Goal: Information Seeking & Learning: Learn about a topic

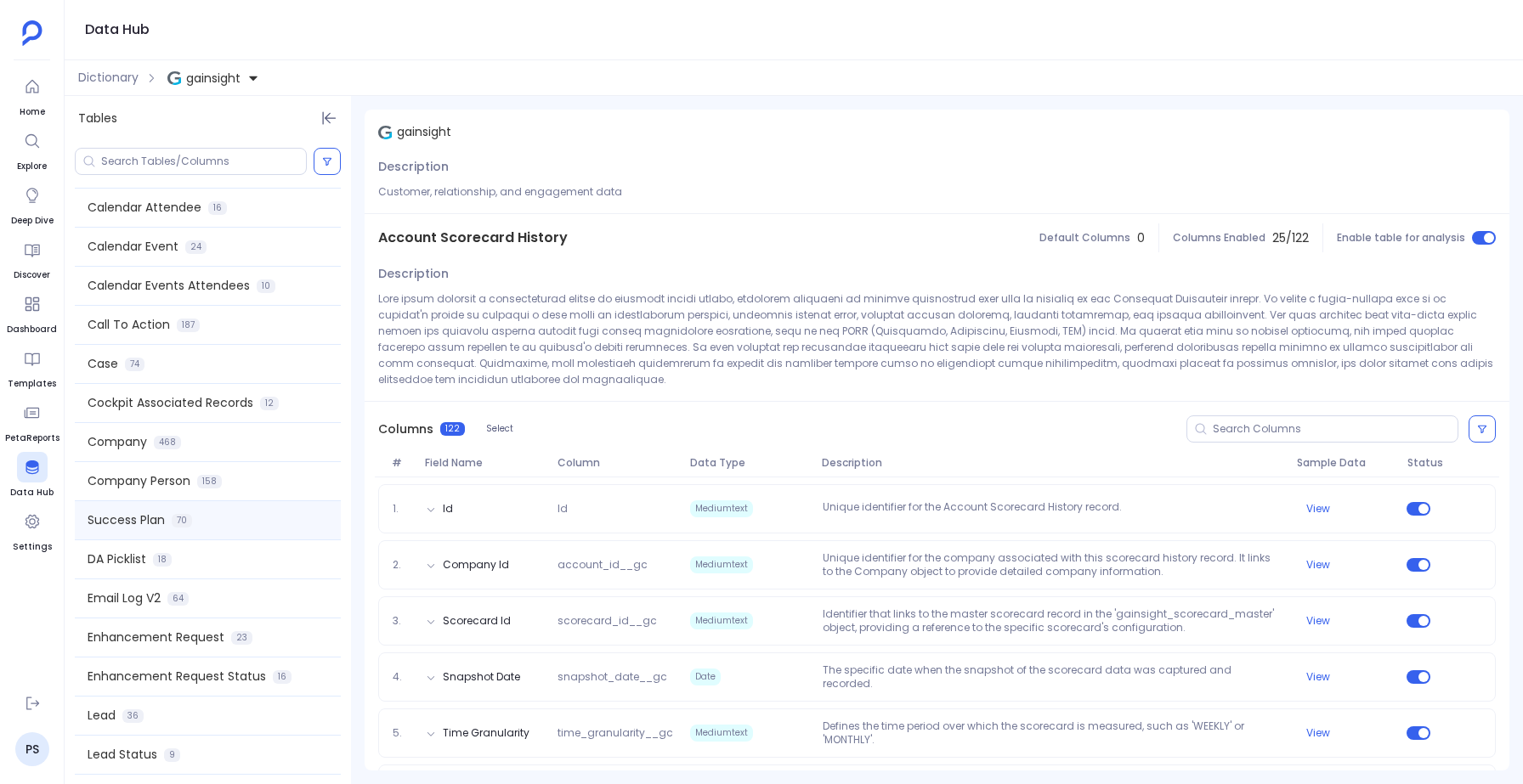
scroll to position [515, 0]
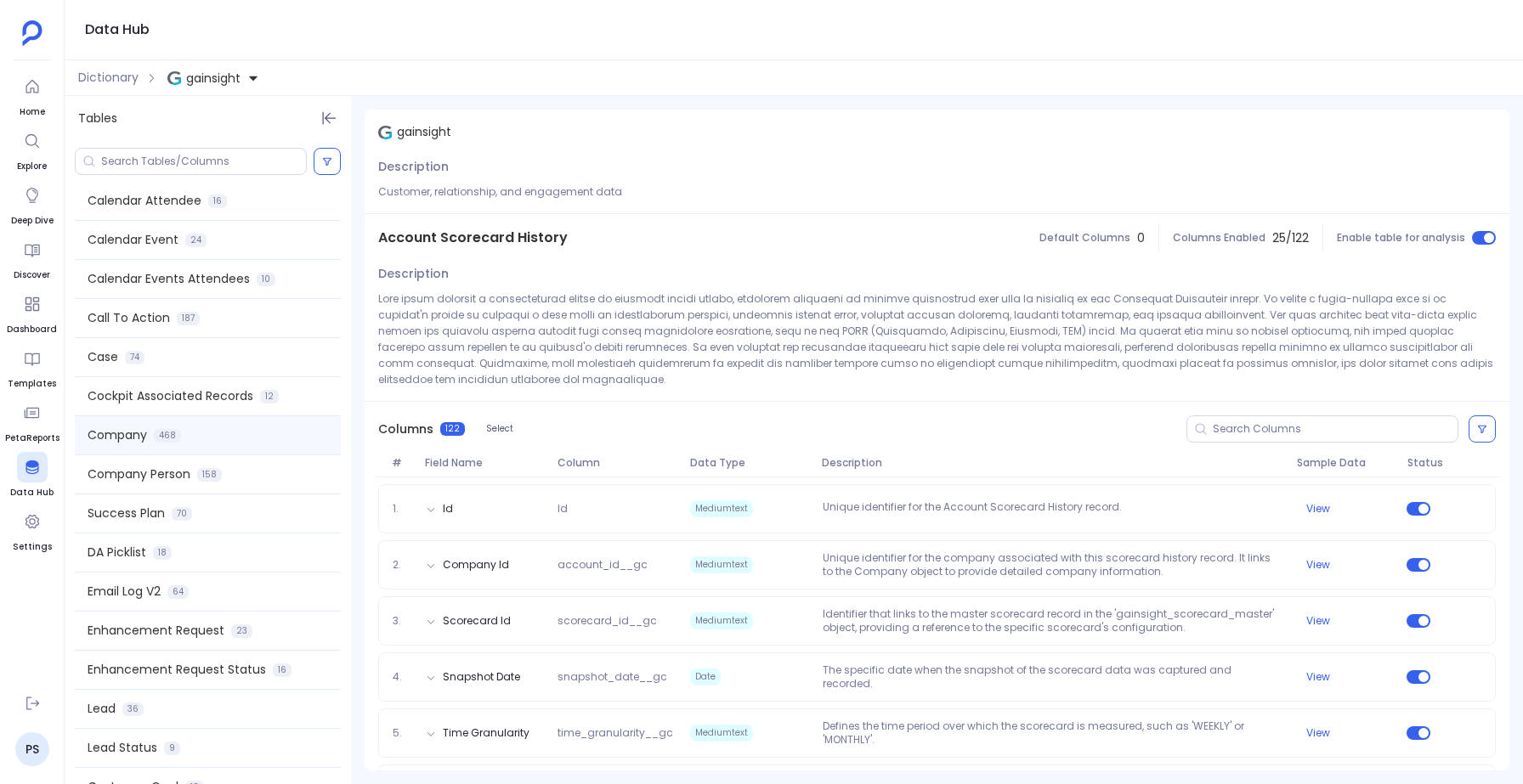
click at [150, 433] on div "Company 468" at bounding box center [208, 435] width 266 height 38
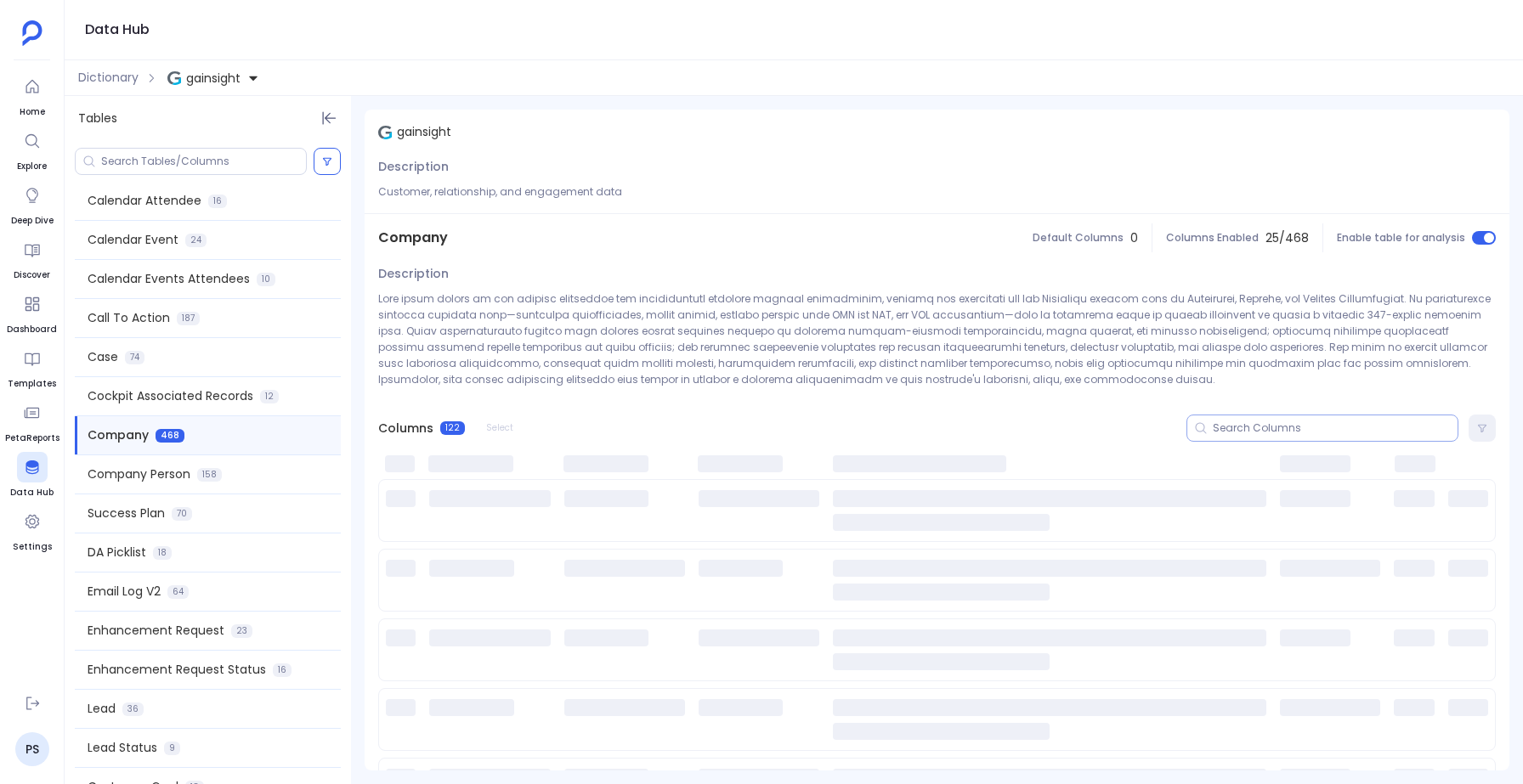
click at [1262, 429] on input at bounding box center [1335, 429] width 245 height 13
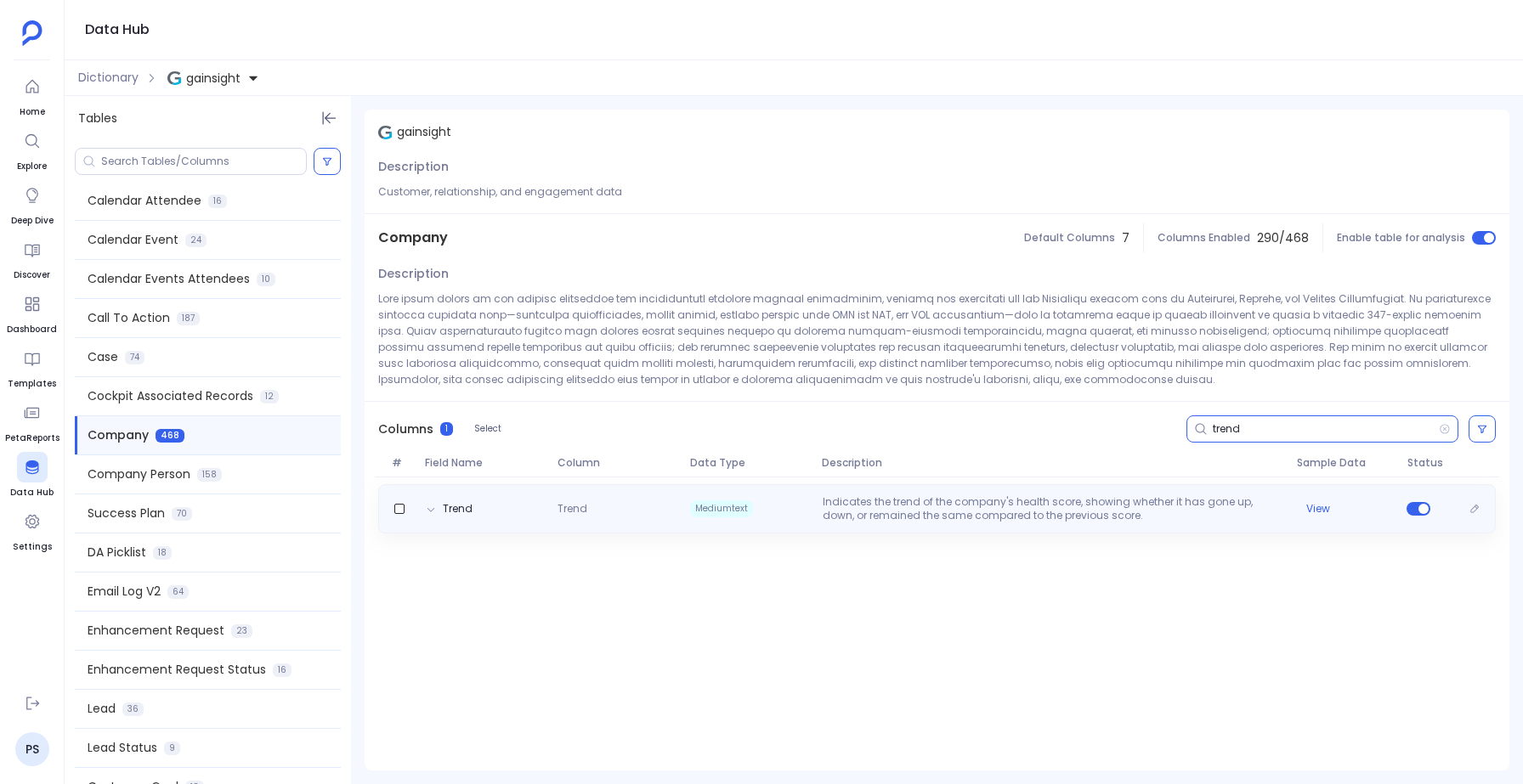
type input "trend"
click at [539, 504] on div "Trend Trend Mediumtext Indicates the trend of the company's health score, showi…" at bounding box center [937, 509] width 1102 height 27
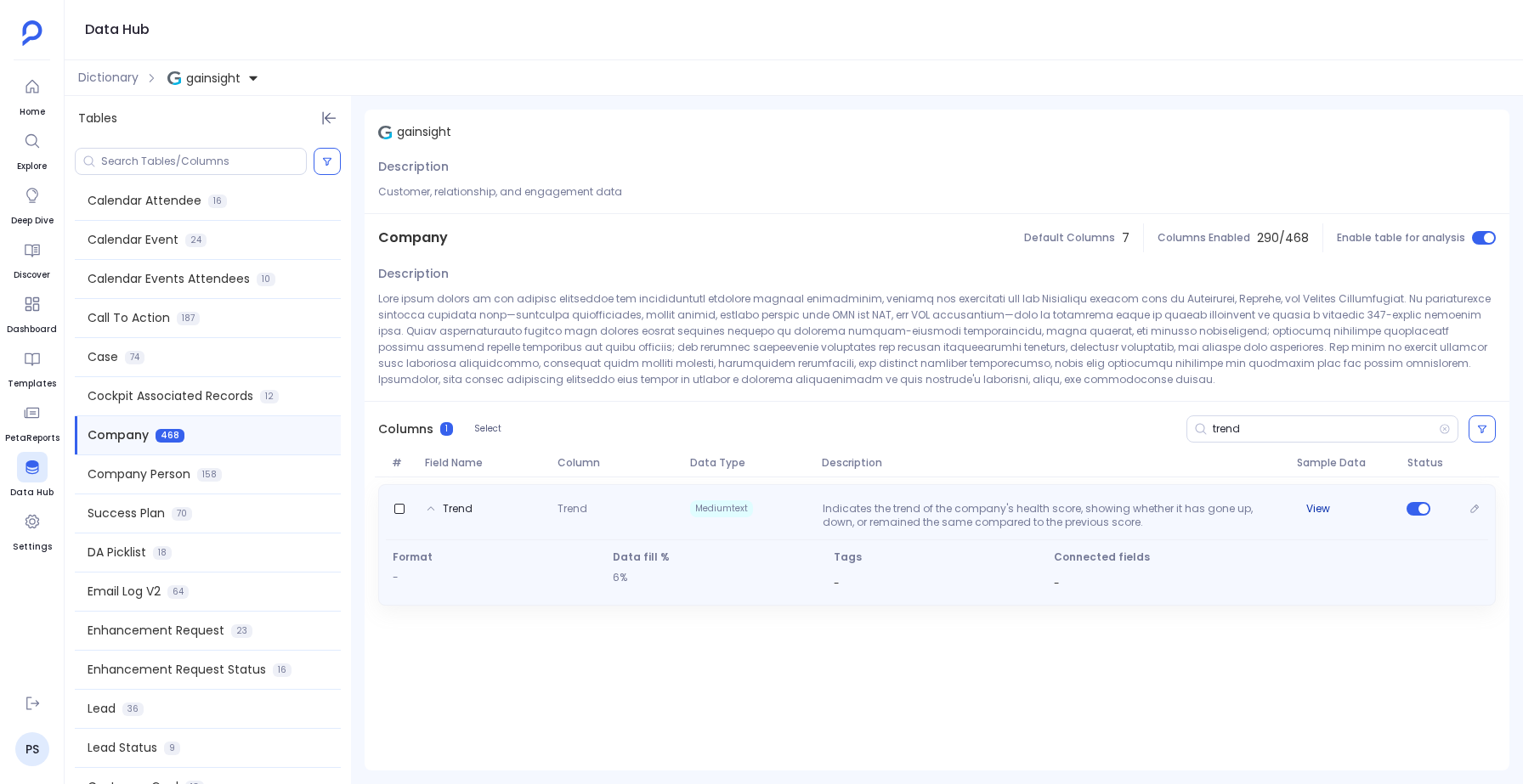
click at [1323, 508] on button "View" at bounding box center [1318, 509] width 24 height 13
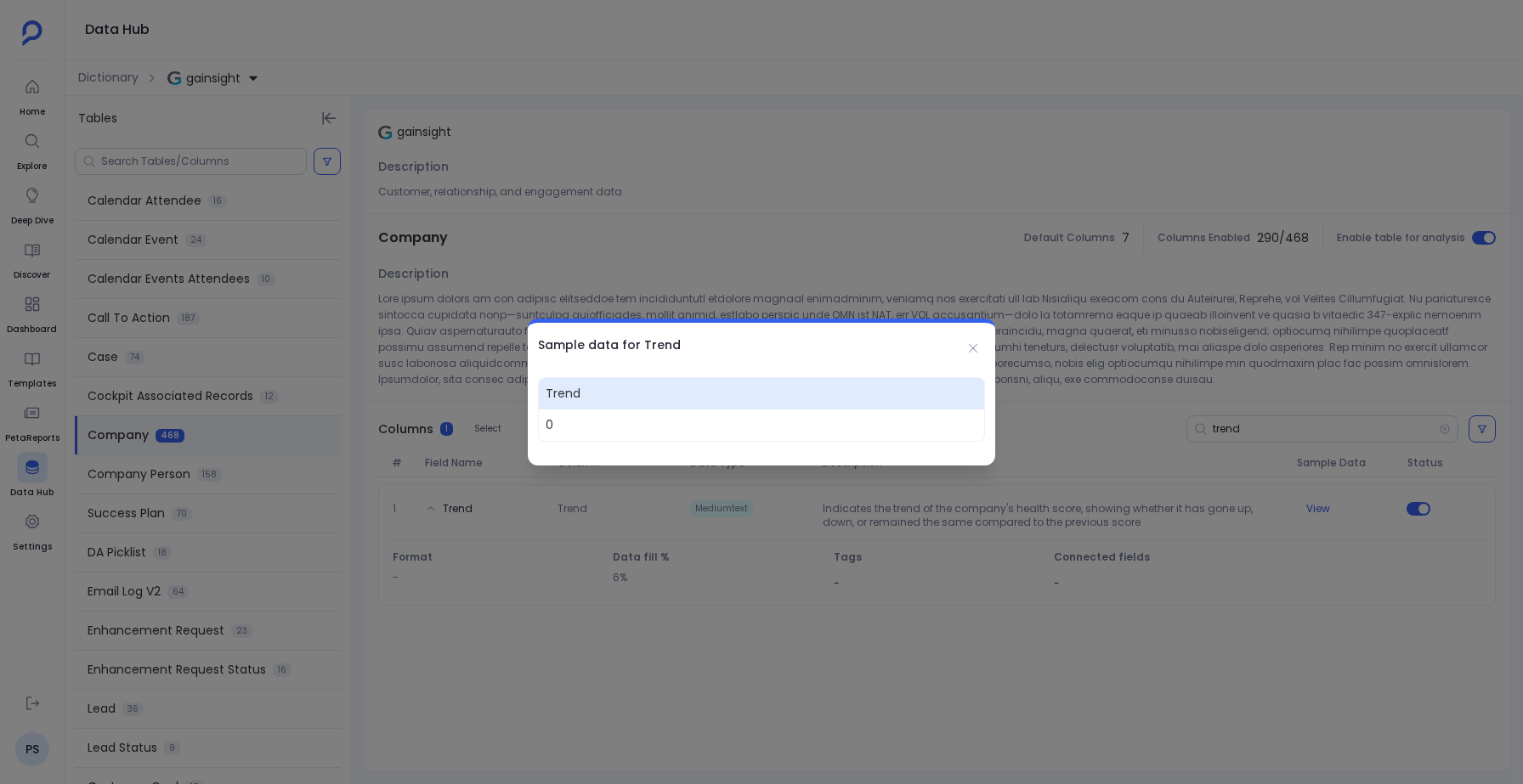
click at [1326, 504] on div at bounding box center [761, 392] width 1523 height 784
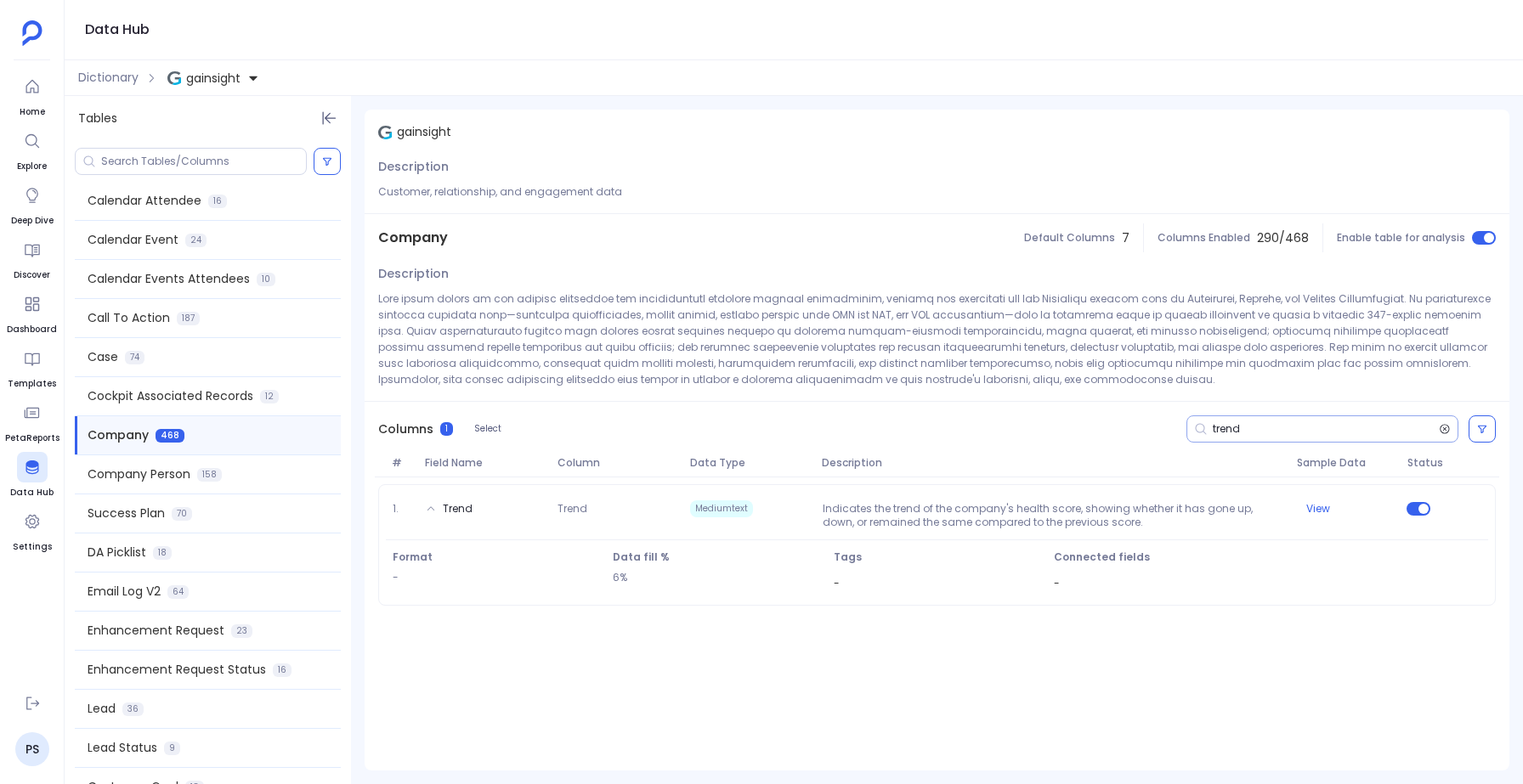
click at [1445, 428] on icon at bounding box center [1445, 429] width 12 height 13
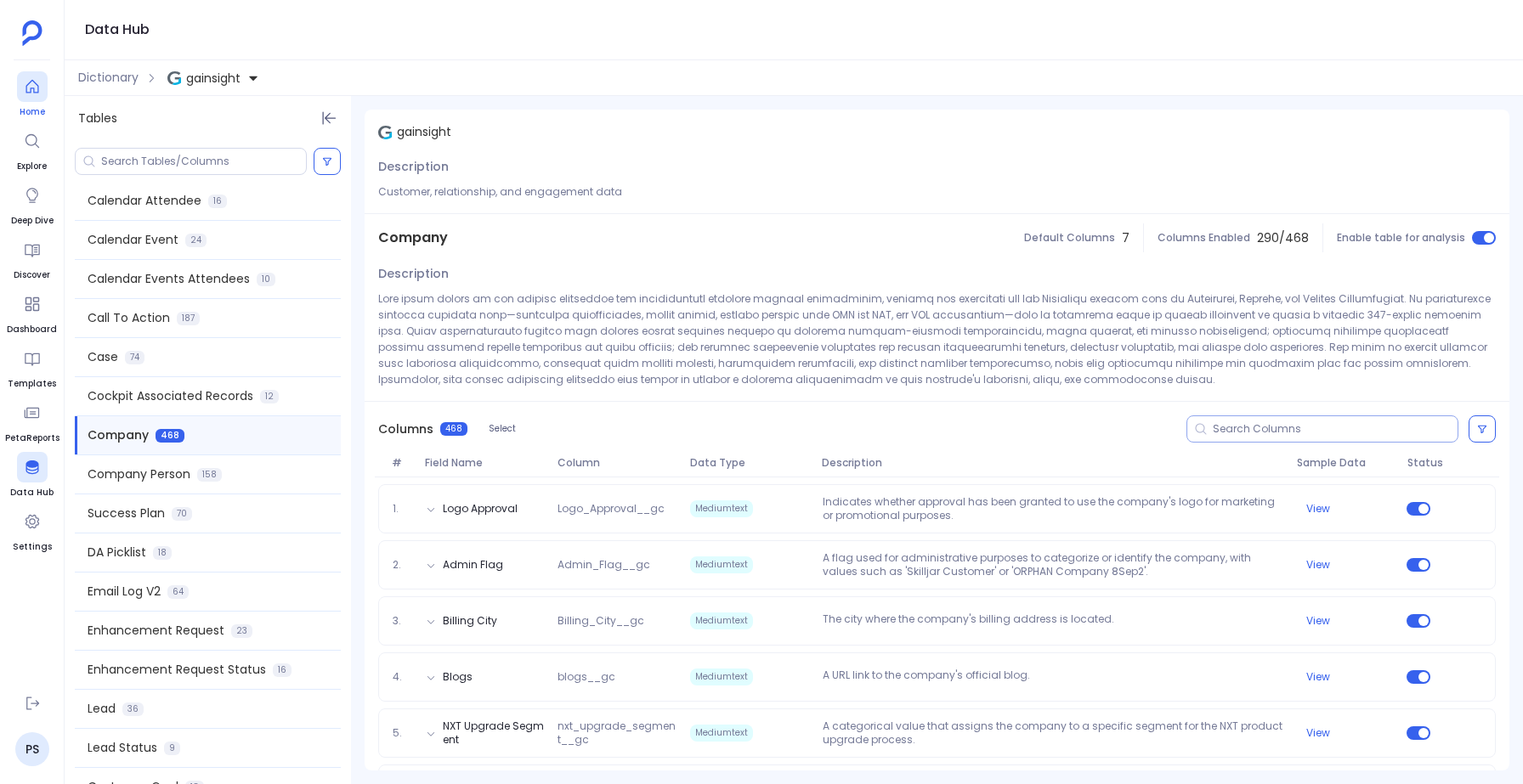
click at [27, 102] on link "Home" at bounding box center [33, 95] width 31 height 48
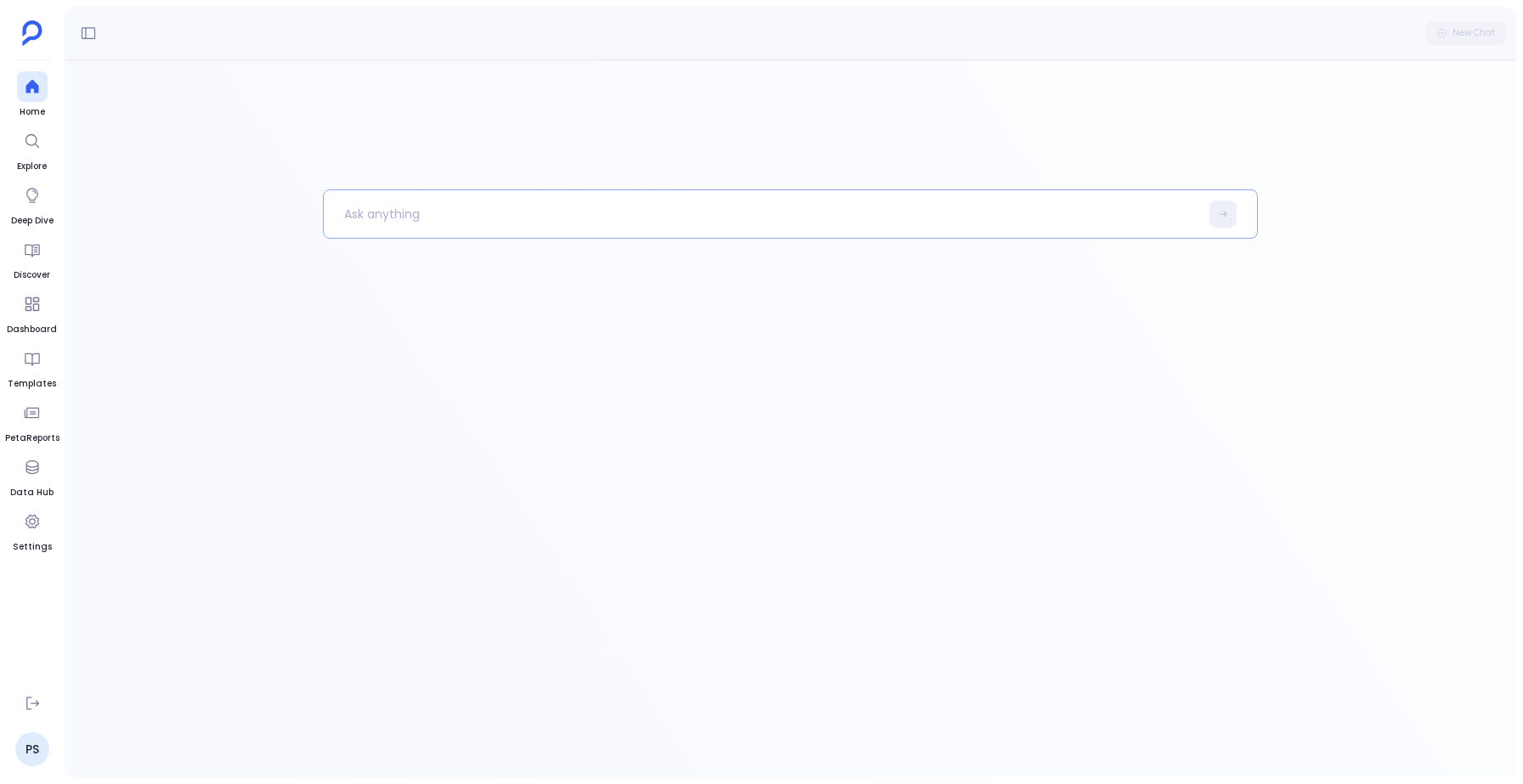
click at [618, 209] on p at bounding box center [761, 214] width 875 height 44
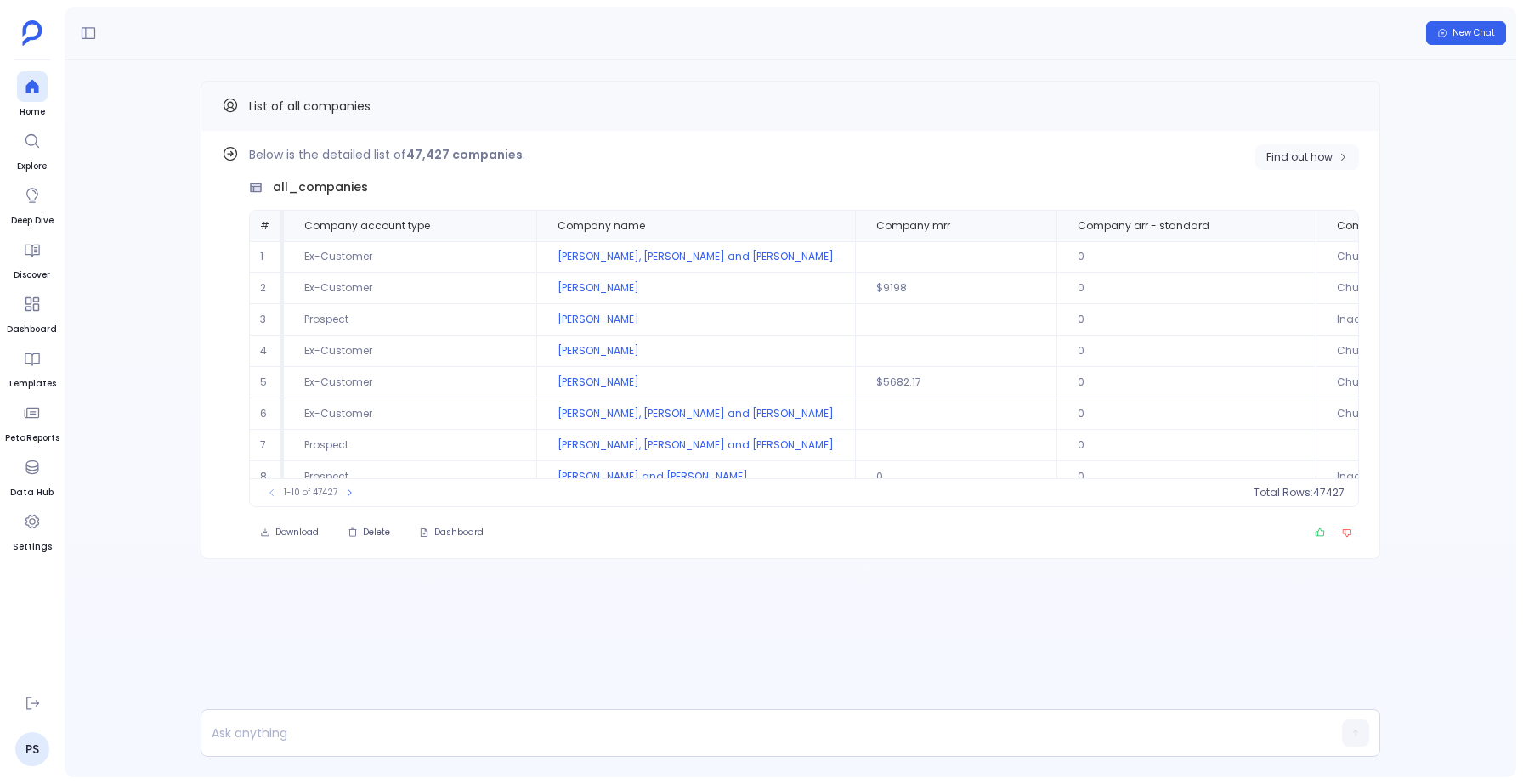
click at [1313, 159] on span "Find out how" at bounding box center [1299, 158] width 66 height 13
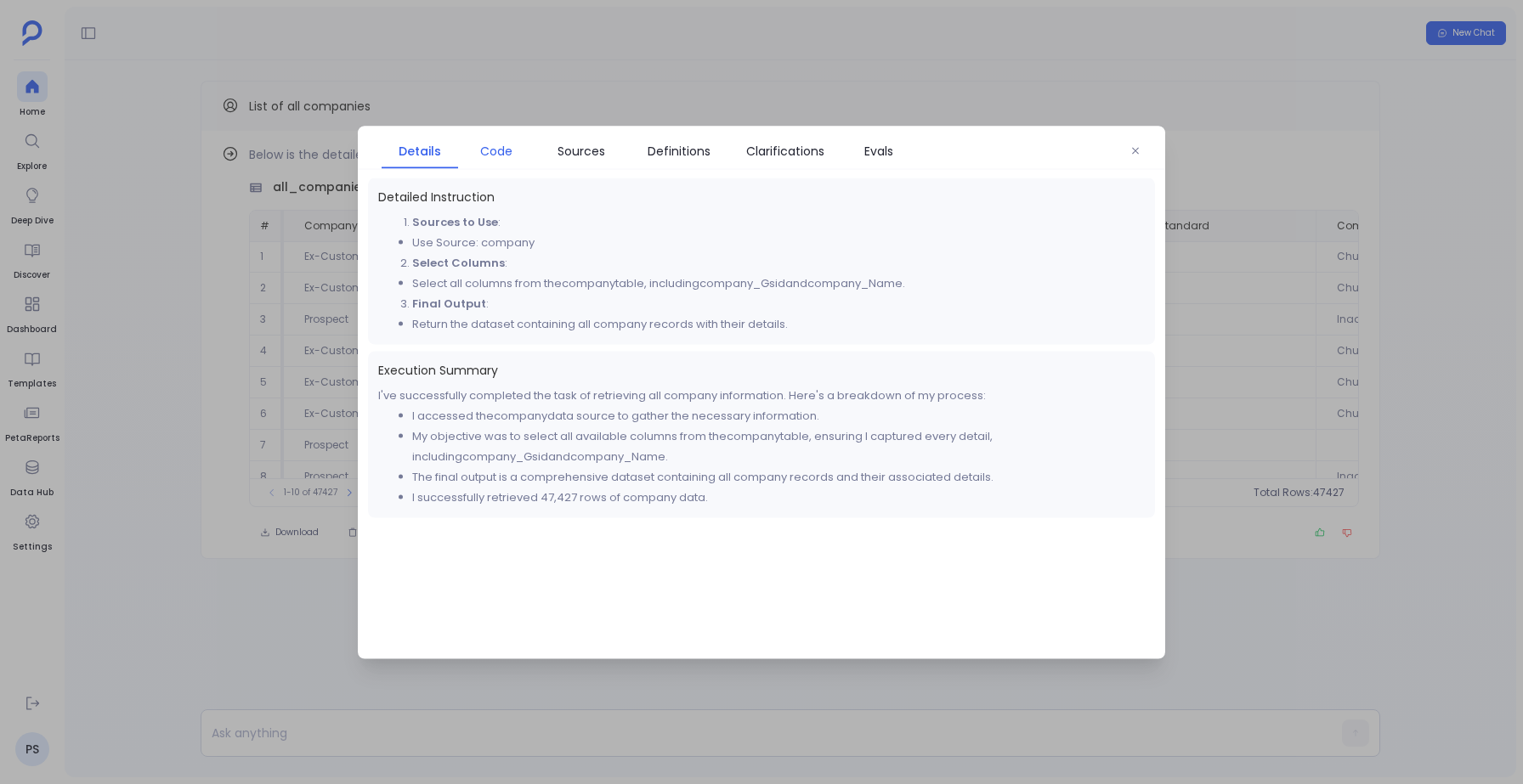
click at [483, 153] on span "Code" at bounding box center [497, 150] width 33 height 18
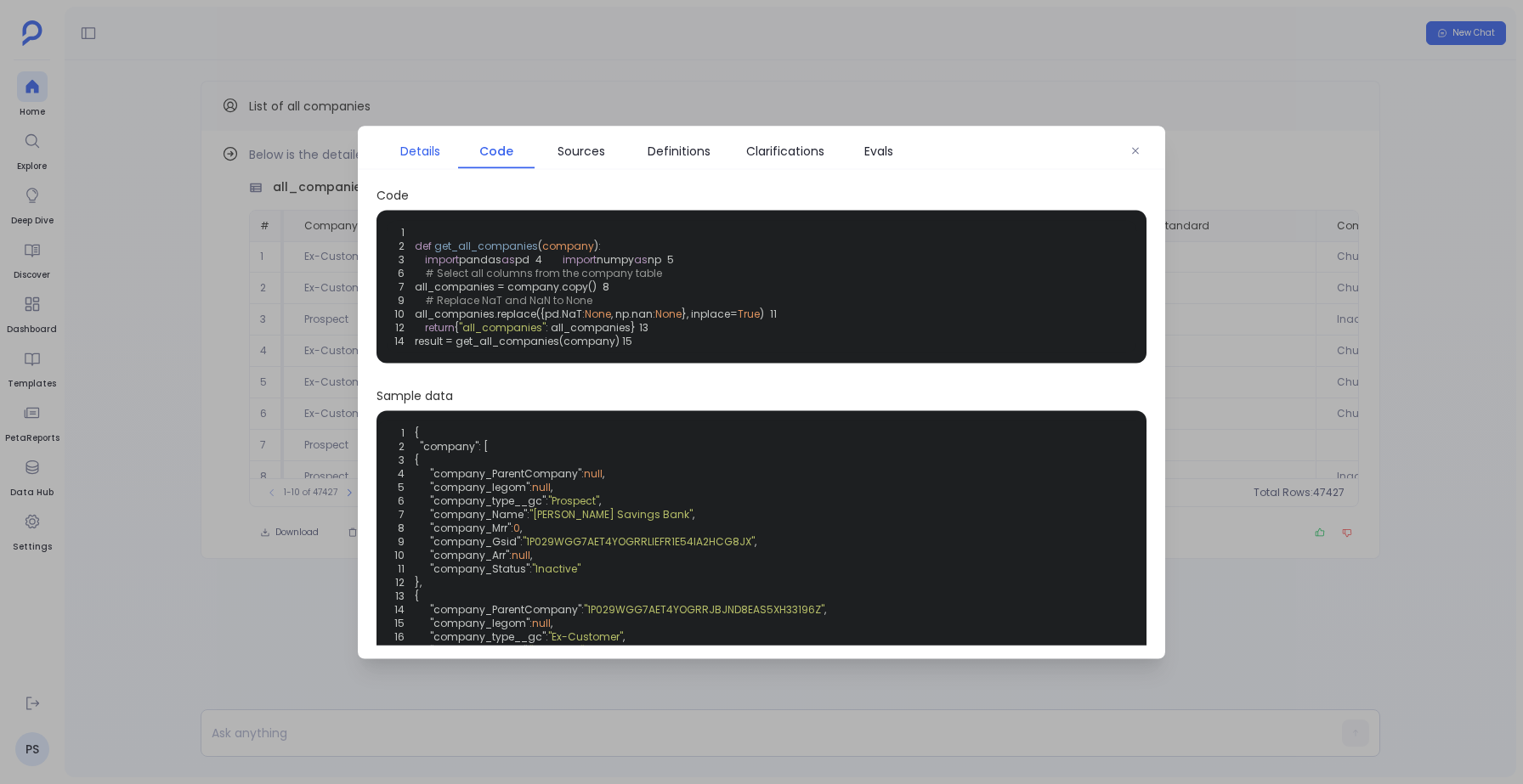
click at [416, 162] on link "Details" at bounding box center [420, 150] width 77 height 36
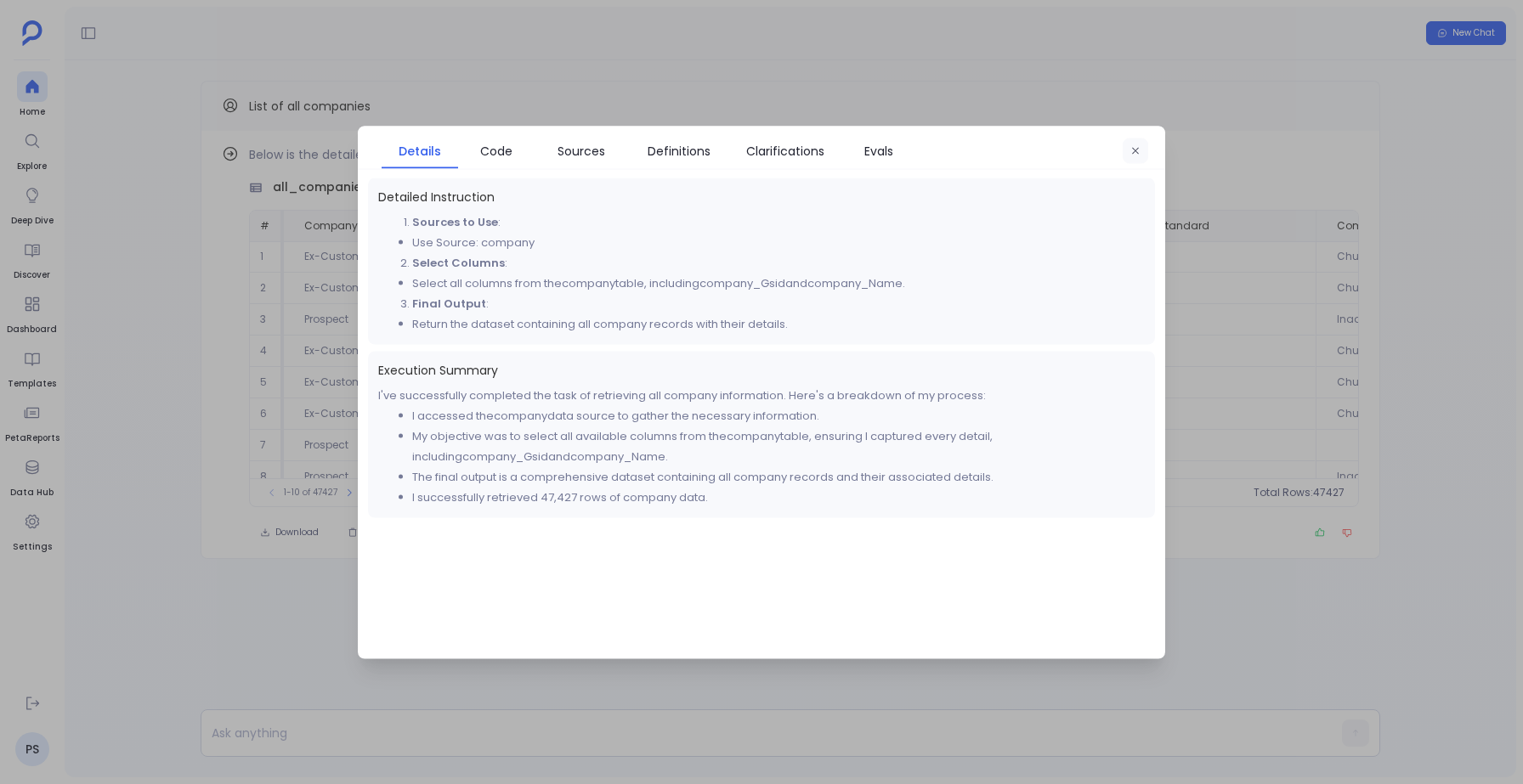
click at [1122, 149] on button "button" at bounding box center [1135, 150] width 26 height 26
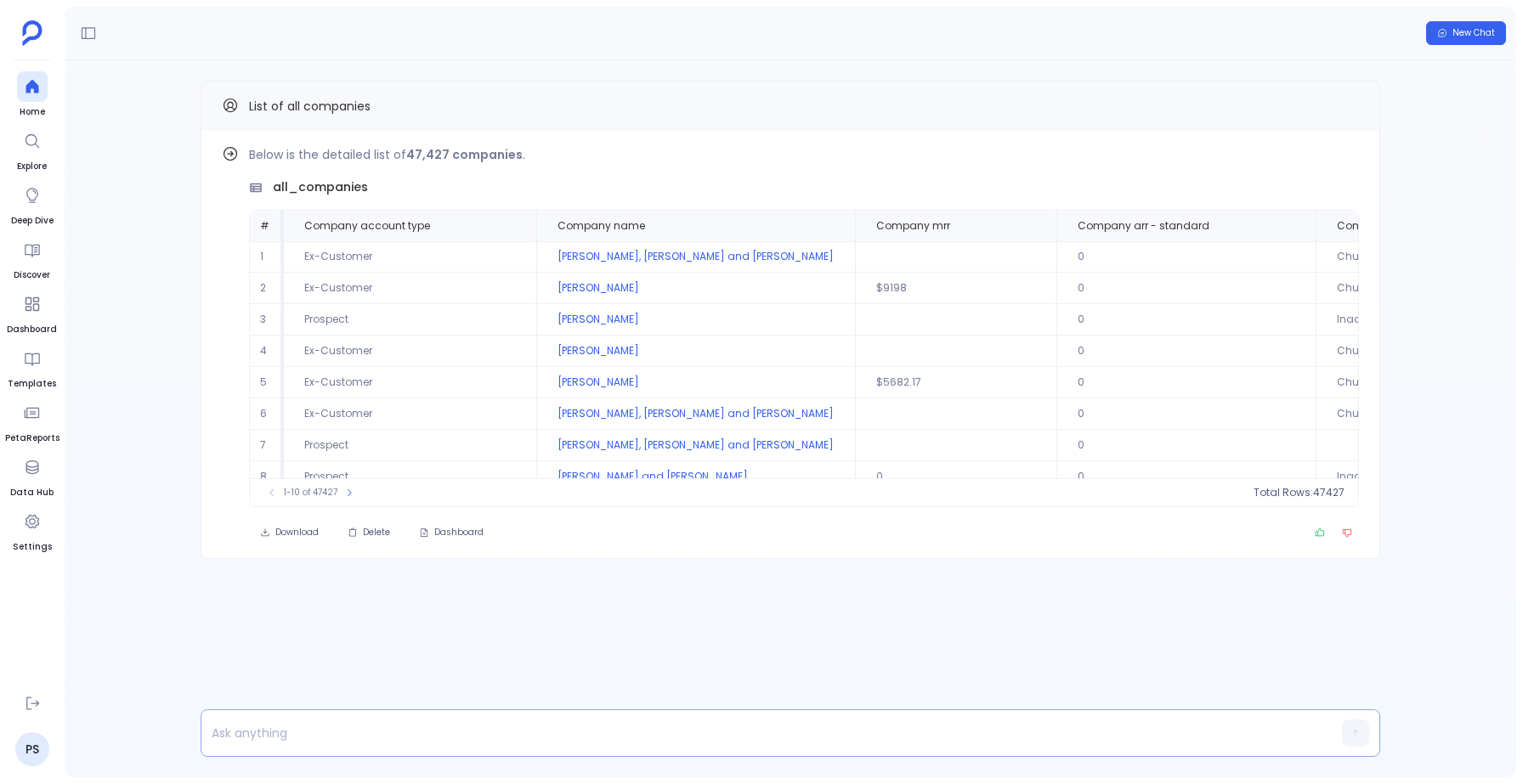
click at [284, 731] on p at bounding box center [758, 733] width 1113 height 24
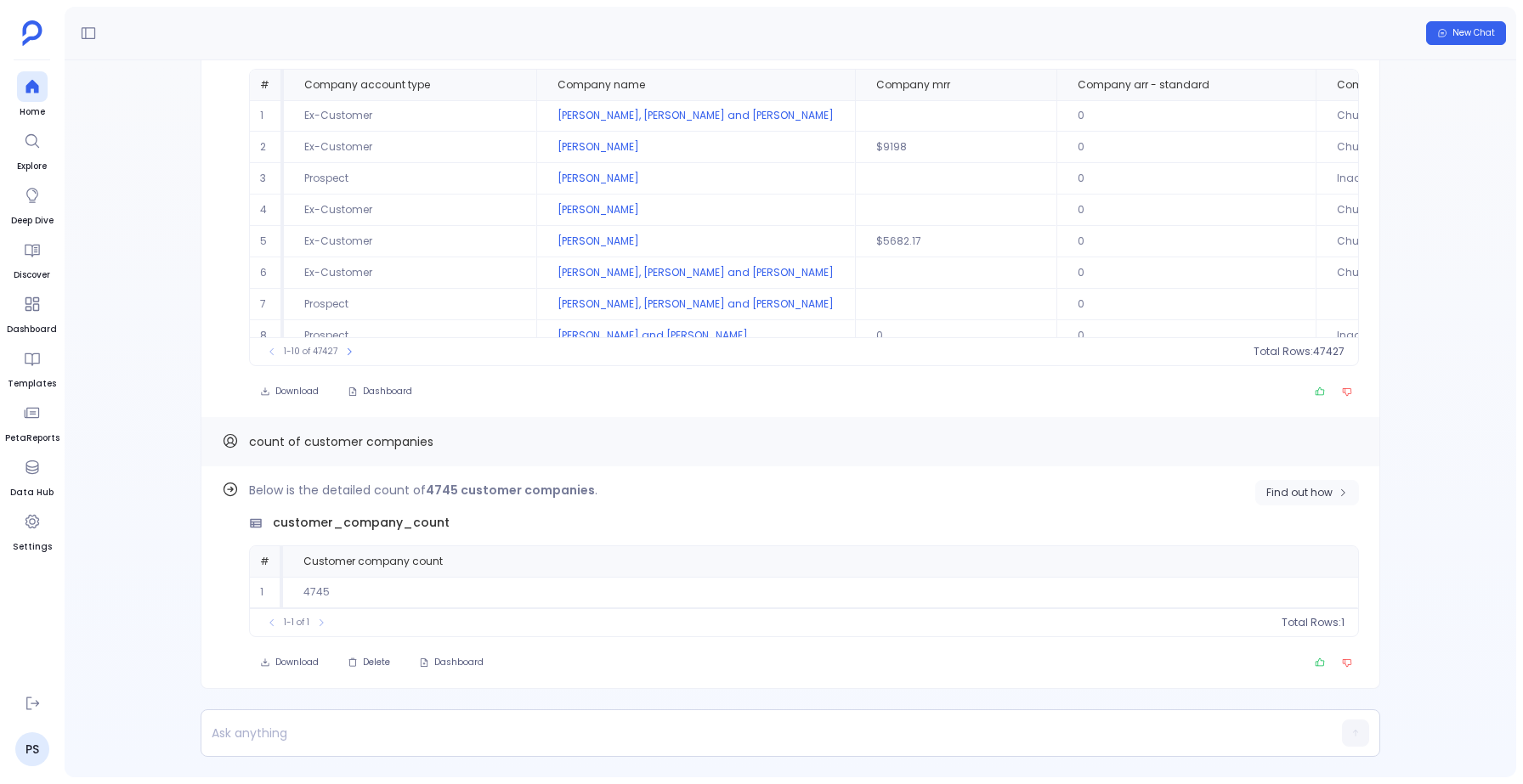
click at [1305, 497] on span "Find out how" at bounding box center [1299, 493] width 66 height 13
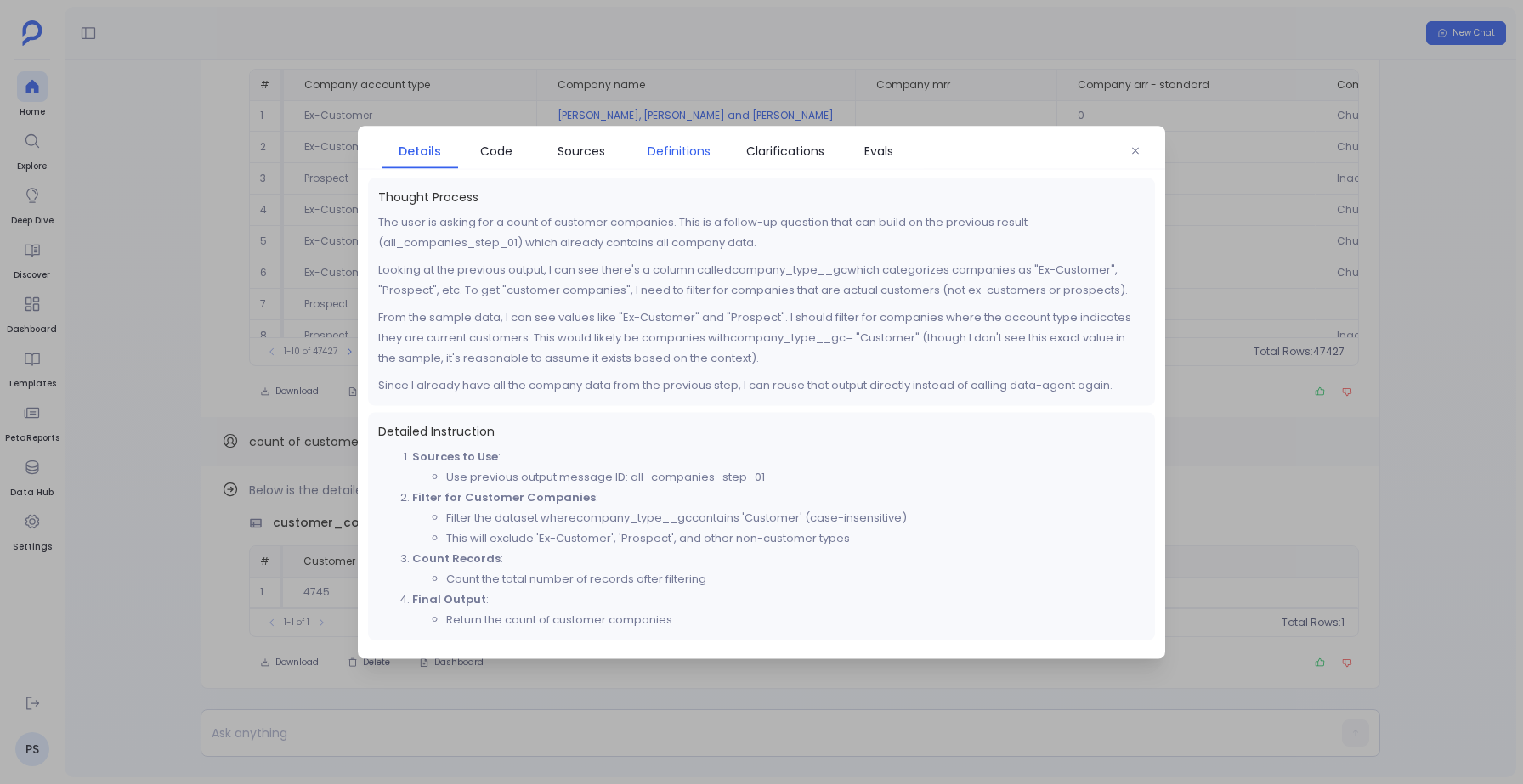
click at [664, 150] on span "Definitions" at bounding box center [678, 150] width 62 height 18
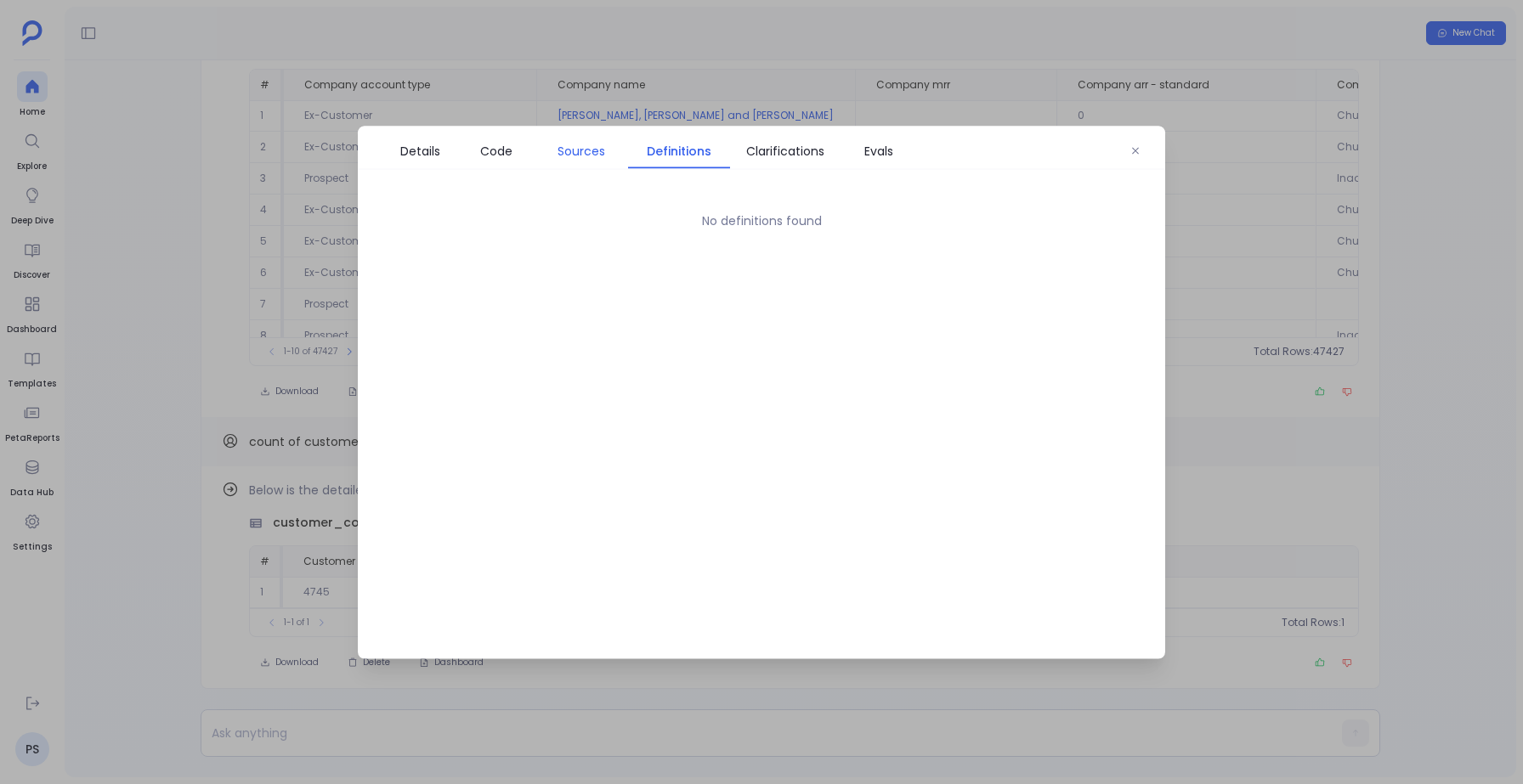
click at [589, 147] on span "Sources" at bounding box center [581, 150] width 48 height 18
click at [462, 148] on link "Code" at bounding box center [497, 150] width 77 height 36
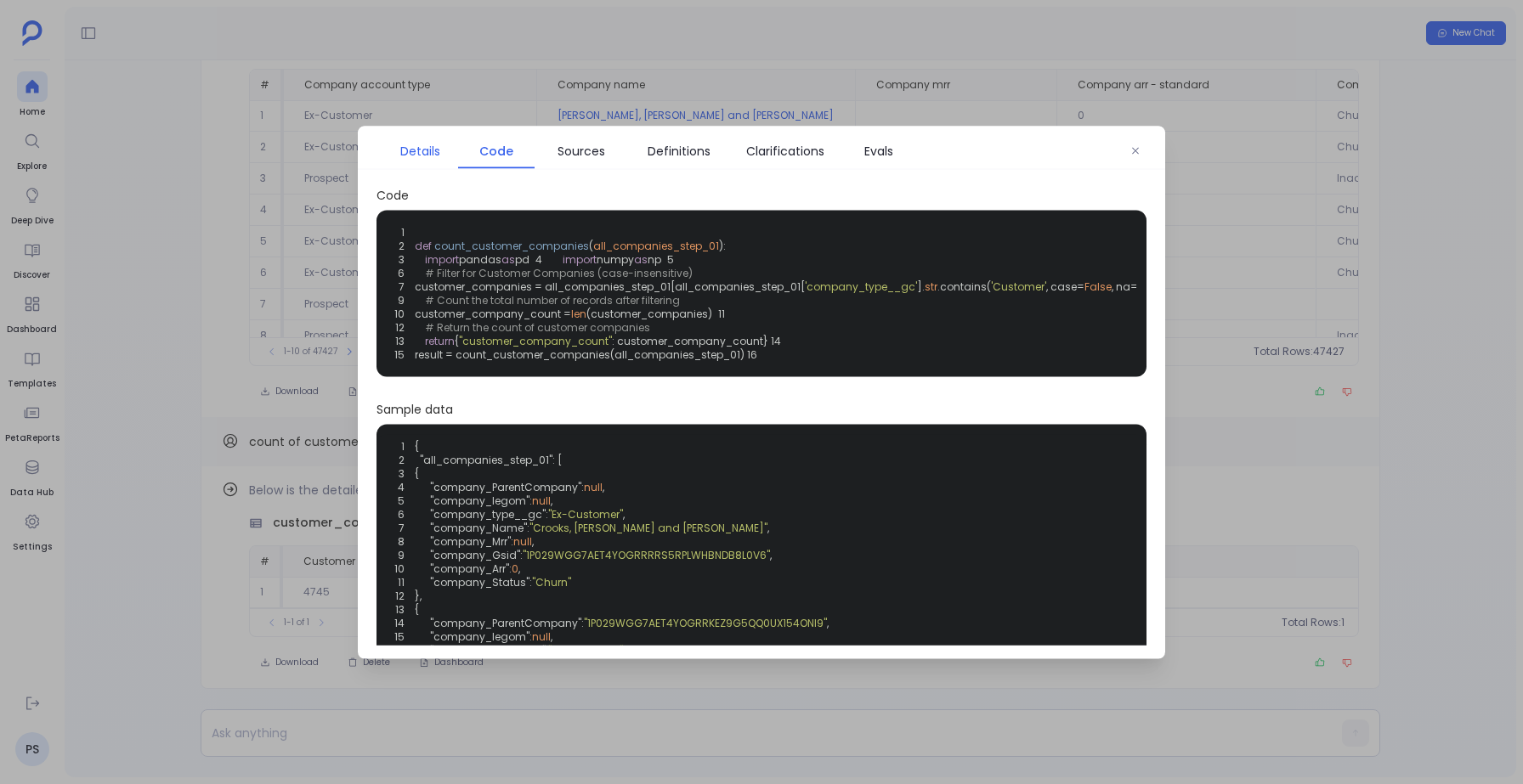
click at [404, 159] on span "Details" at bounding box center [421, 150] width 40 height 18
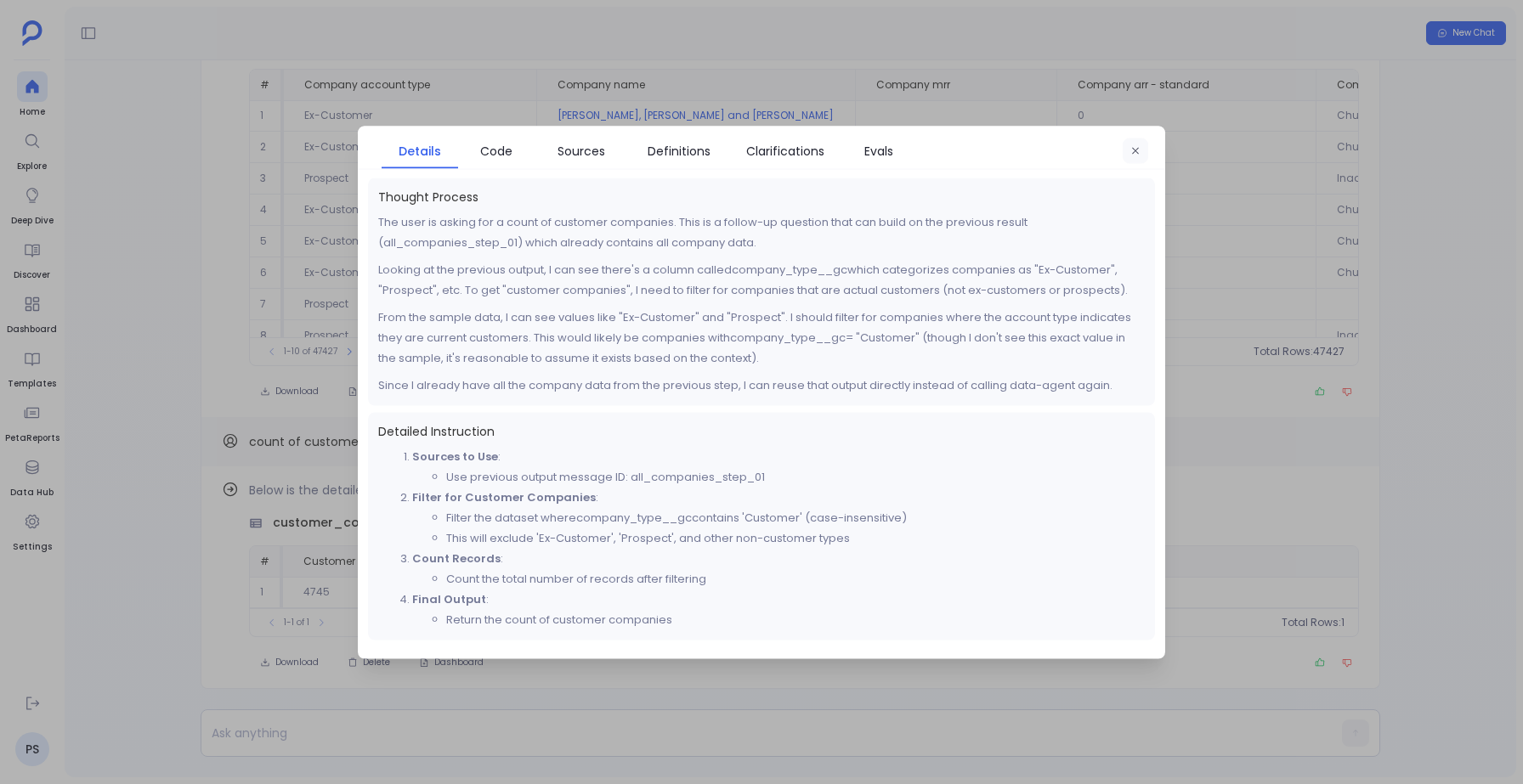
click at [1142, 144] on button "button" at bounding box center [1135, 150] width 26 height 26
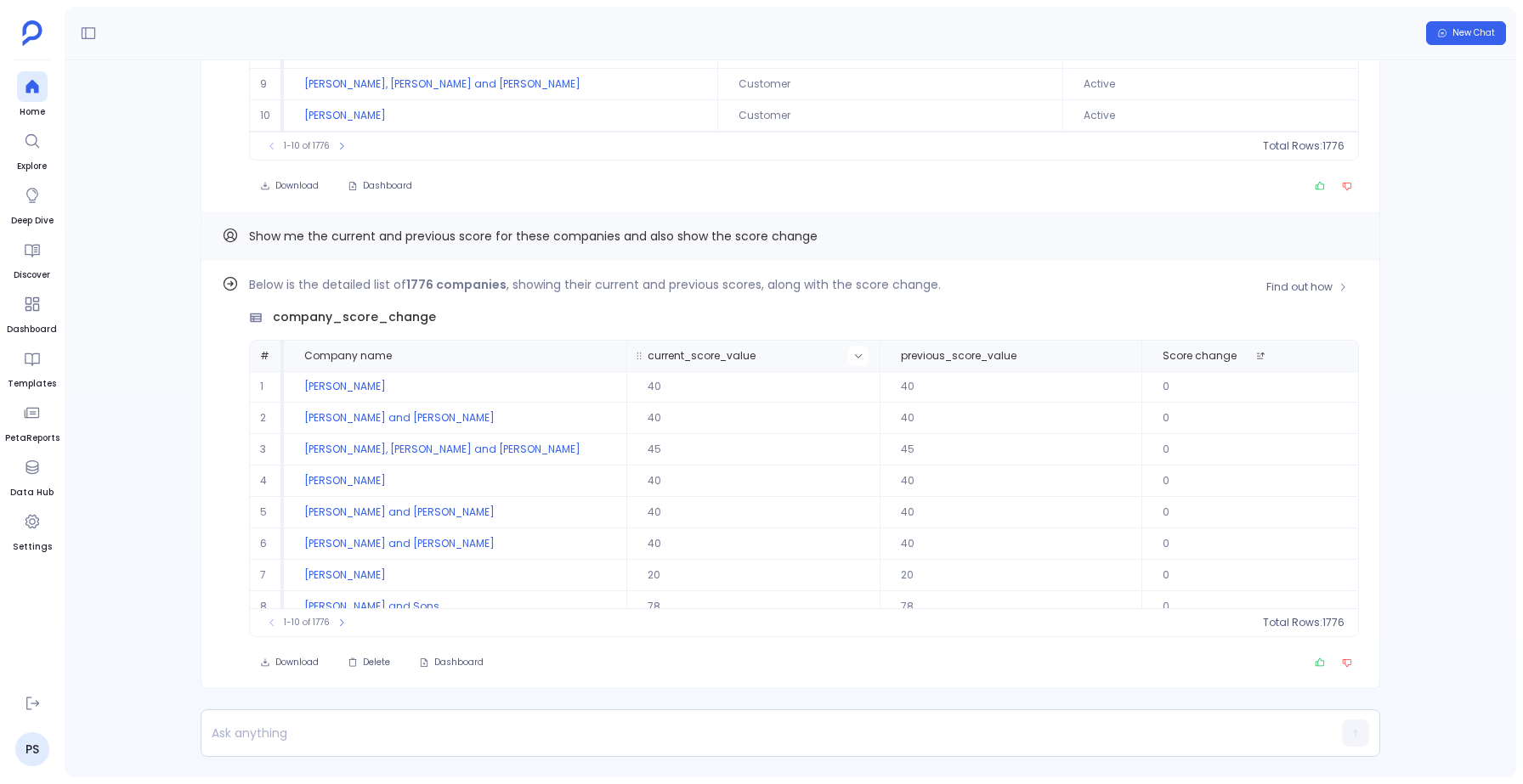
click at [855, 355] on icon at bounding box center [858, 356] width 7 height 4
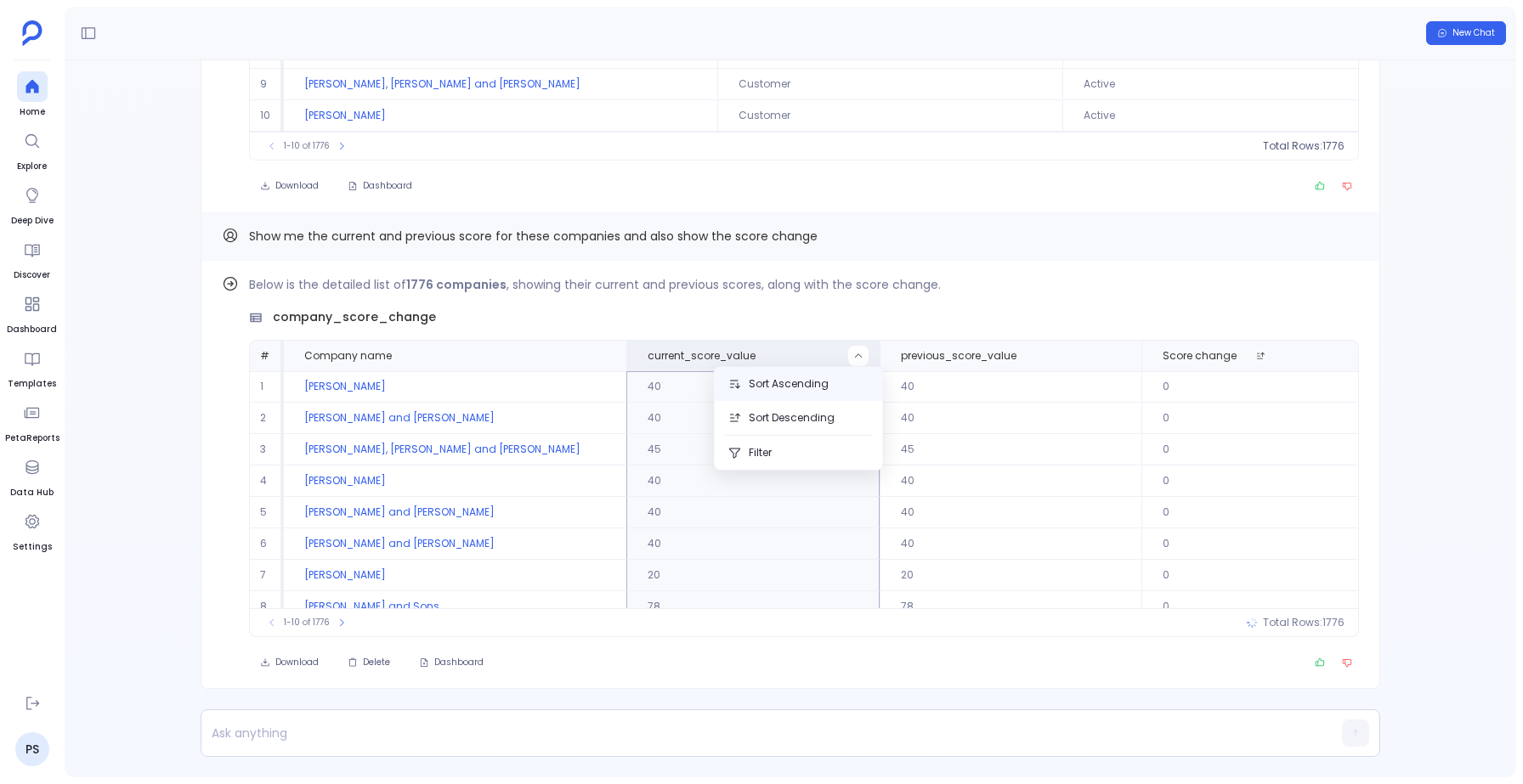
click at [796, 381] on button "Sort Ascending" at bounding box center [798, 383] width 168 height 34
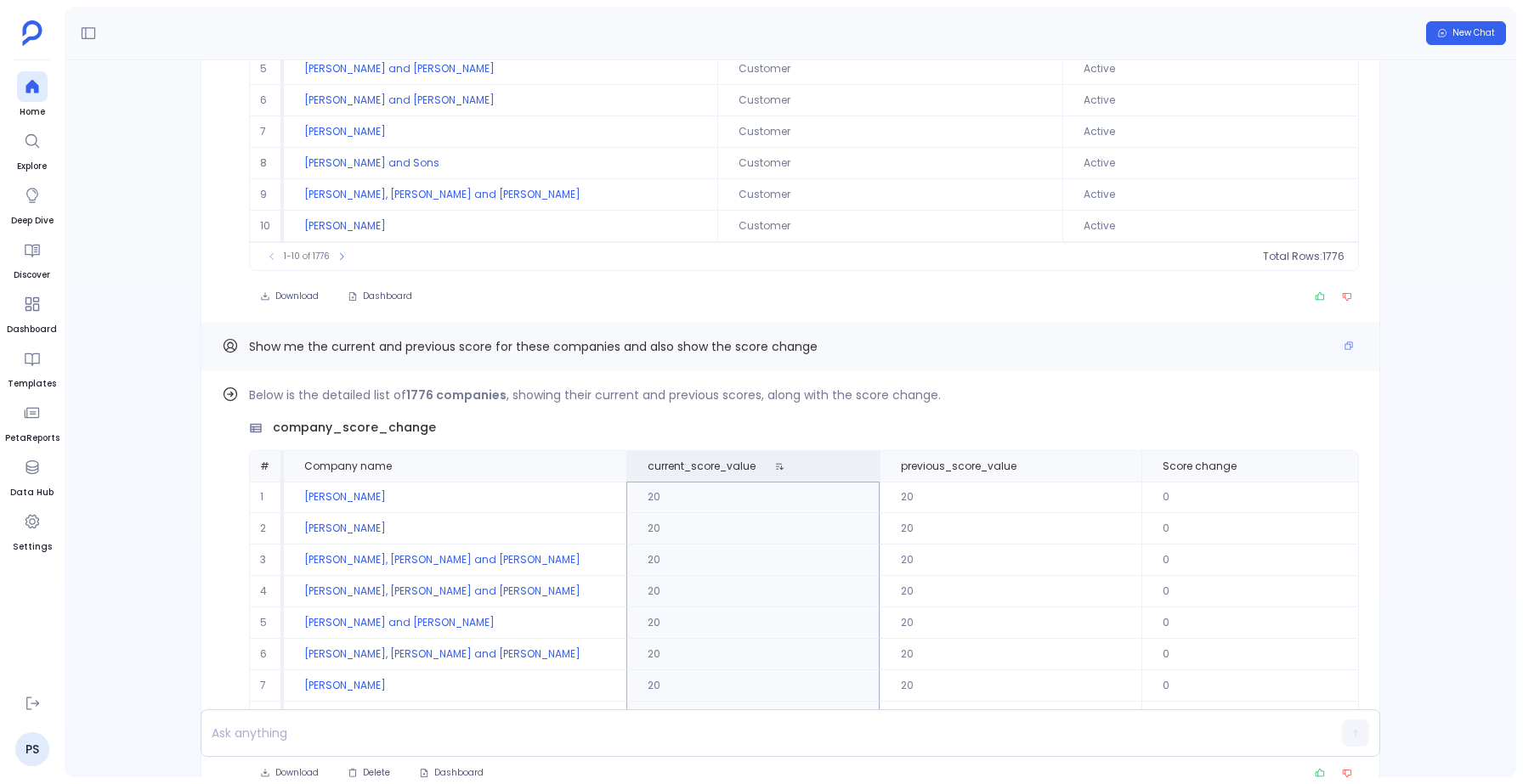
scroll to position [-347, 0]
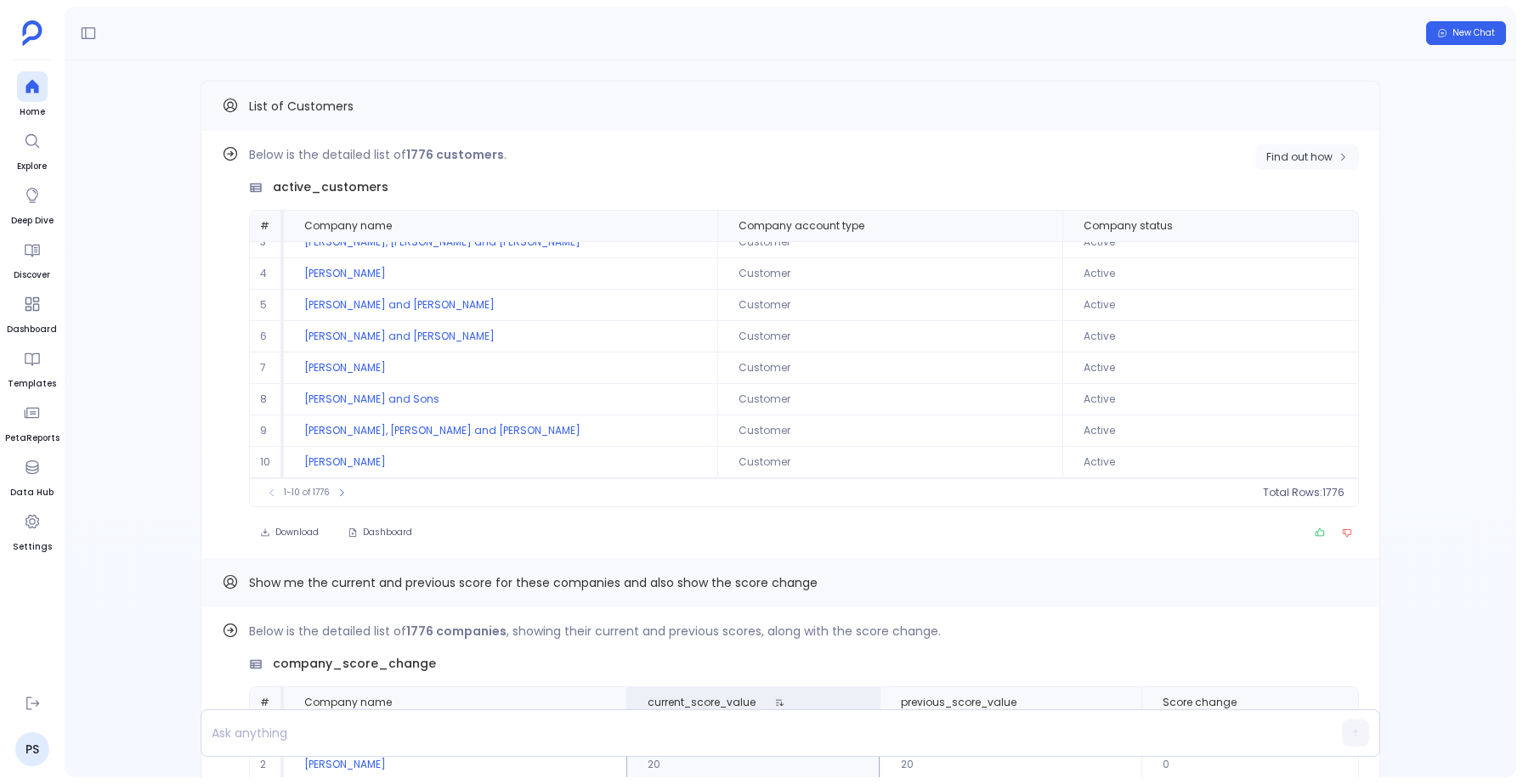
click at [1296, 151] on span "Find out how" at bounding box center [1299, 158] width 66 height 13
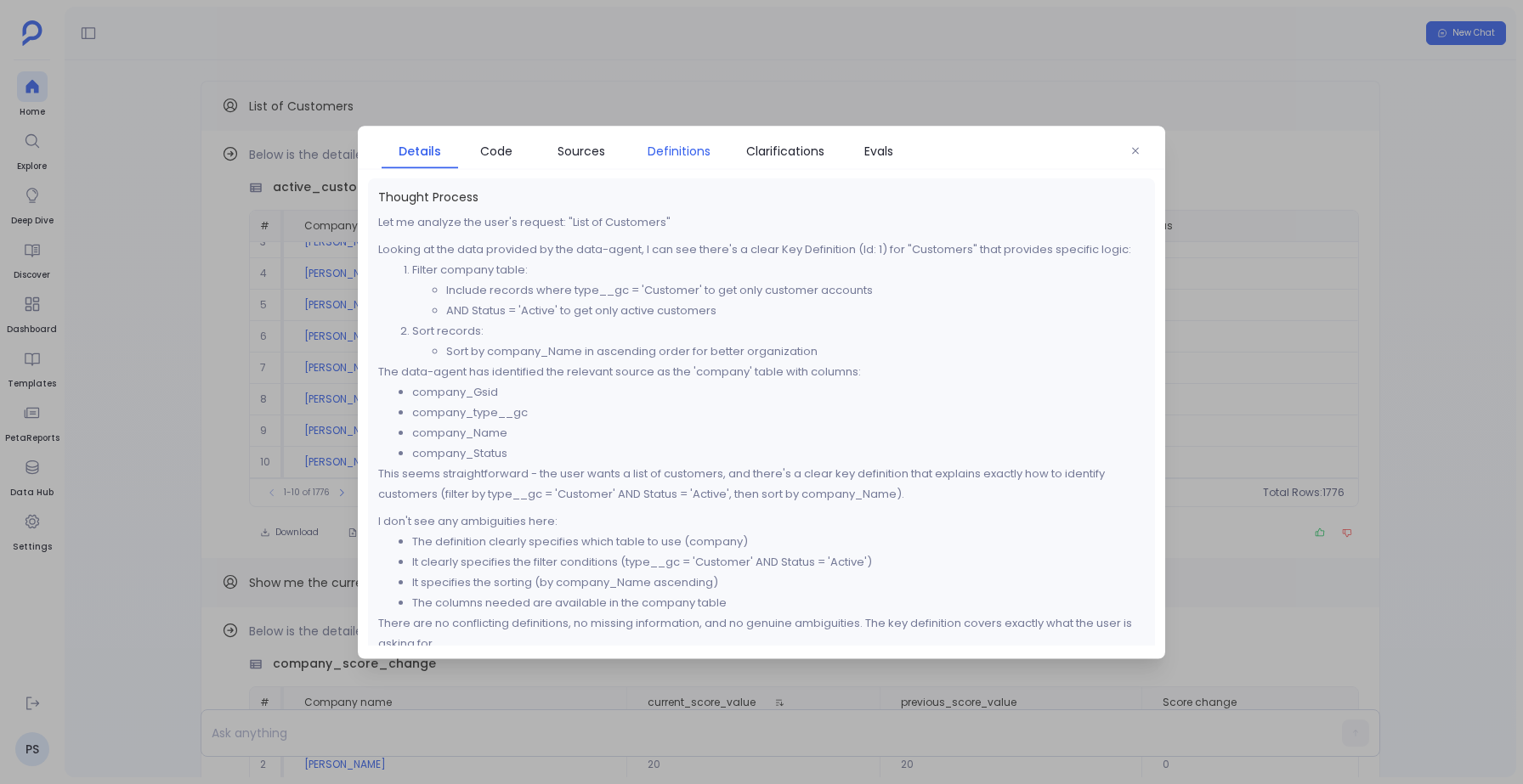
click at [673, 149] on span "Definitions" at bounding box center [678, 150] width 62 height 18
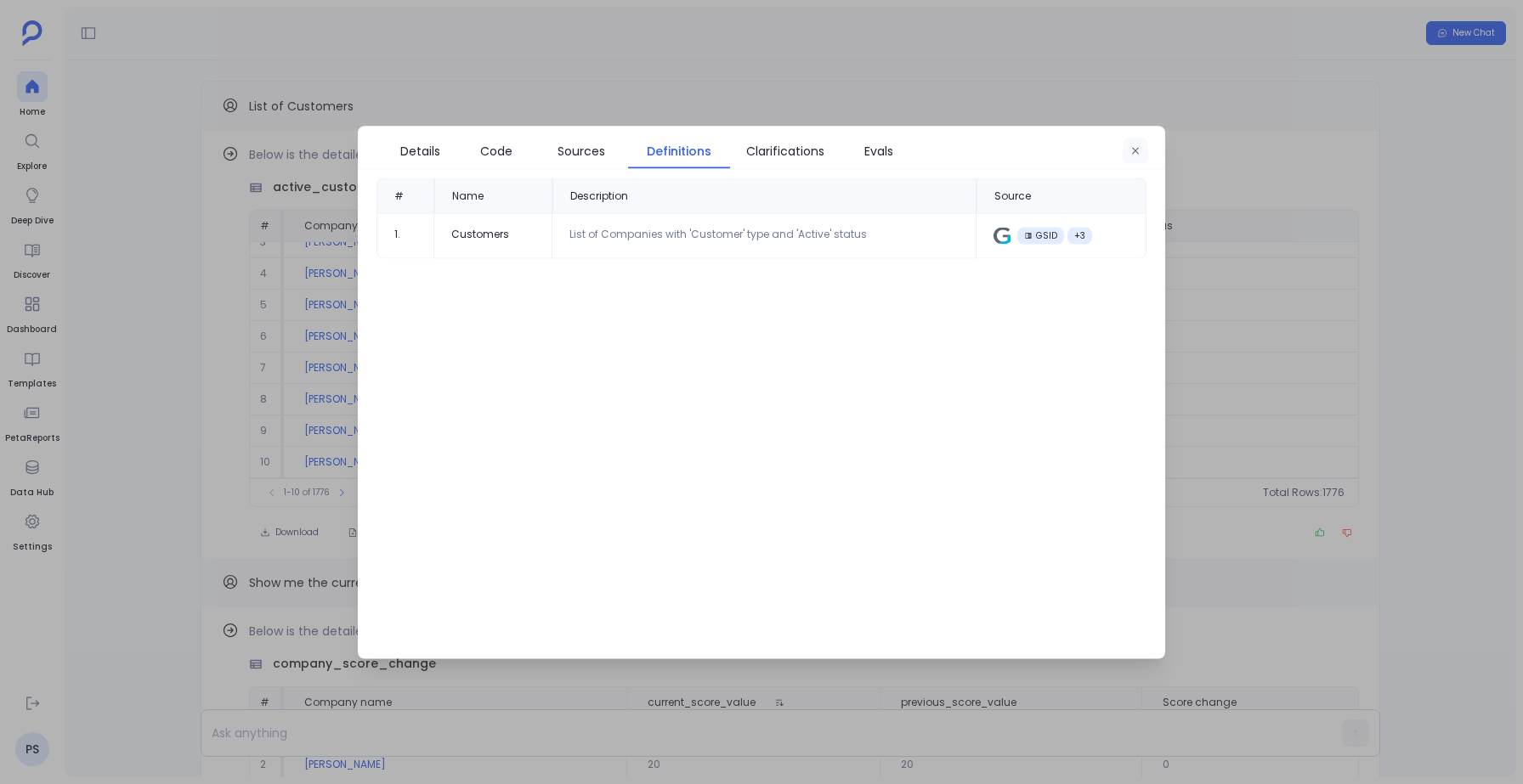
click at [1129, 153] on button "button" at bounding box center [1135, 150] width 26 height 26
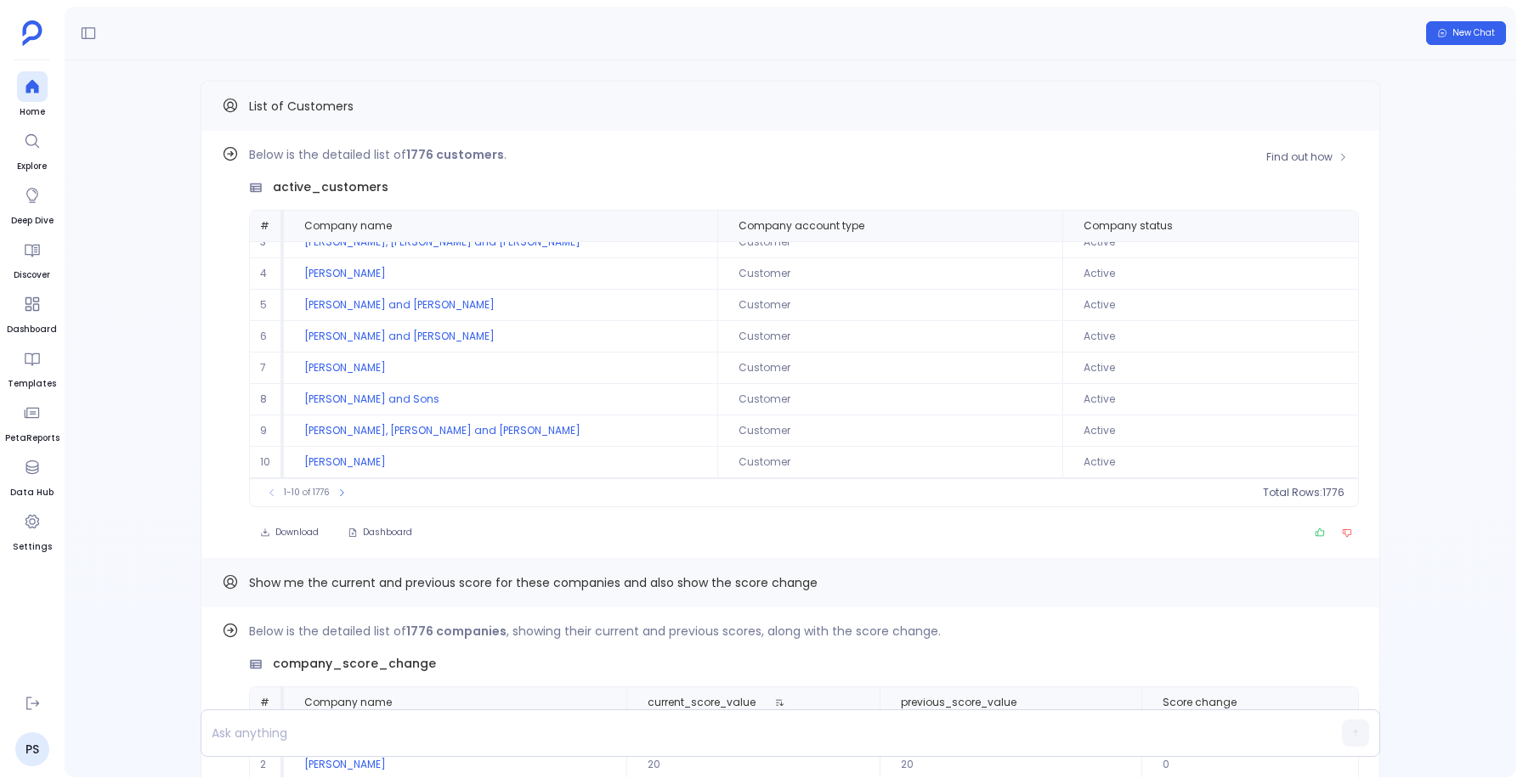
scroll to position [0, 0]
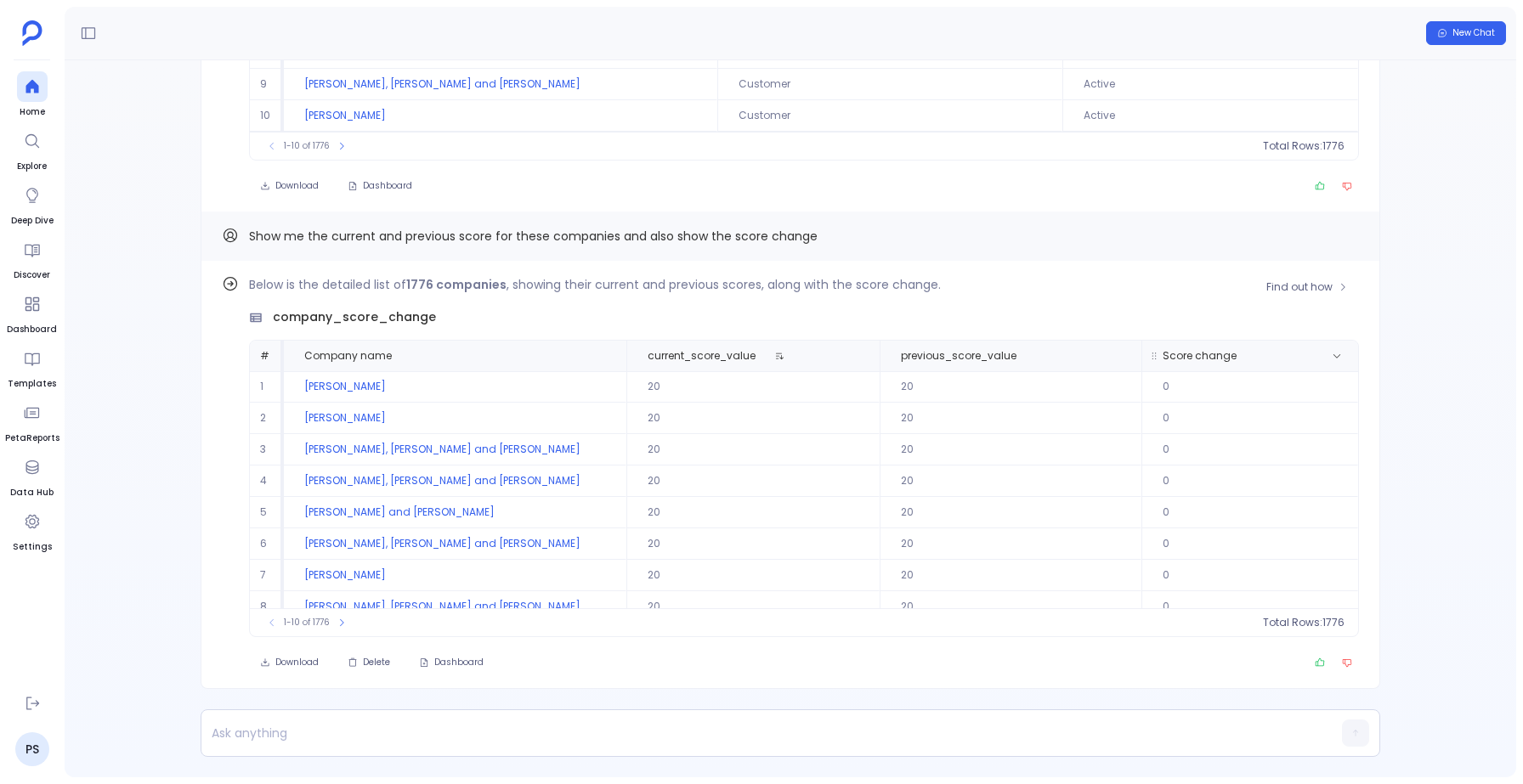
click at [1222, 346] on th "Score change" at bounding box center [1250, 356] width 217 height 31
click at [1313, 625] on span "1776" at bounding box center [1313, 623] width 22 height 13
click at [1196, 622] on div "1-10 of 1776 count : 1776" at bounding box center [803, 622] width 1108 height 28
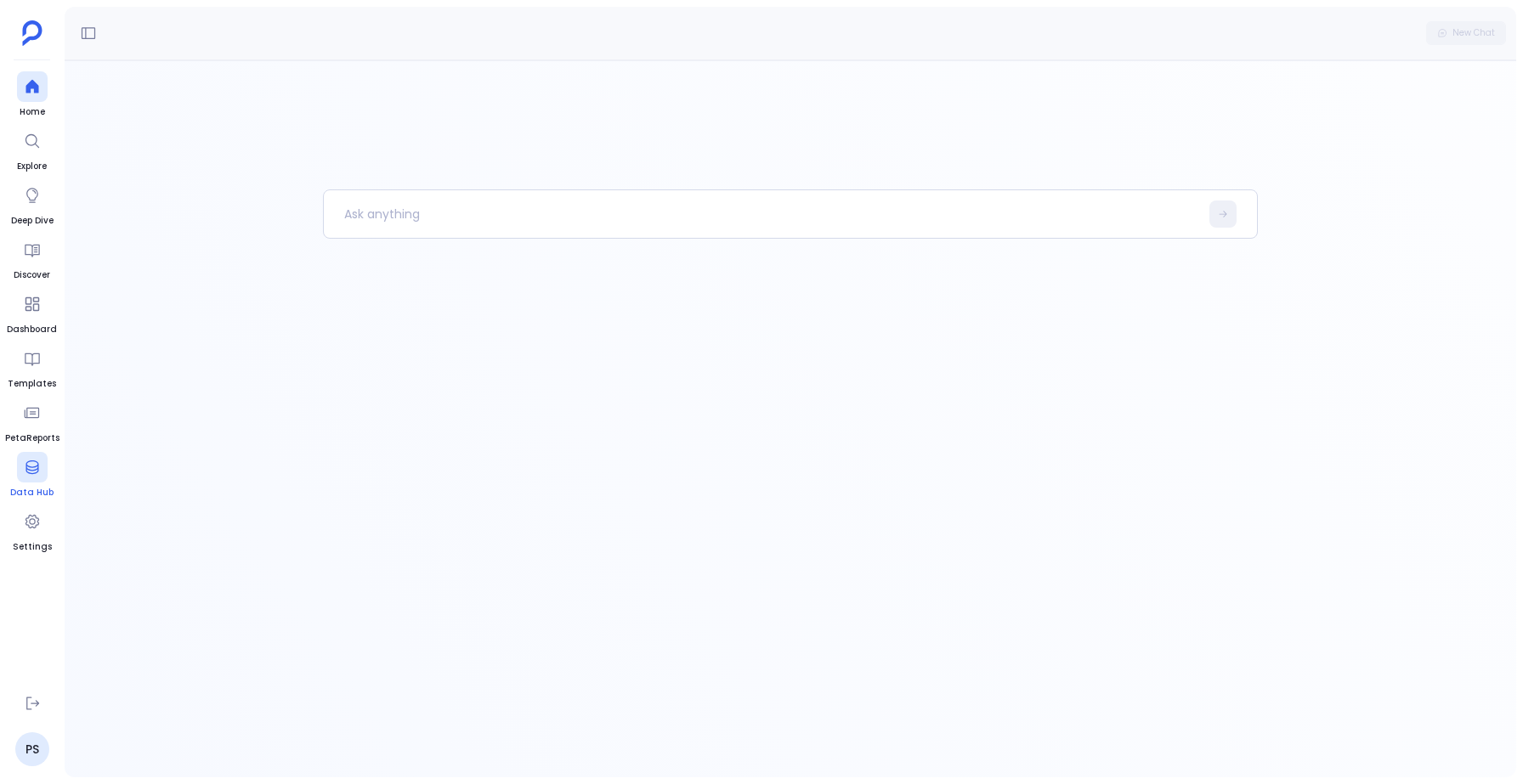
click at [33, 478] on div at bounding box center [33, 468] width 31 height 31
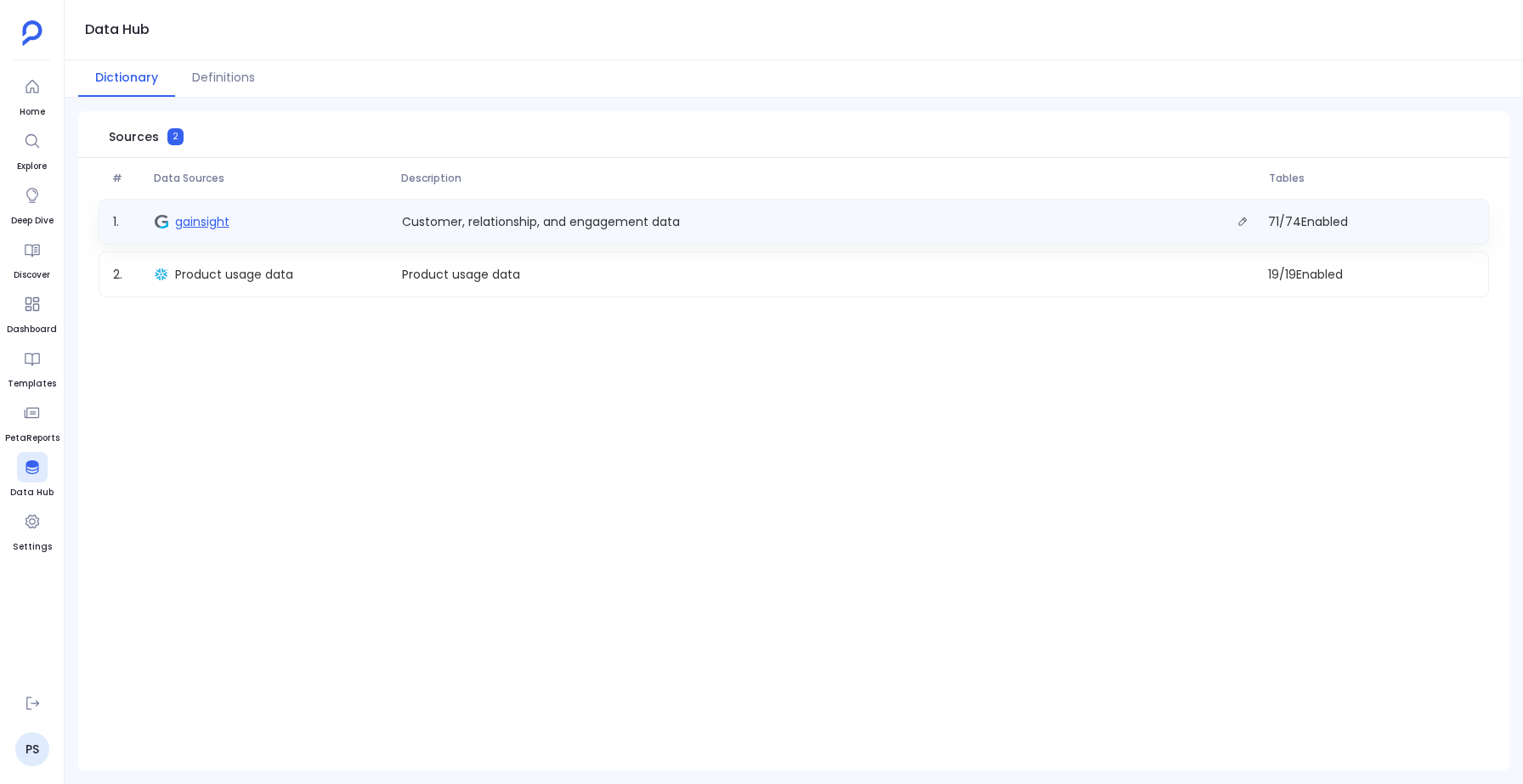
click at [200, 219] on span "gainsight" at bounding box center [202, 222] width 55 height 17
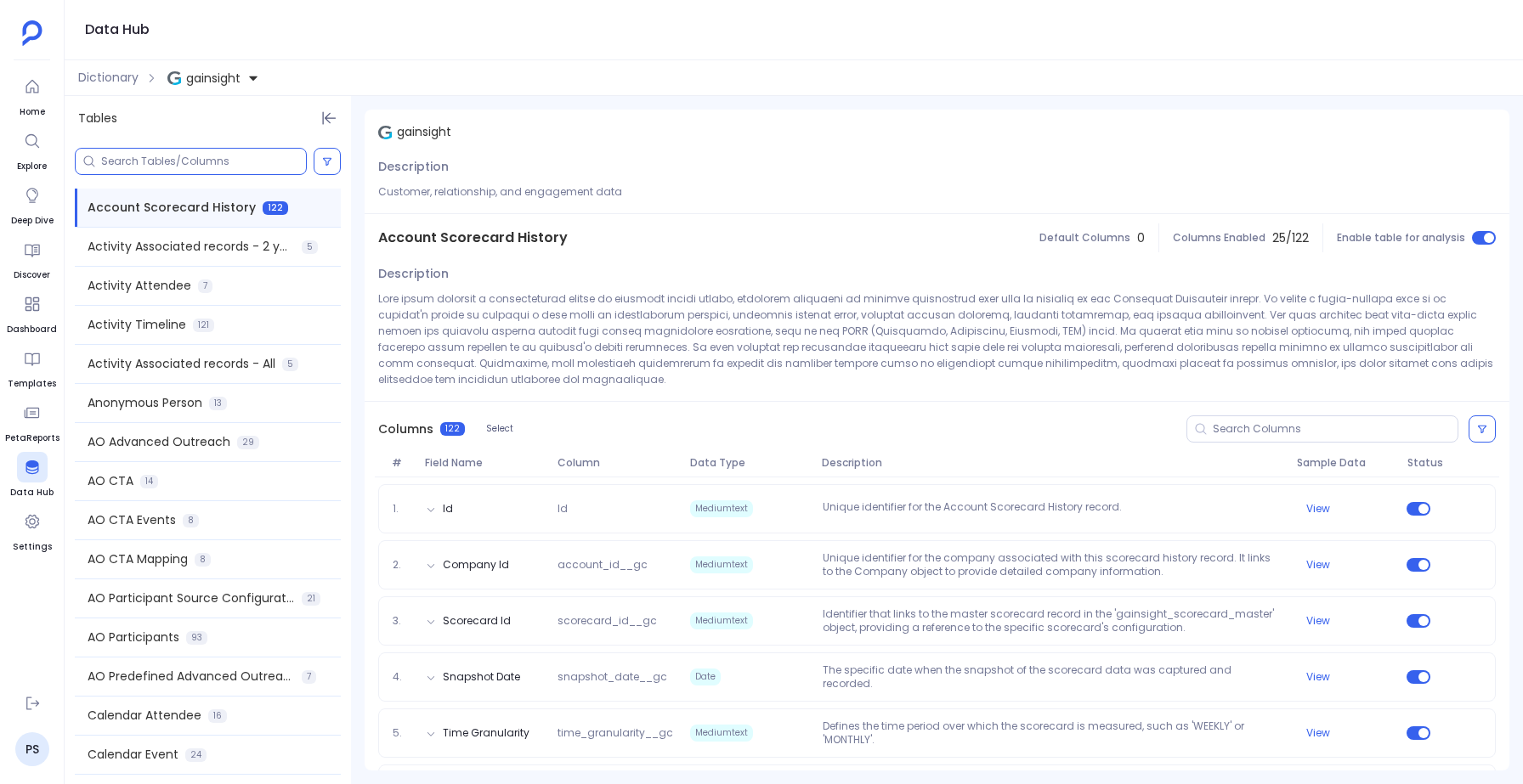
click at [175, 159] on input at bounding box center [203, 161] width 205 height 13
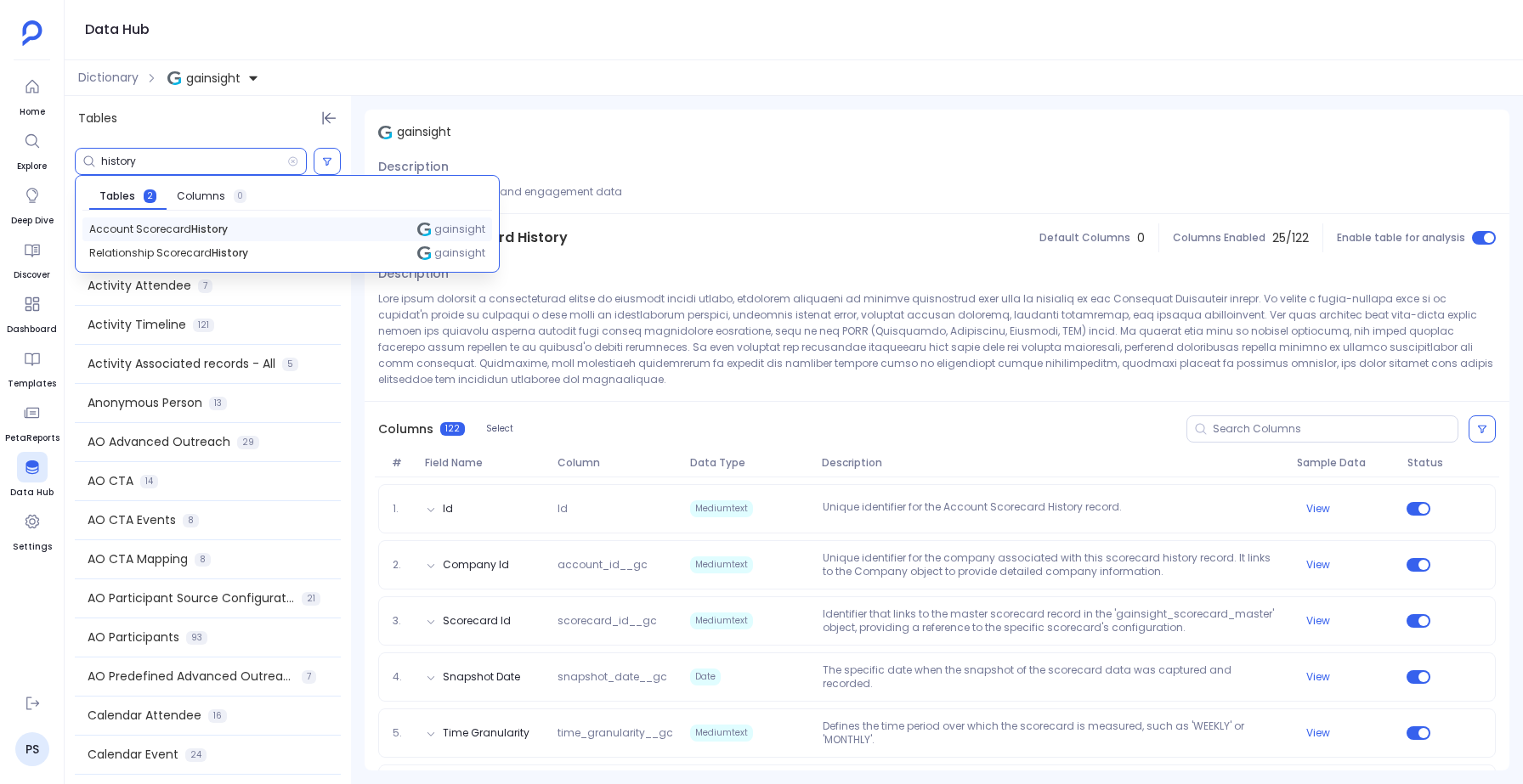
type input "history"
click at [159, 227] on span "Account Scorecard History" at bounding box center [159, 230] width 138 height 13
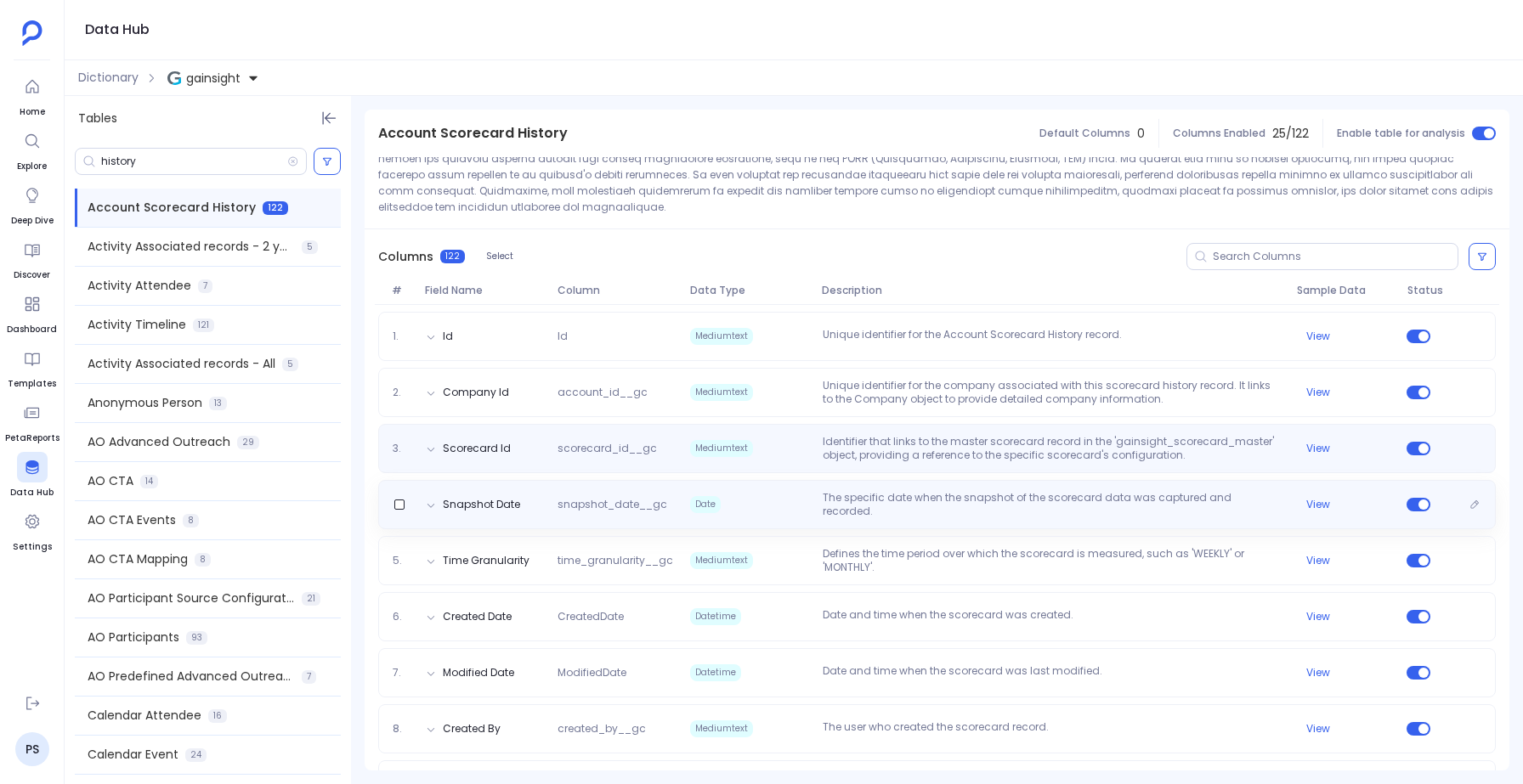
scroll to position [175, 0]
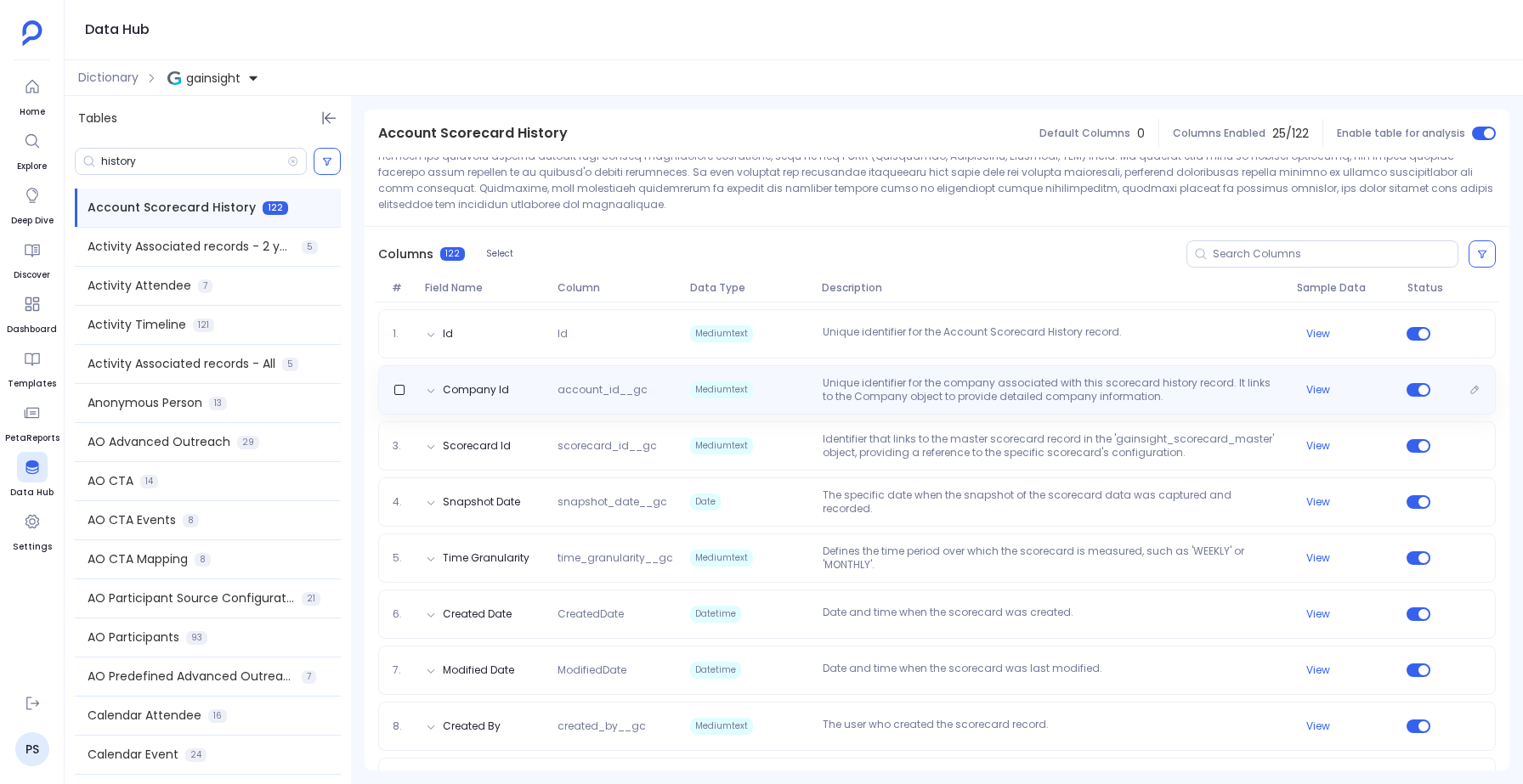
click at [810, 390] on div "Company Id account_id__gc Mediumtext Unique identifier for the company associat…" at bounding box center [937, 389] width 1118 height 49
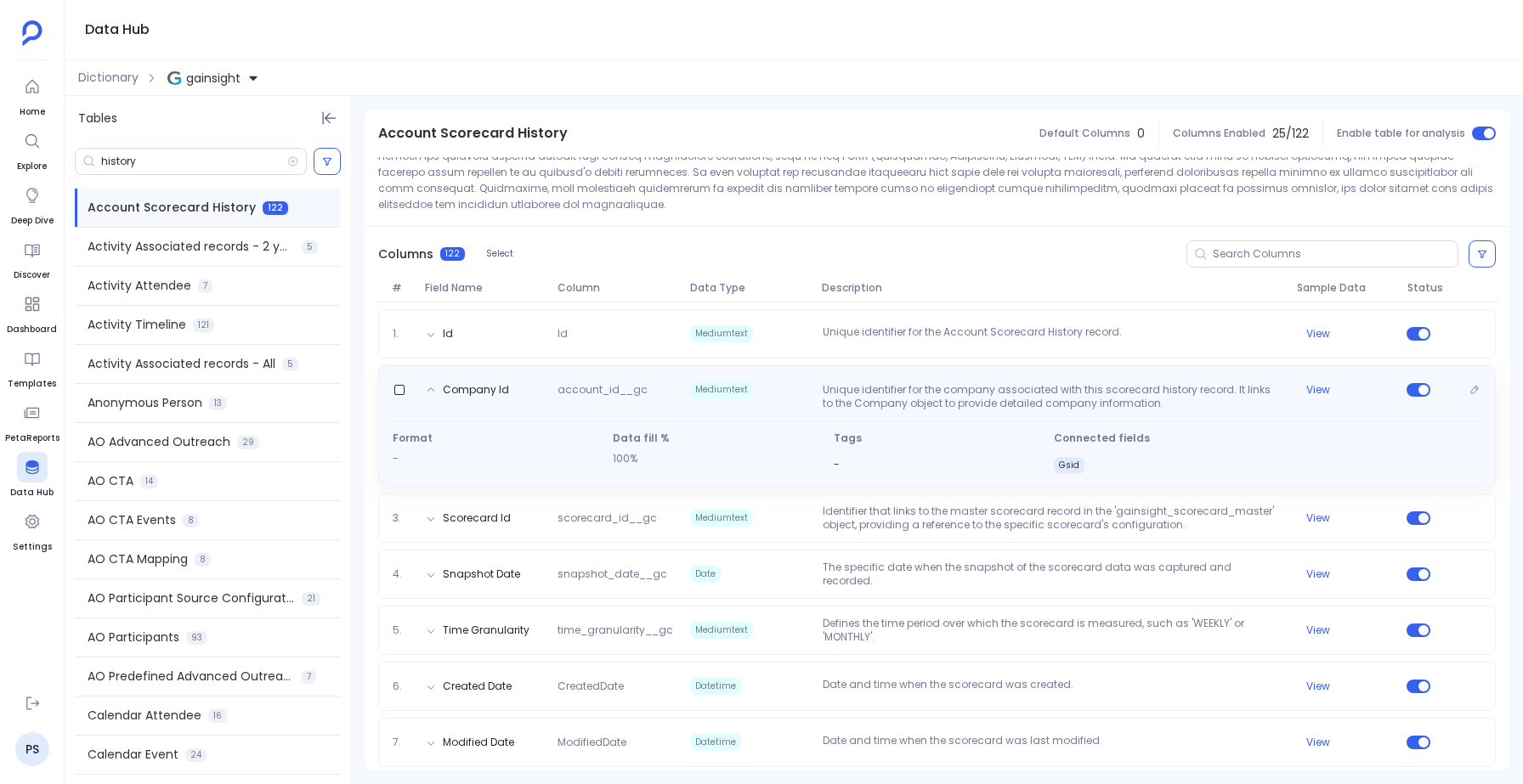
click at [1066, 457] on span "Gsid" at bounding box center [1069, 466] width 31 height 17
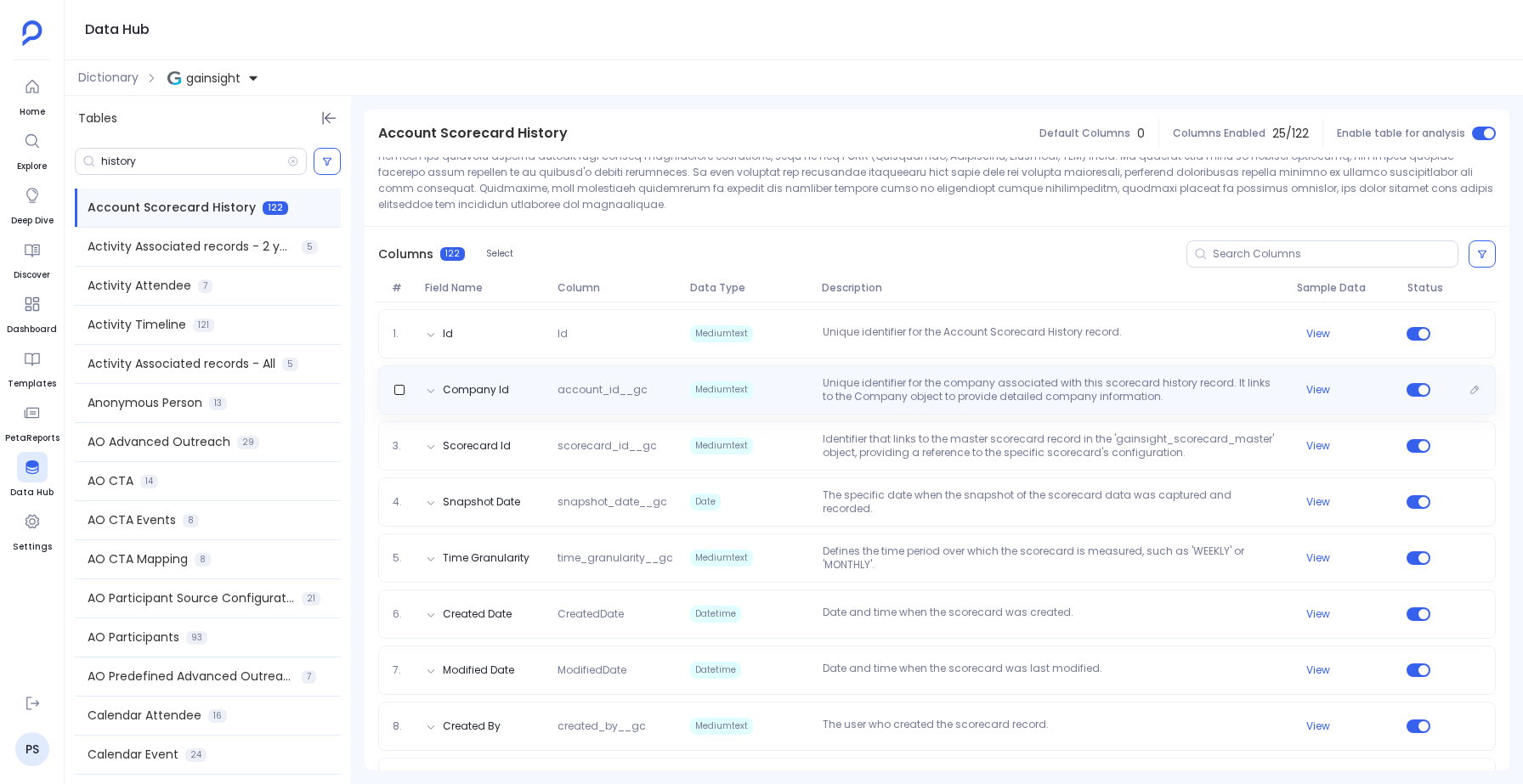
click at [1056, 386] on p "Unique identifier for the company associated with this scorecard history record…" at bounding box center [1053, 390] width 475 height 27
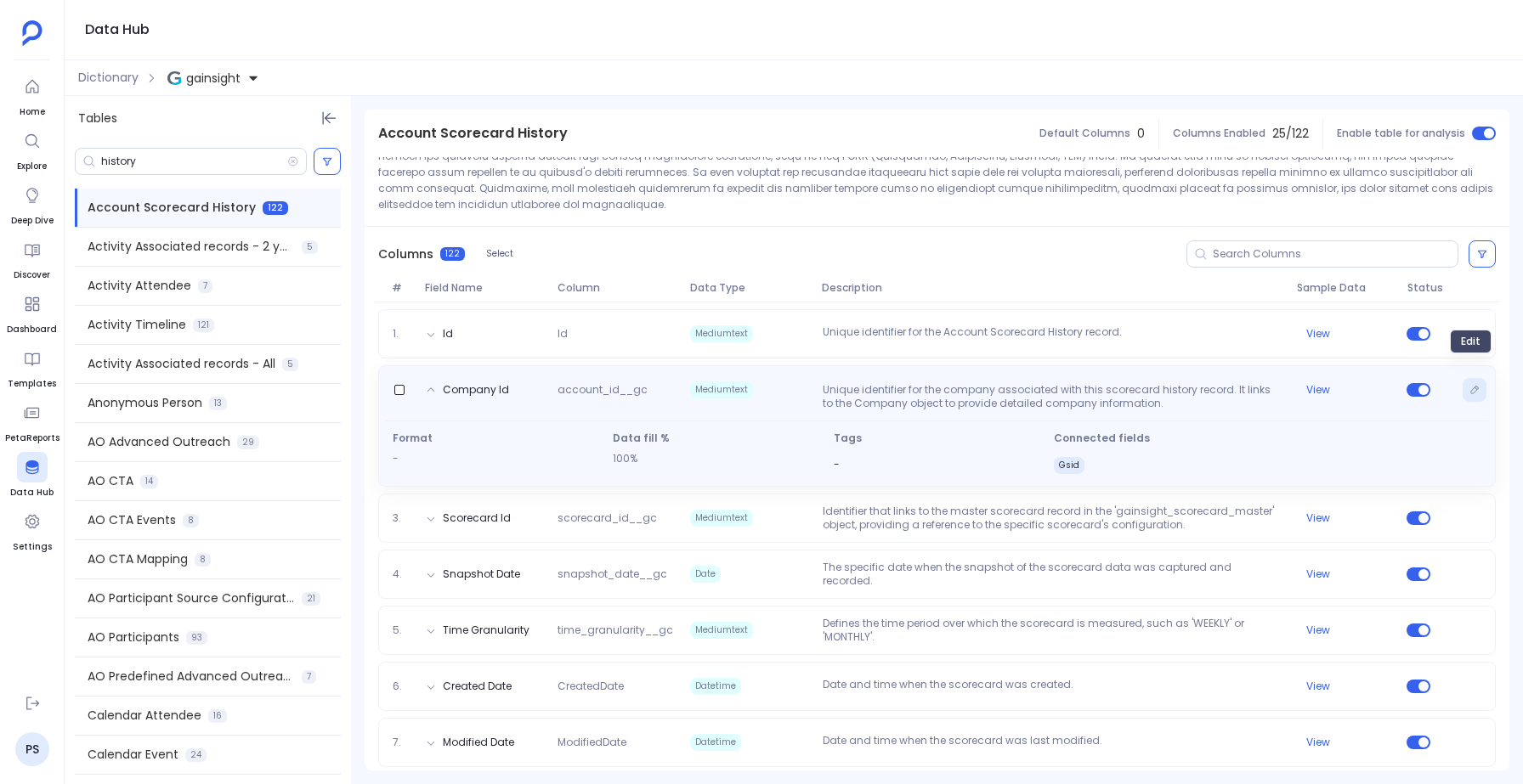
click at [1474, 385] on icon "Edit" at bounding box center [1474, 390] width 11 height 11
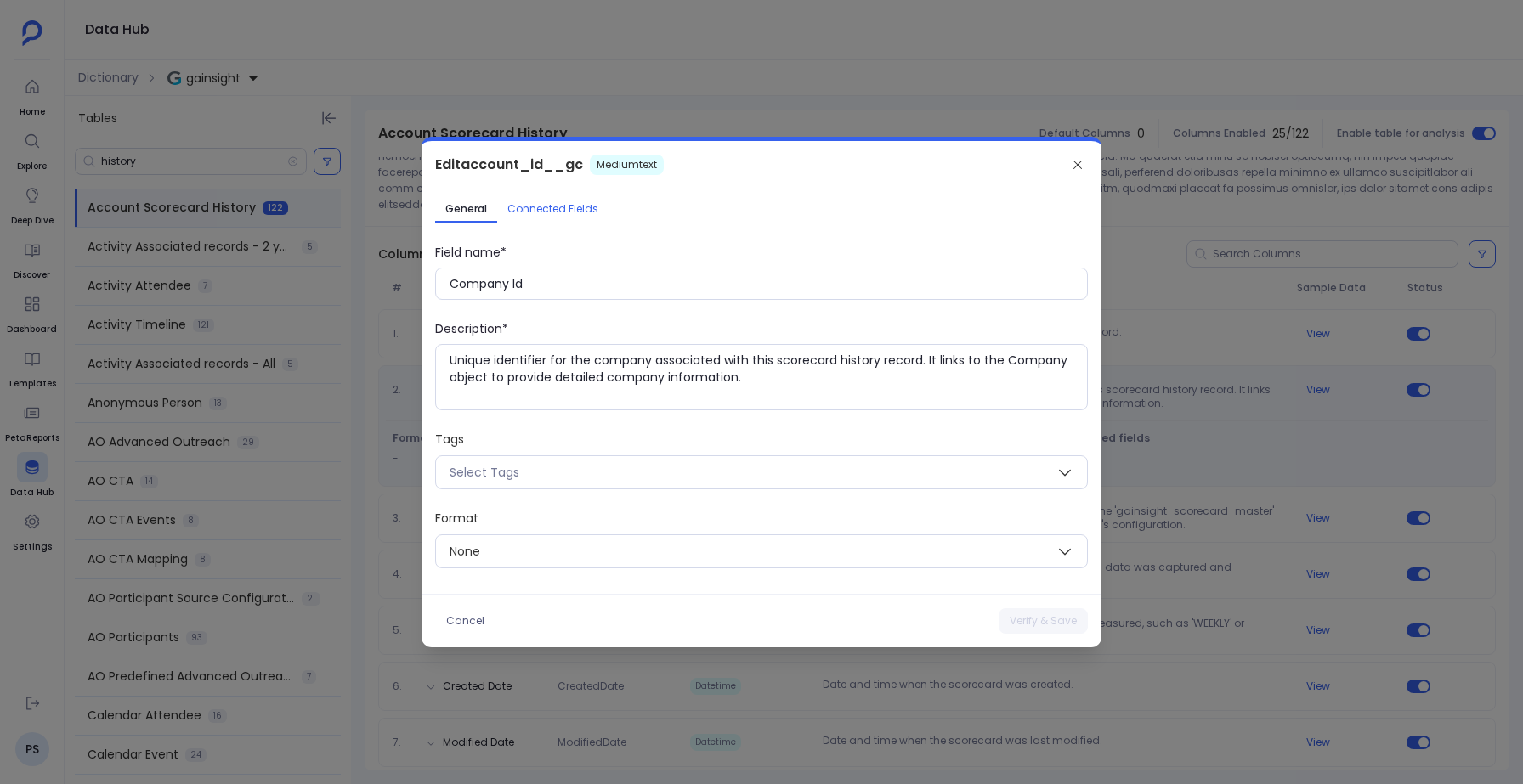
click at [553, 203] on span "Connected Fields" at bounding box center [553, 209] width 91 height 13
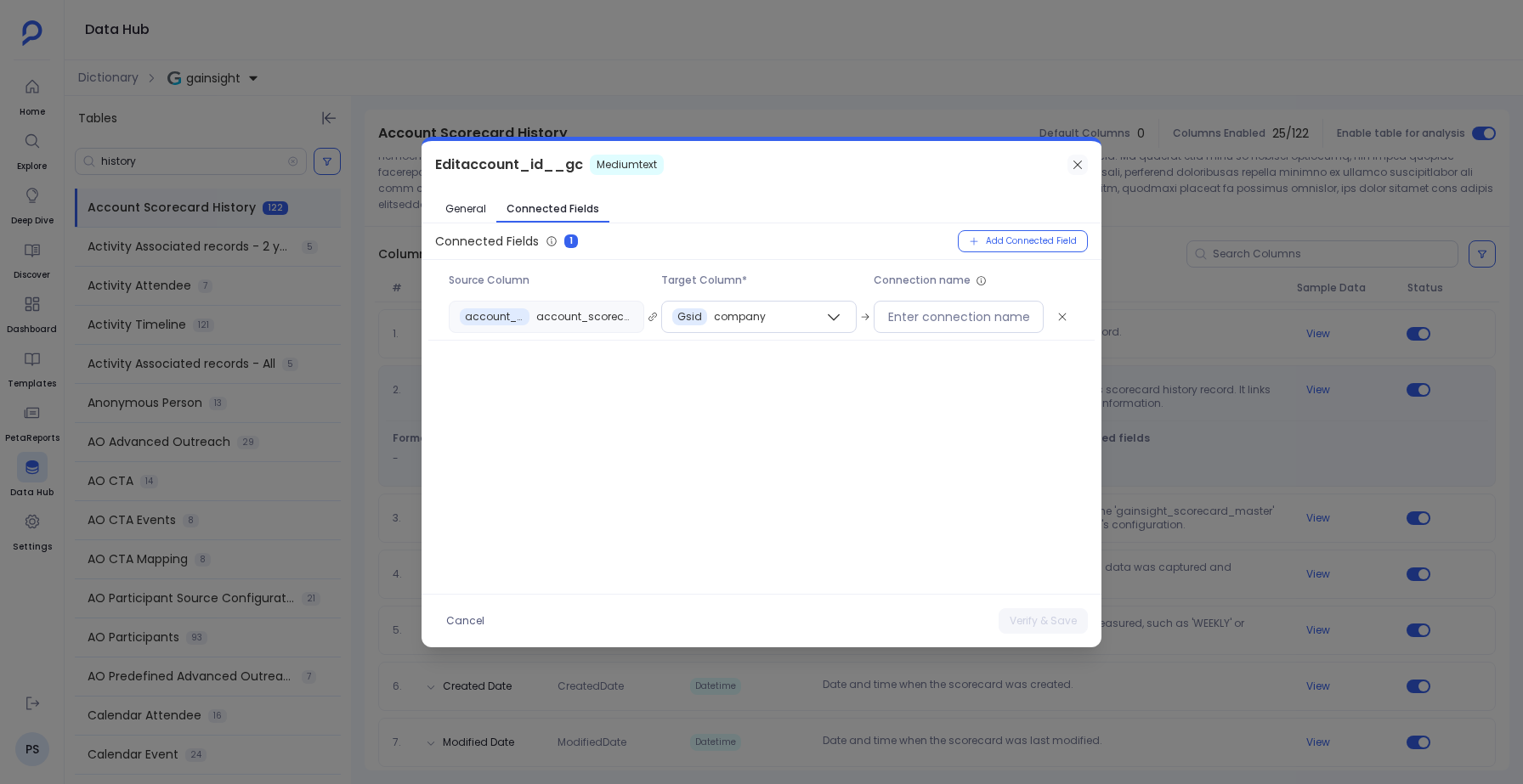
click at [1084, 159] on icon at bounding box center [1078, 165] width 13 height 13
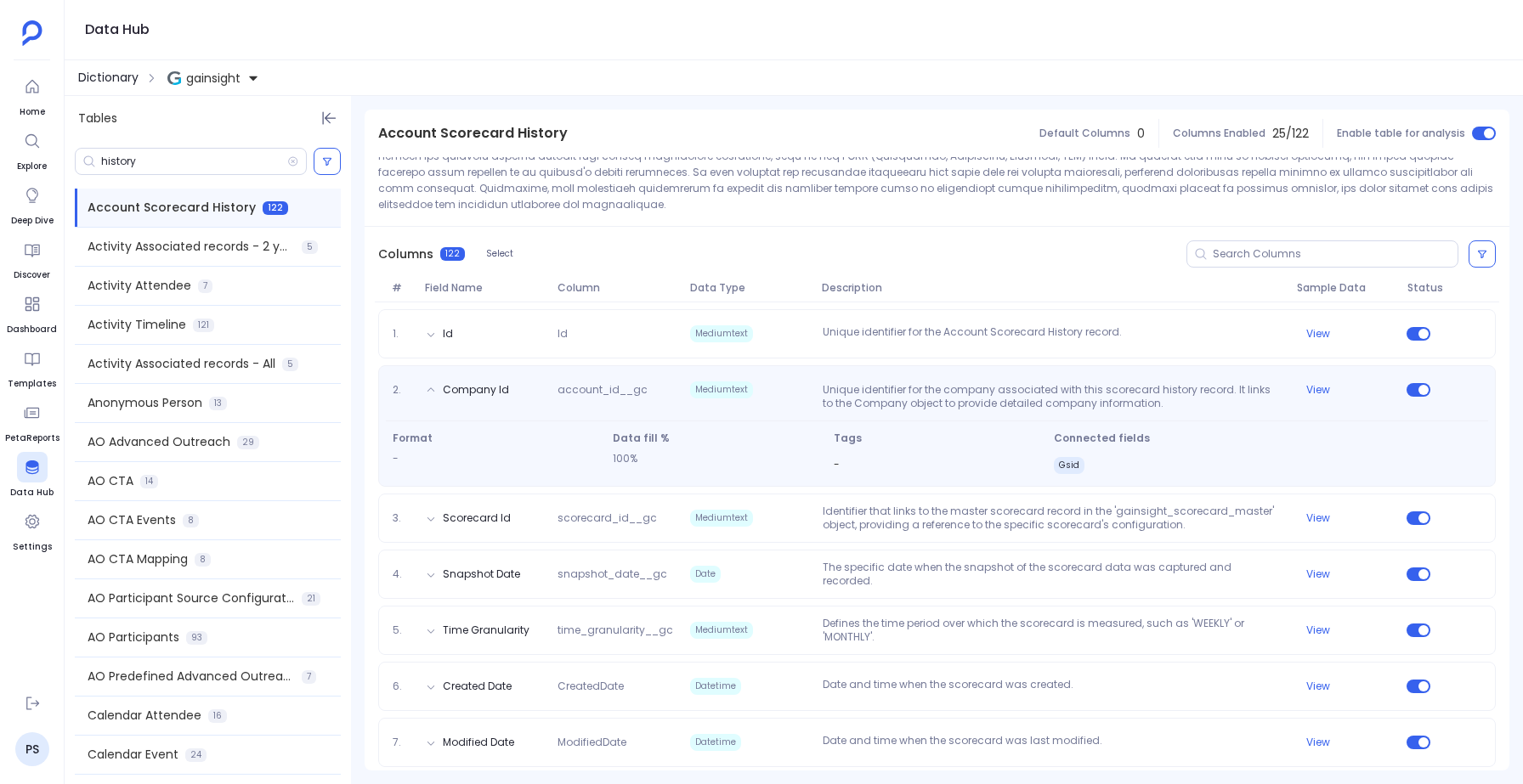
click at [129, 76] on span "Dictionary" at bounding box center [108, 78] width 61 height 18
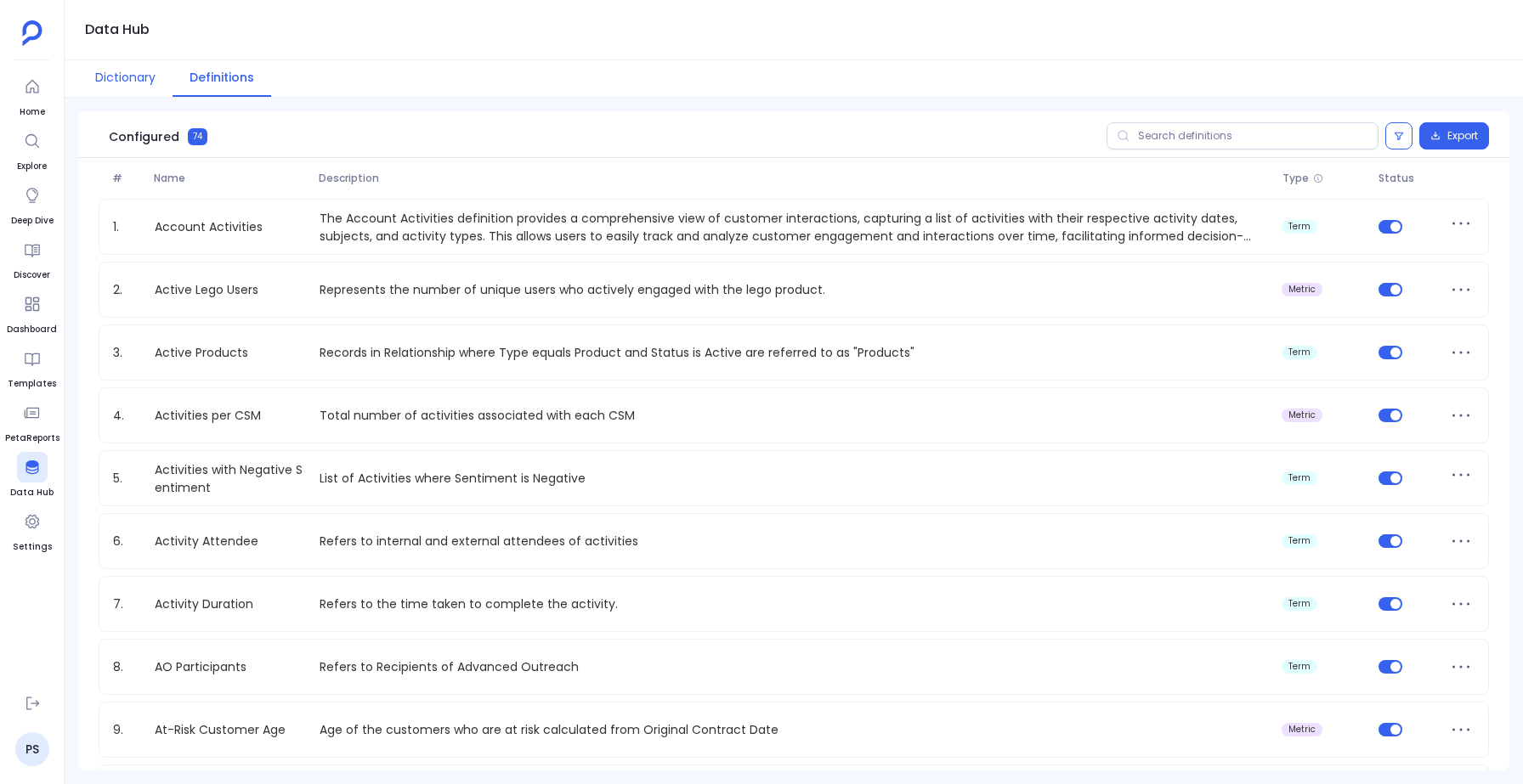
click at [130, 77] on button "Dictionary" at bounding box center [125, 79] width 94 height 37
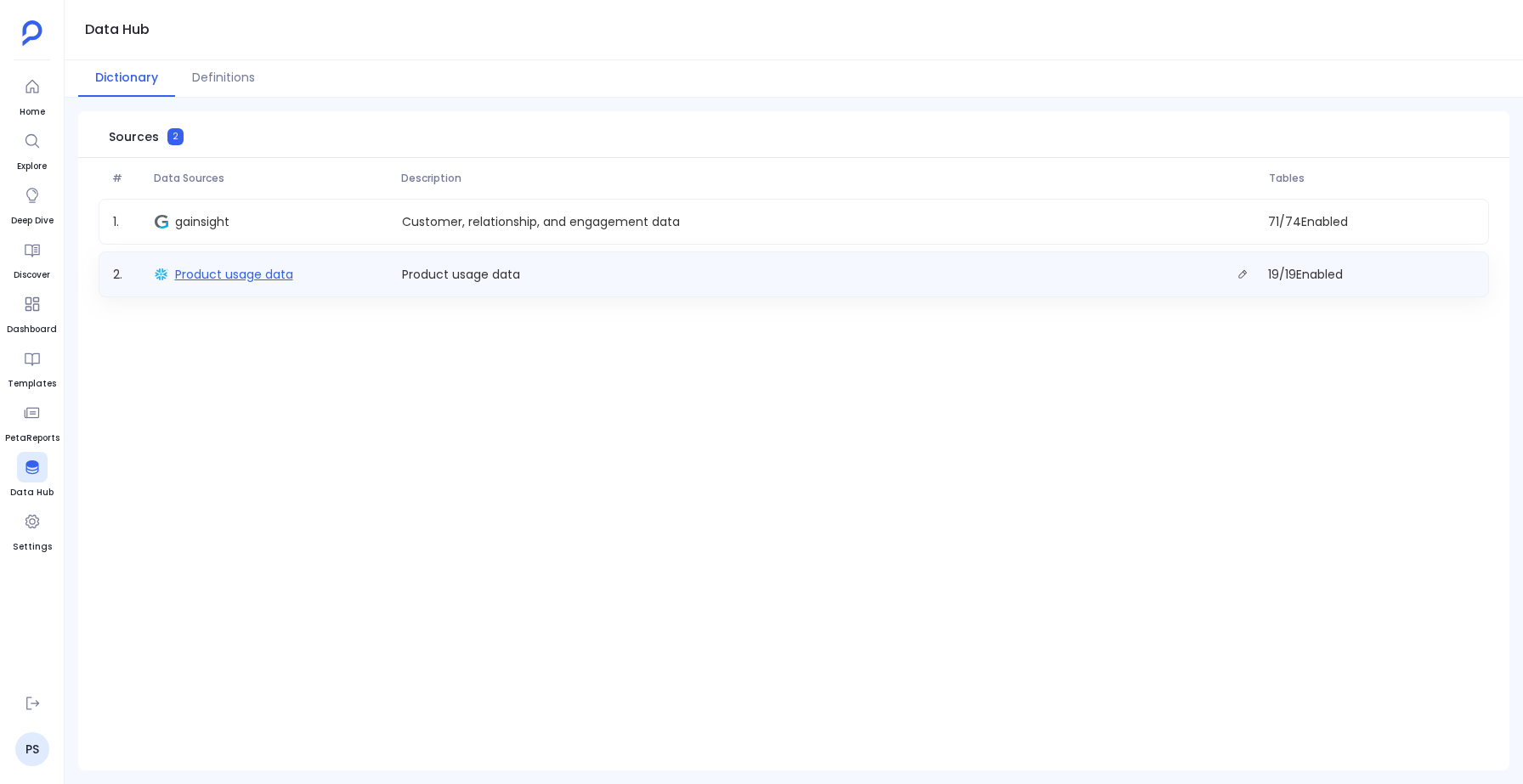
click at [197, 272] on span "Product usage data" at bounding box center [233, 275] width 118 height 17
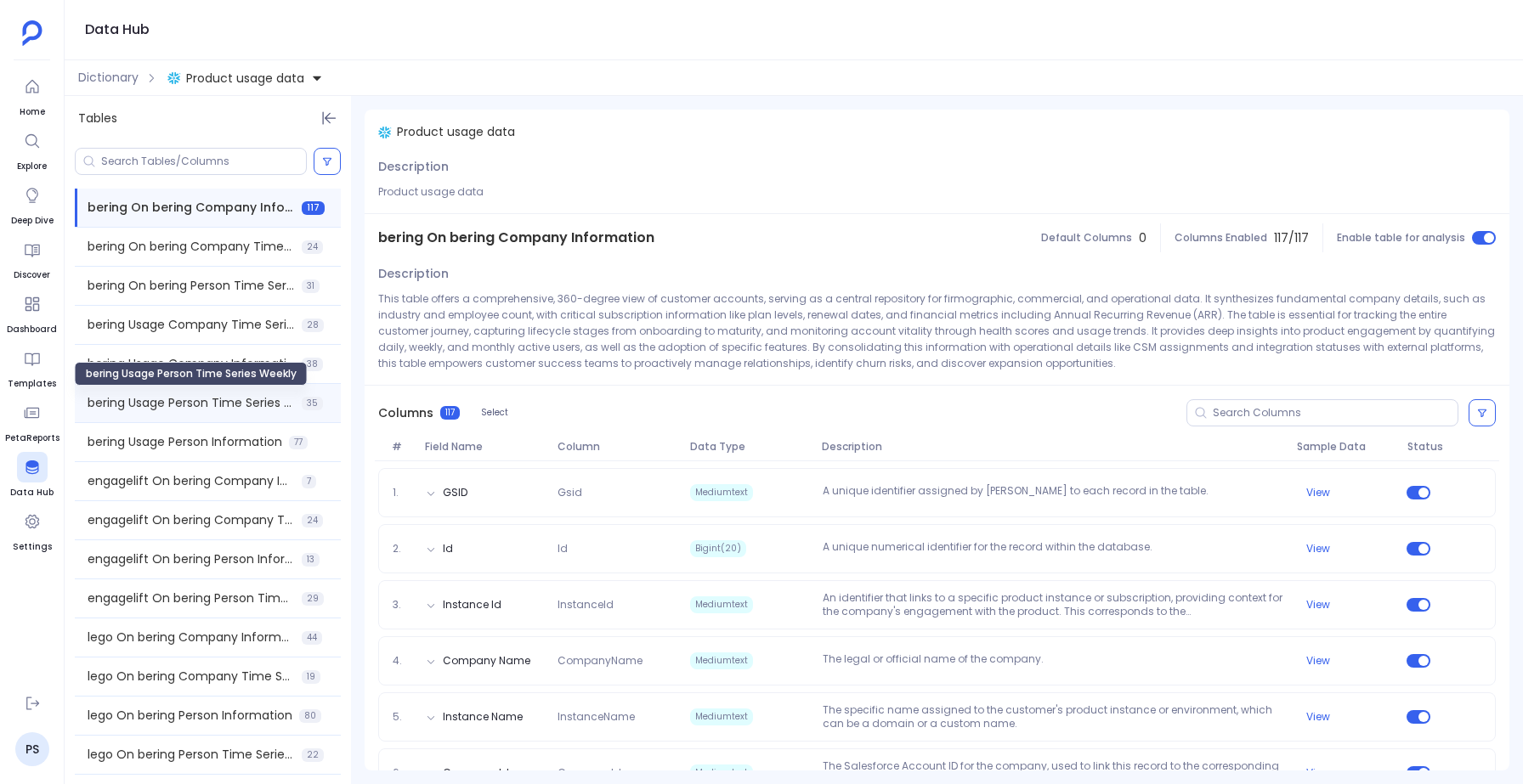
click at [161, 401] on span "bering Usage Person Time Series Weekly" at bounding box center [191, 403] width 208 height 18
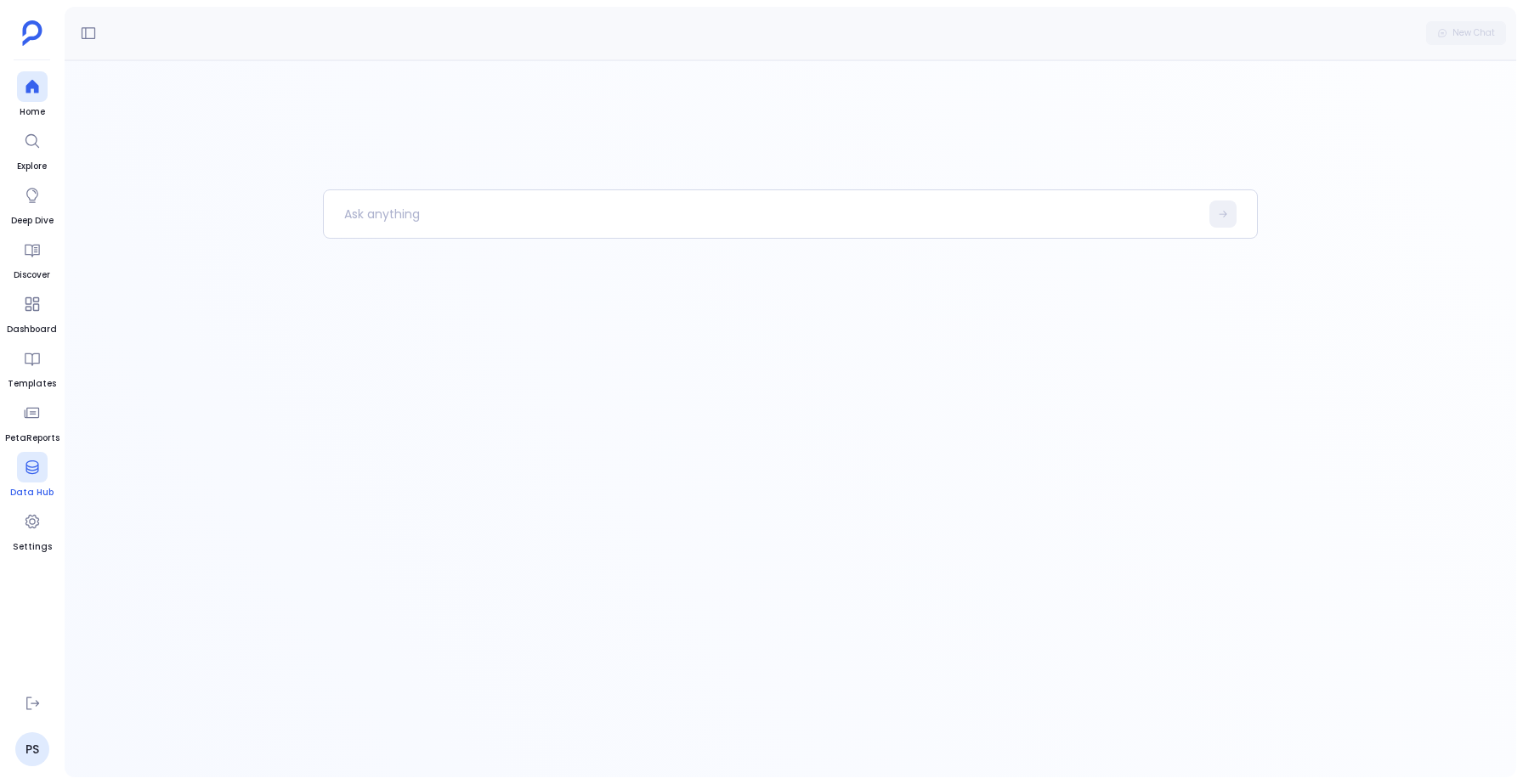
click at [35, 483] on link "Data Hub" at bounding box center [32, 477] width 43 height 48
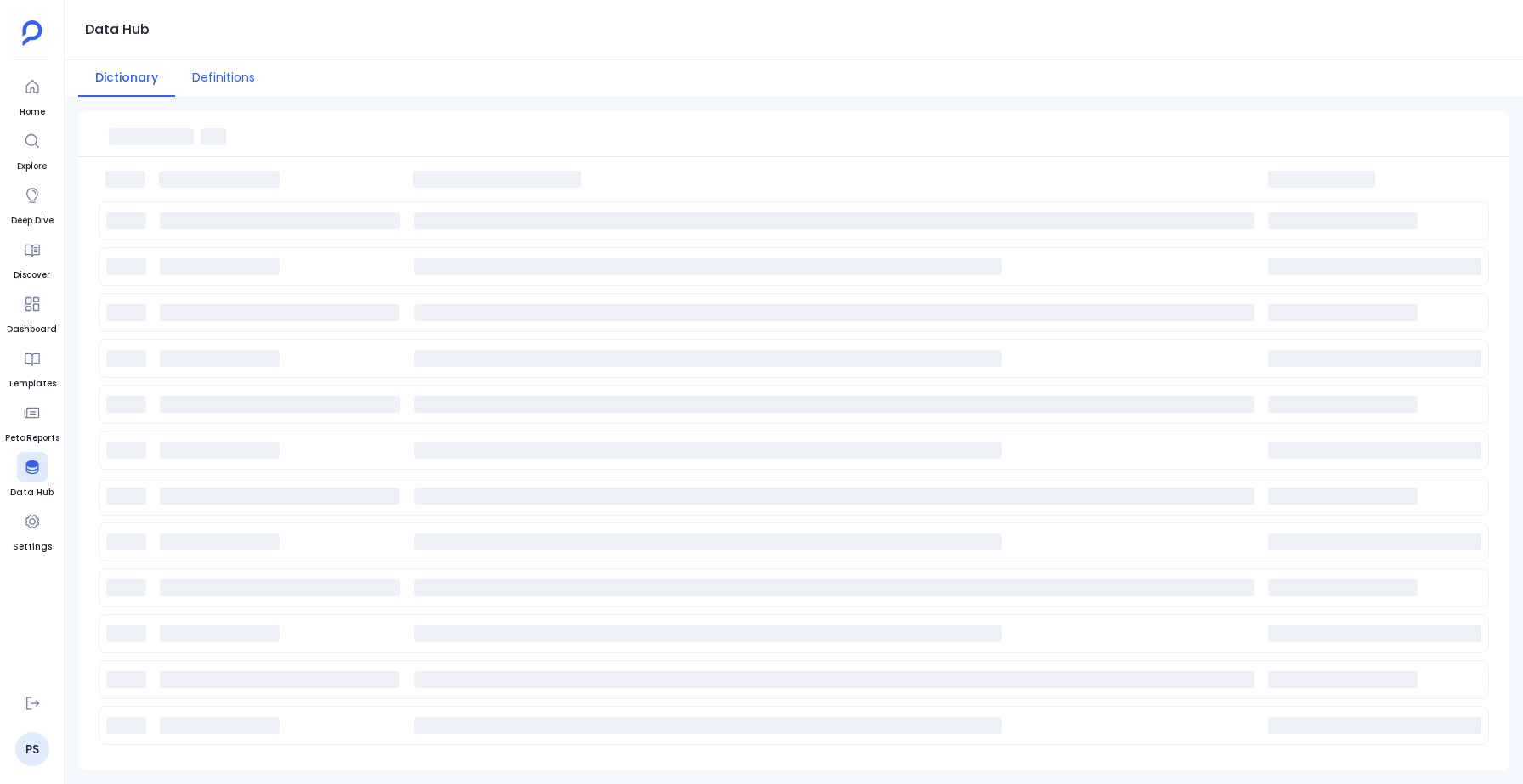
click at [208, 81] on button "Definitions" at bounding box center [223, 79] width 97 height 37
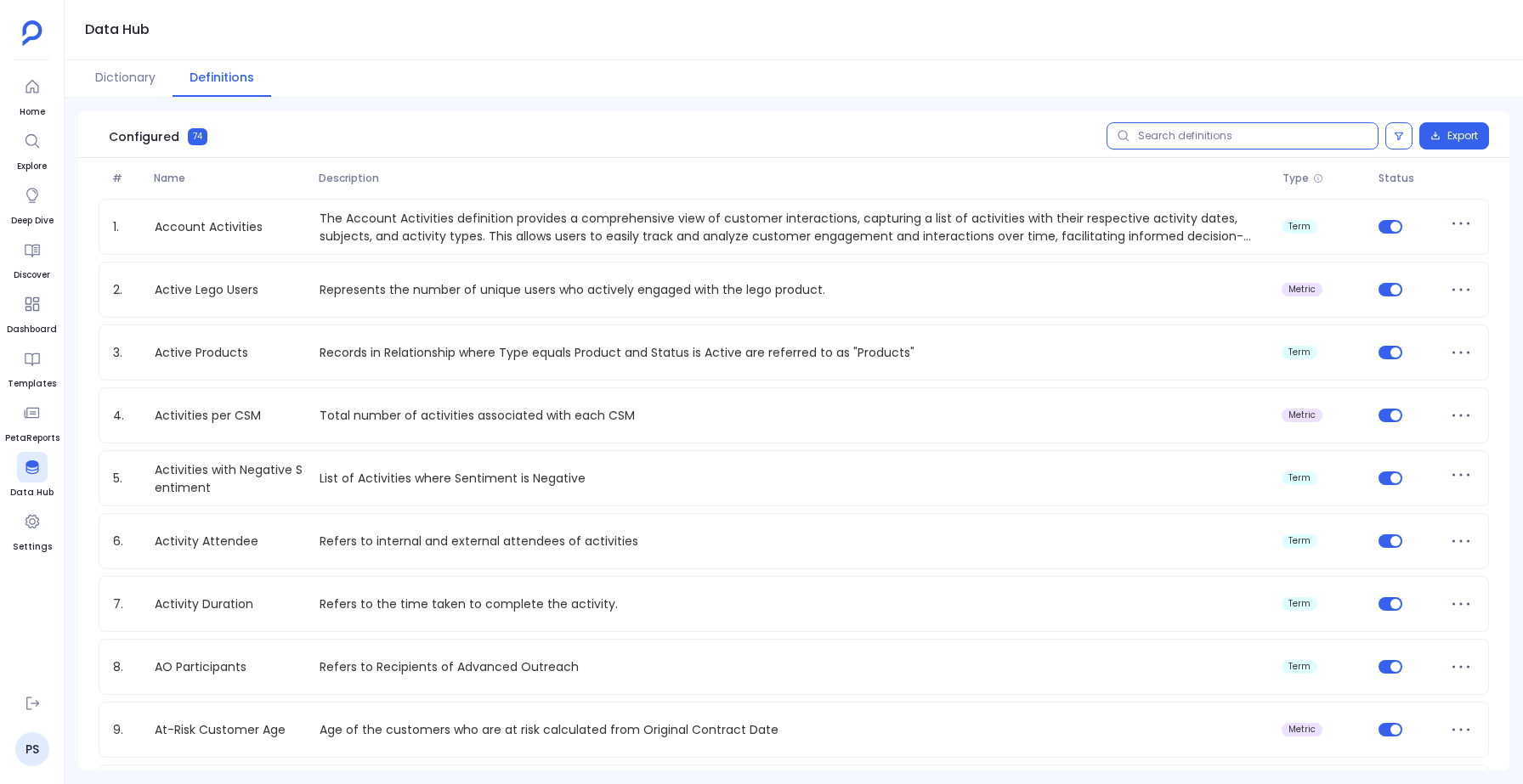
click at [1225, 136] on input "text" at bounding box center [1242, 135] width 272 height 27
type input "a"
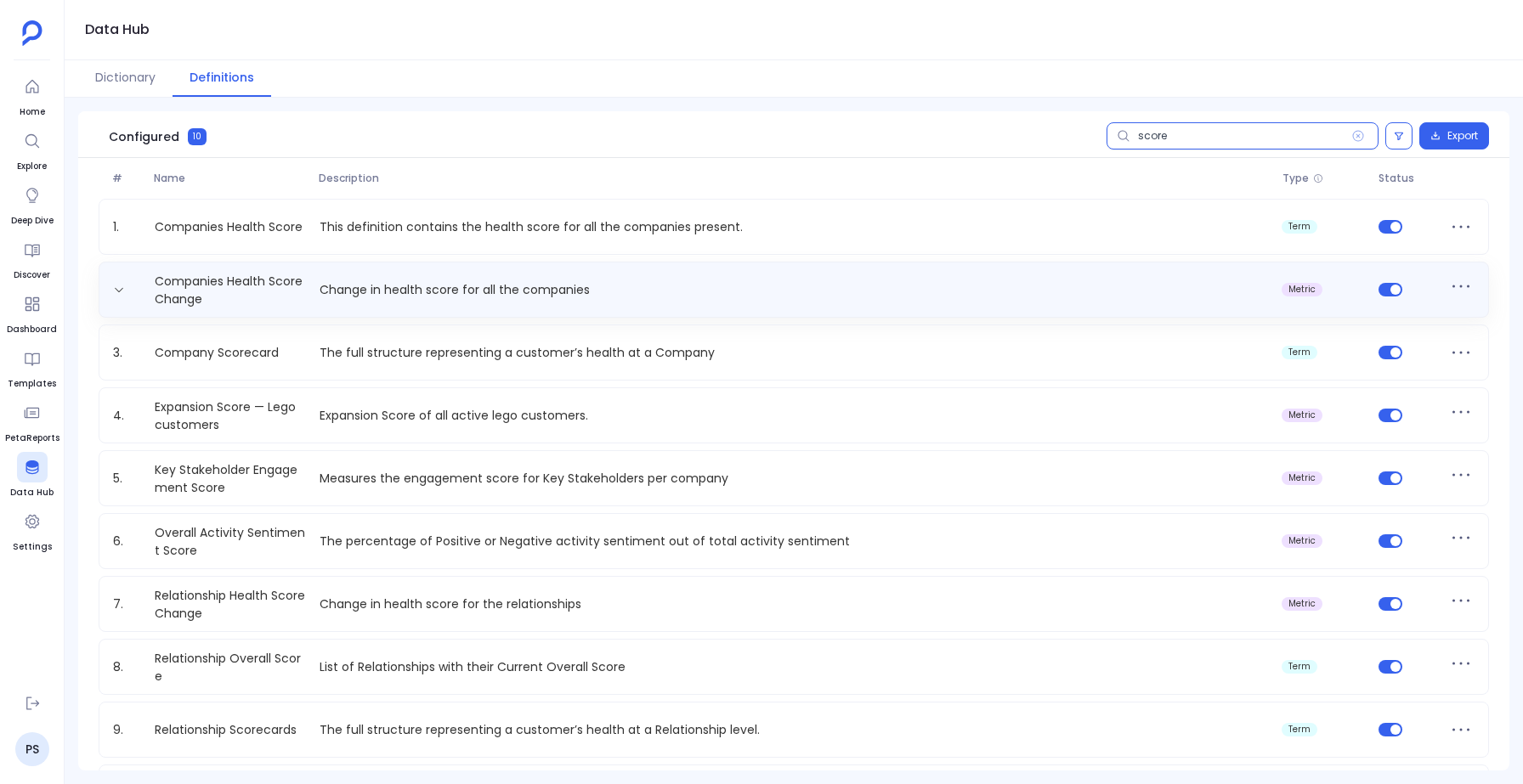
type input "score"
click at [432, 282] on p "Change in health score for all the companies" at bounding box center [795, 290] width 963 height 18
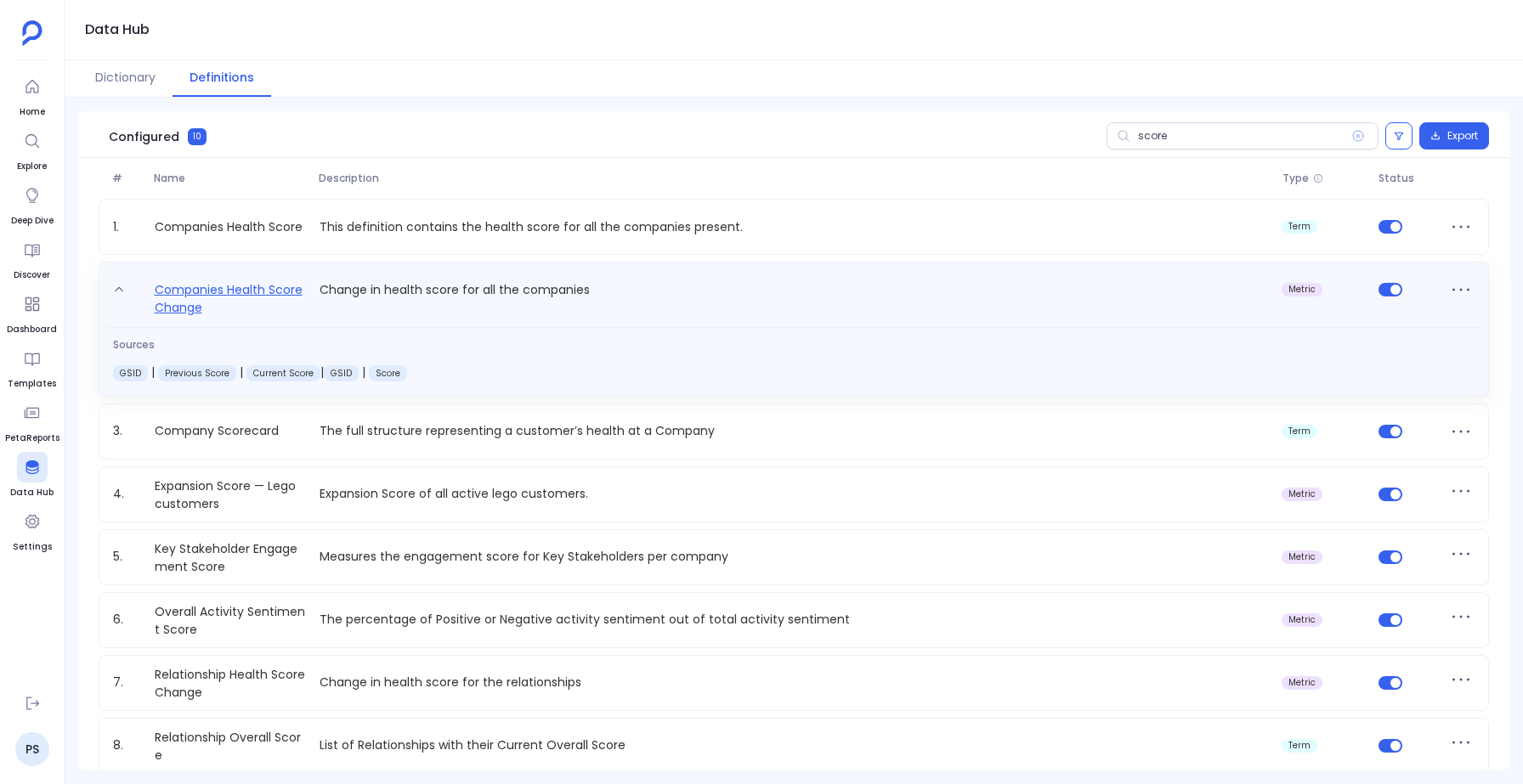
click at [190, 299] on link "Companies Health Score Change" at bounding box center [231, 298] width 165 height 37
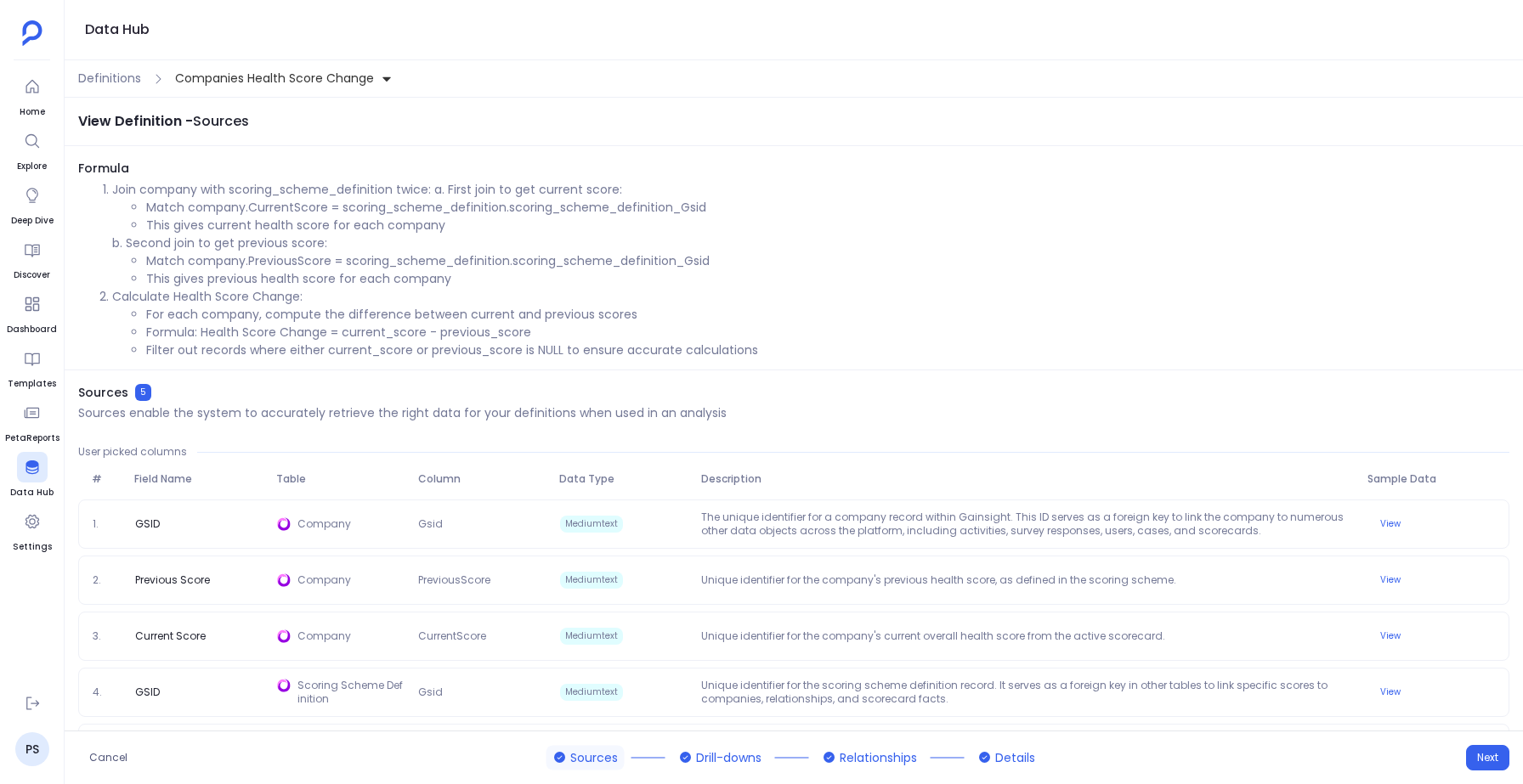
scroll to position [56, 0]
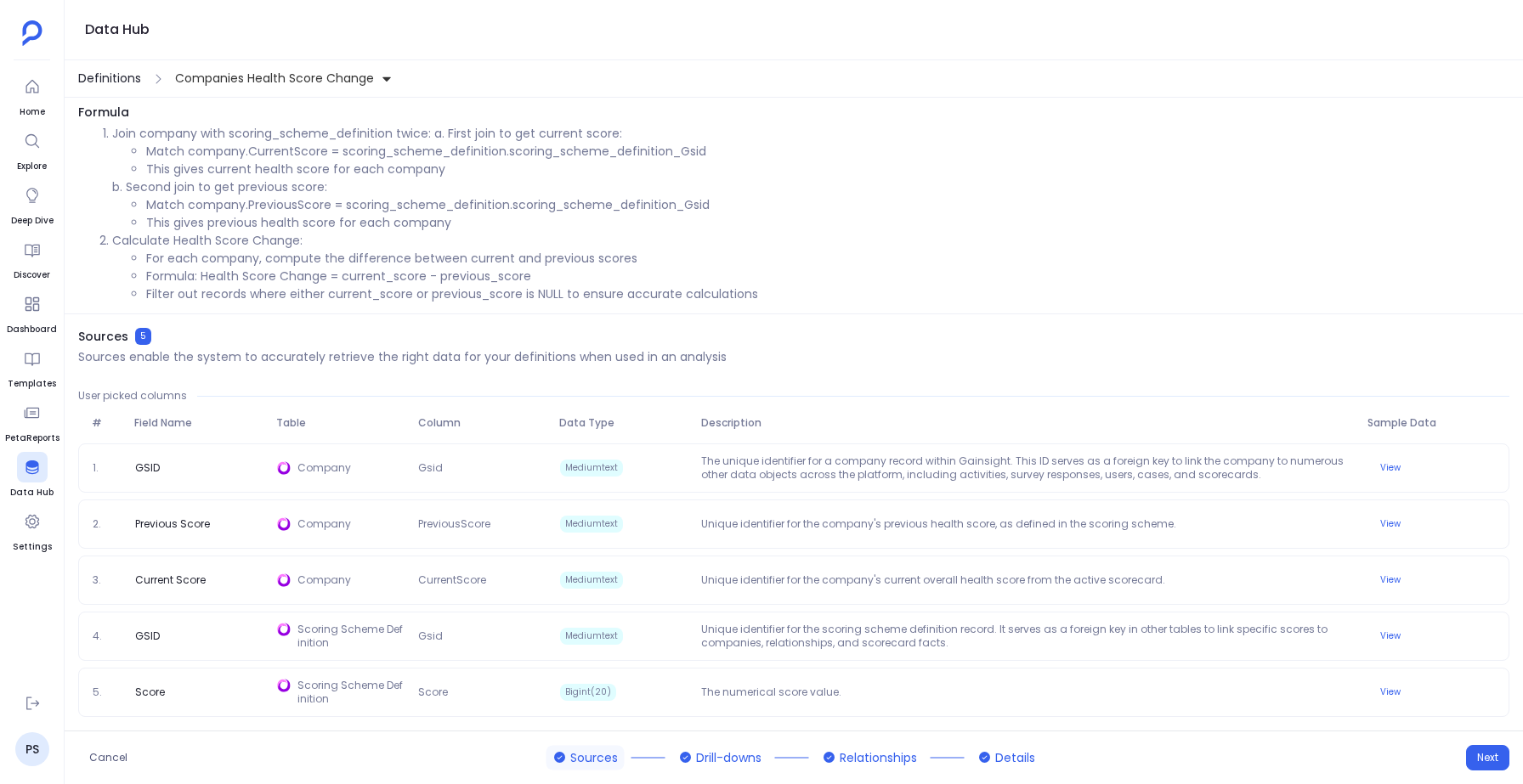
click at [115, 81] on span "Definitions" at bounding box center [109, 79] width 62 height 18
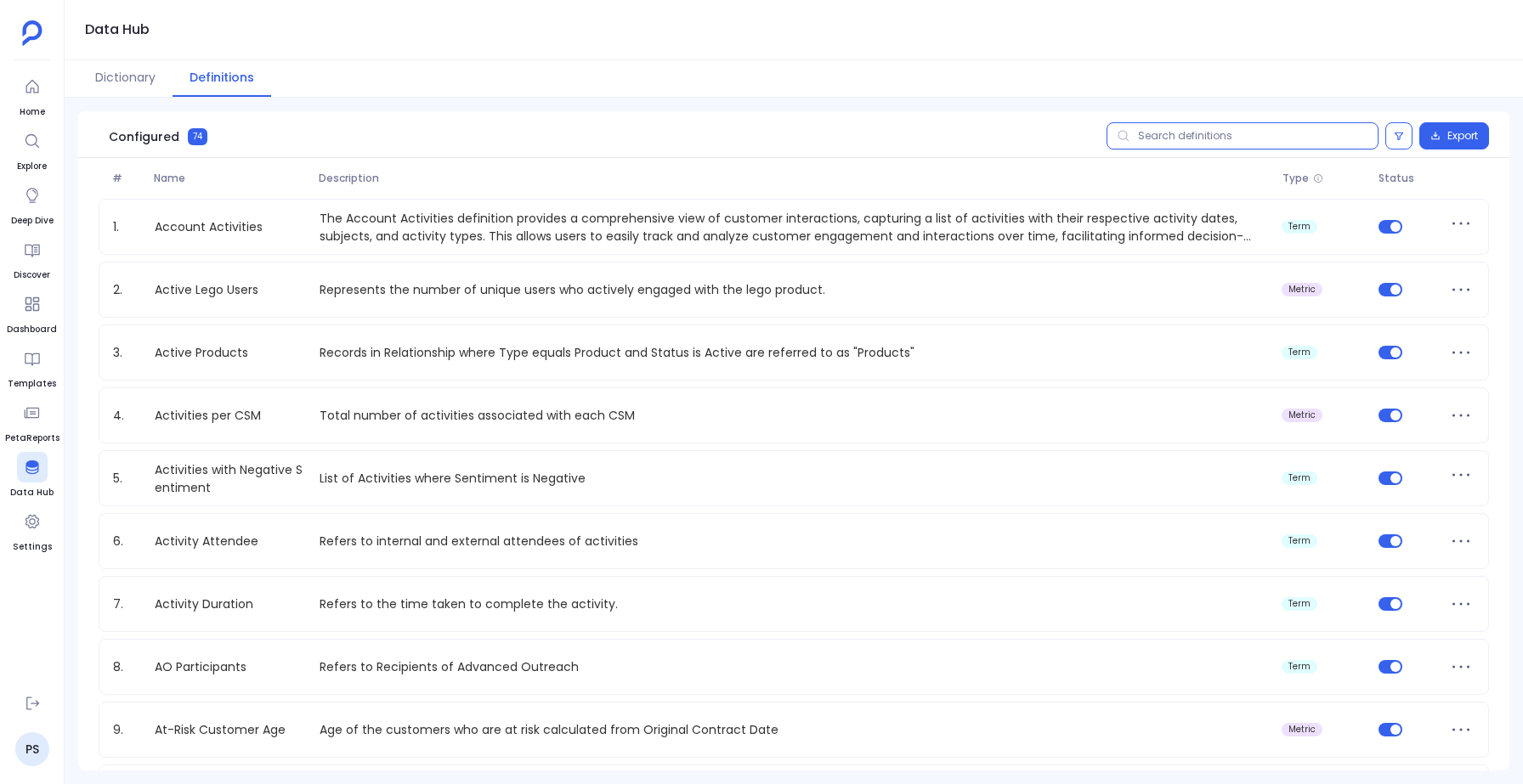
click at [1158, 141] on input "text" at bounding box center [1242, 135] width 272 height 27
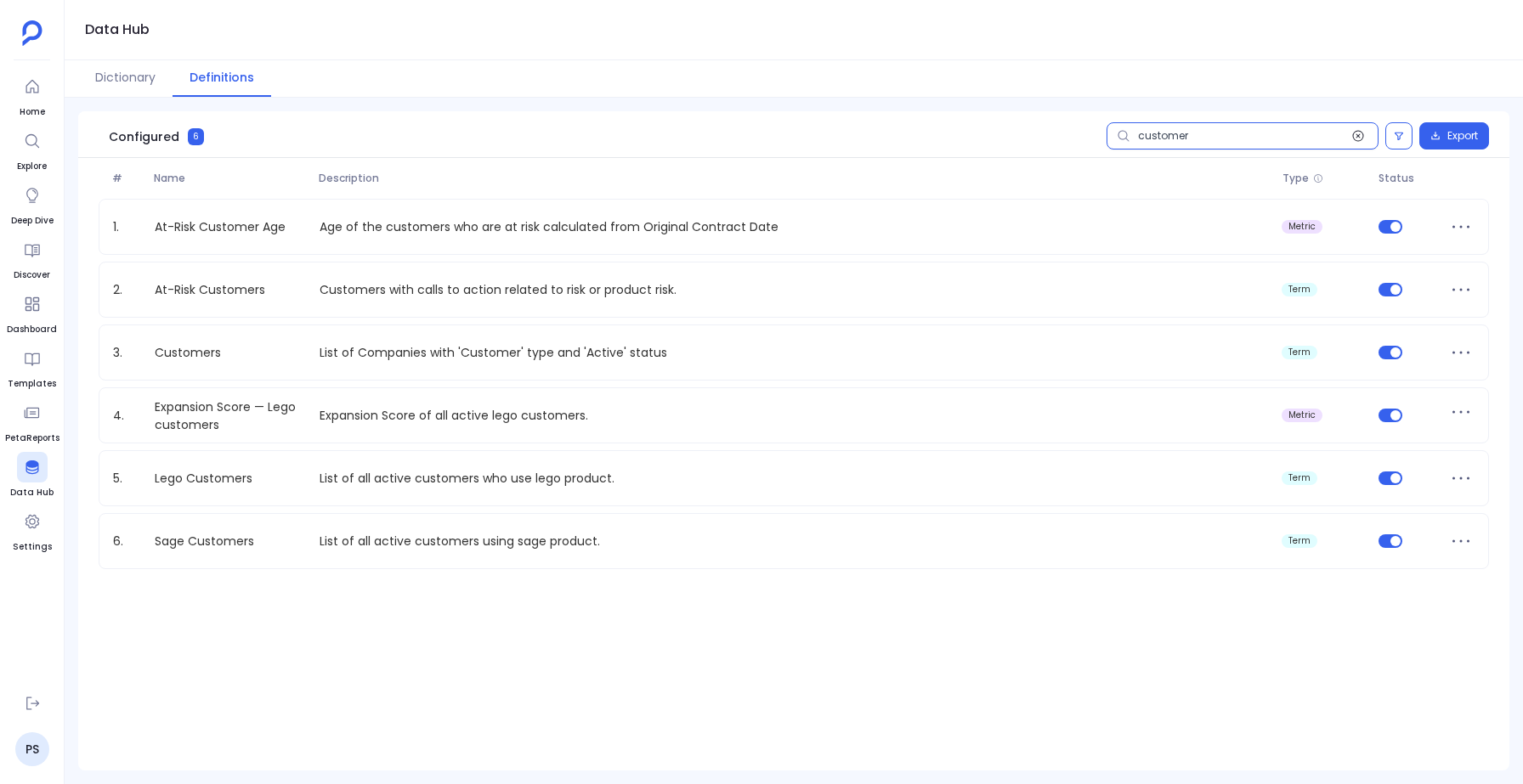
type input "customer"
click at [1358, 135] on icon at bounding box center [1358, 135] width 13 height 13
click at [1358, 135] on input "customer" at bounding box center [1242, 135] width 272 height 27
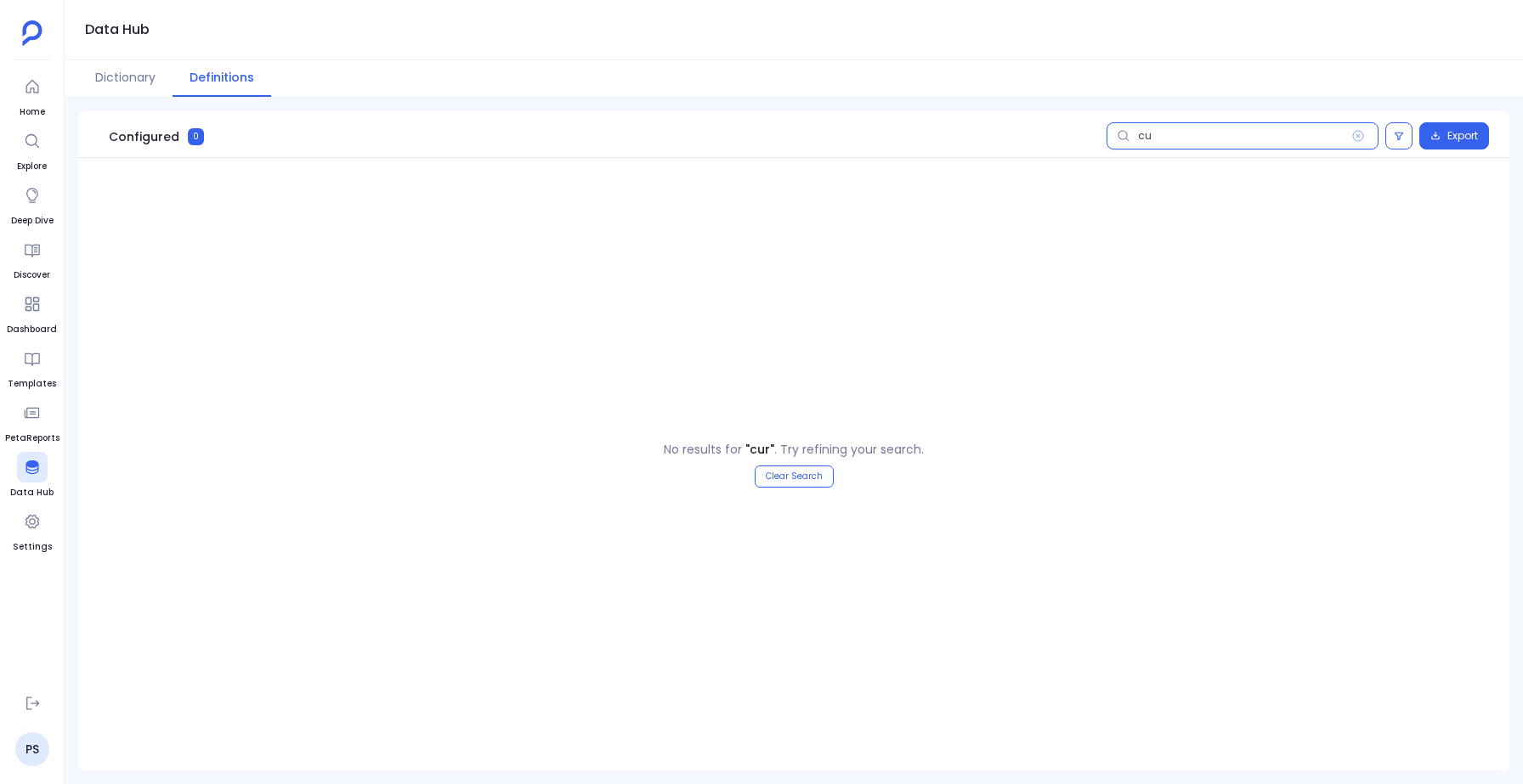
type input "c"
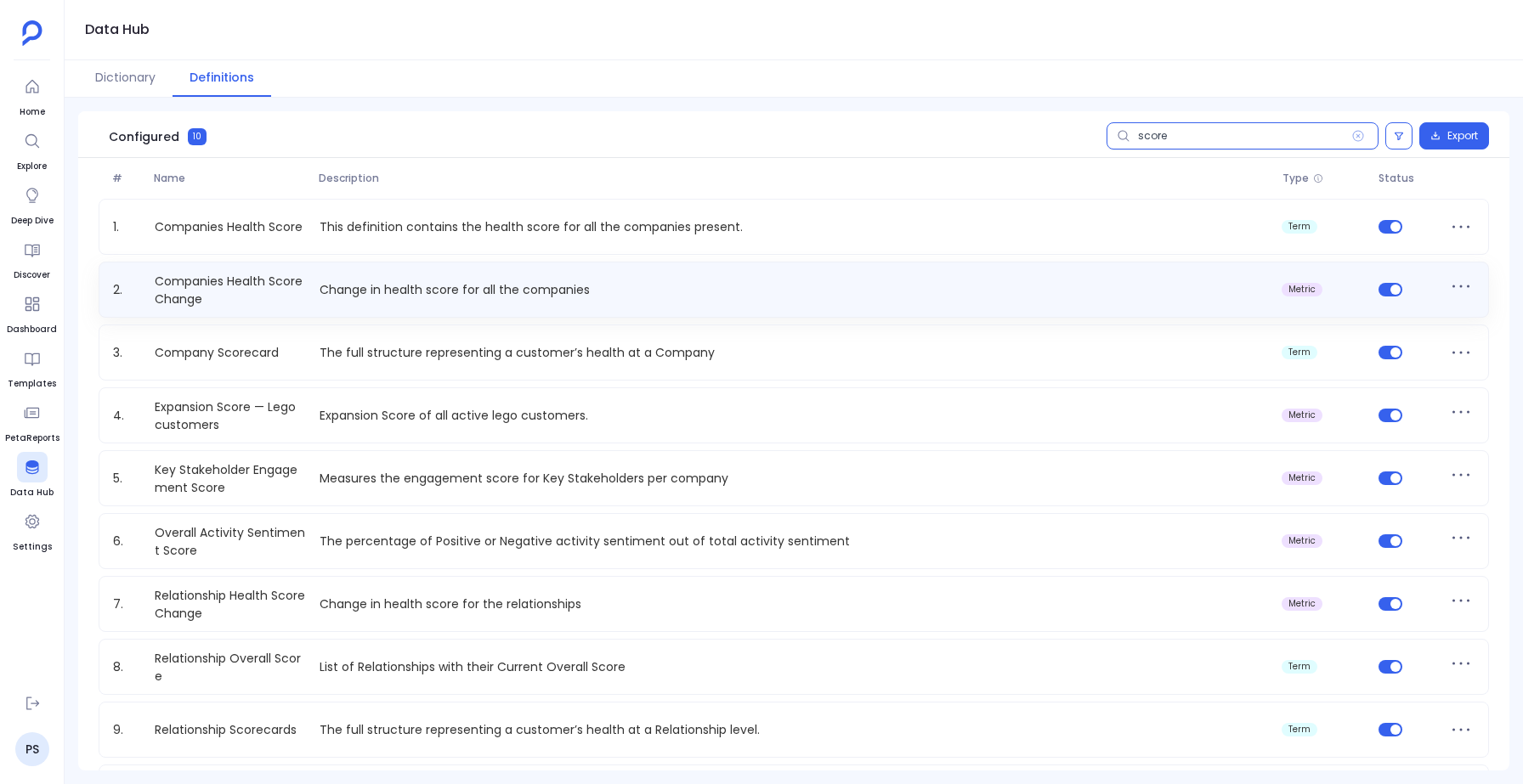
type input "score"
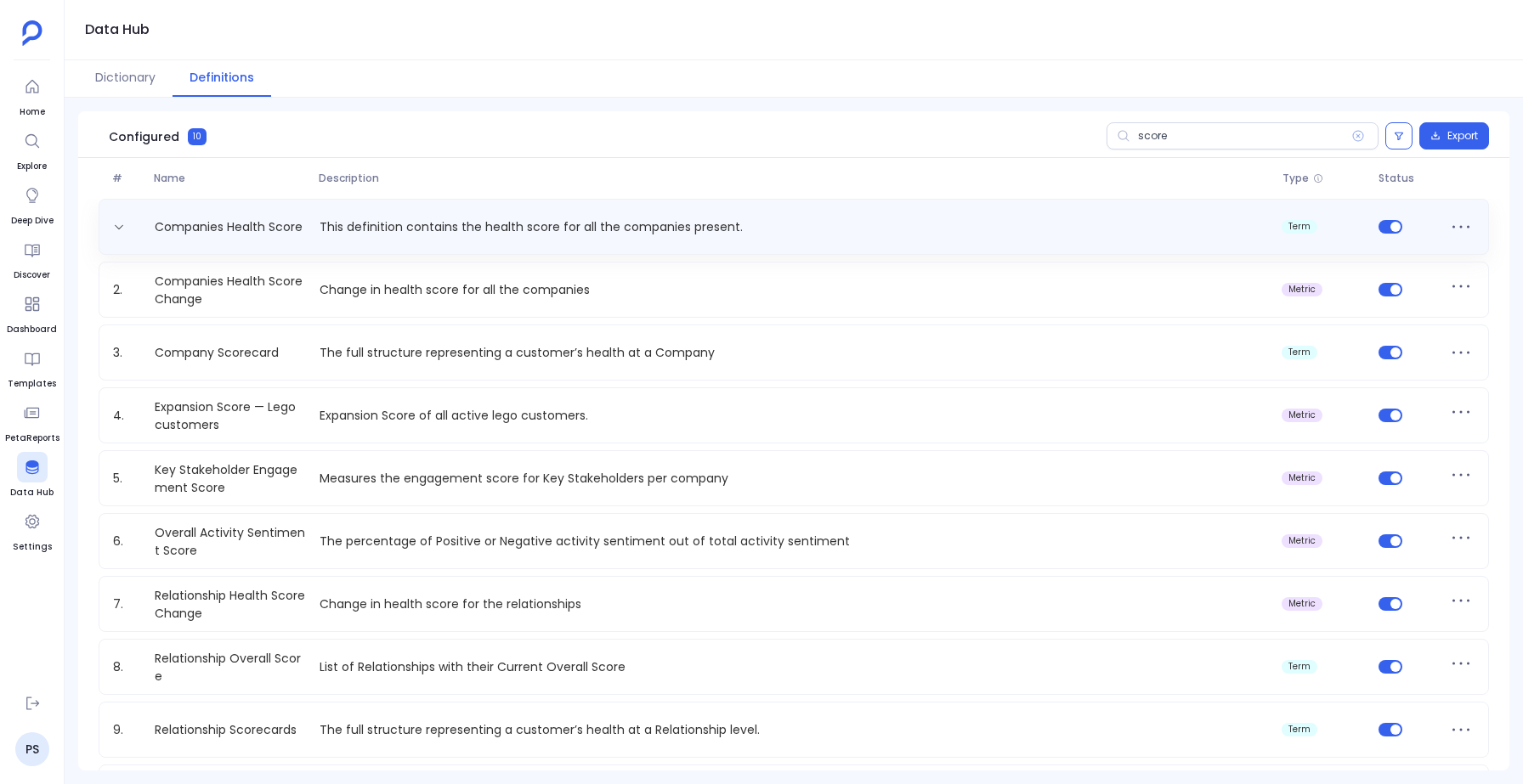
click at [489, 215] on div "Companies Health Score This definition contains the health score for all the co…" at bounding box center [794, 227] width 1375 height 27
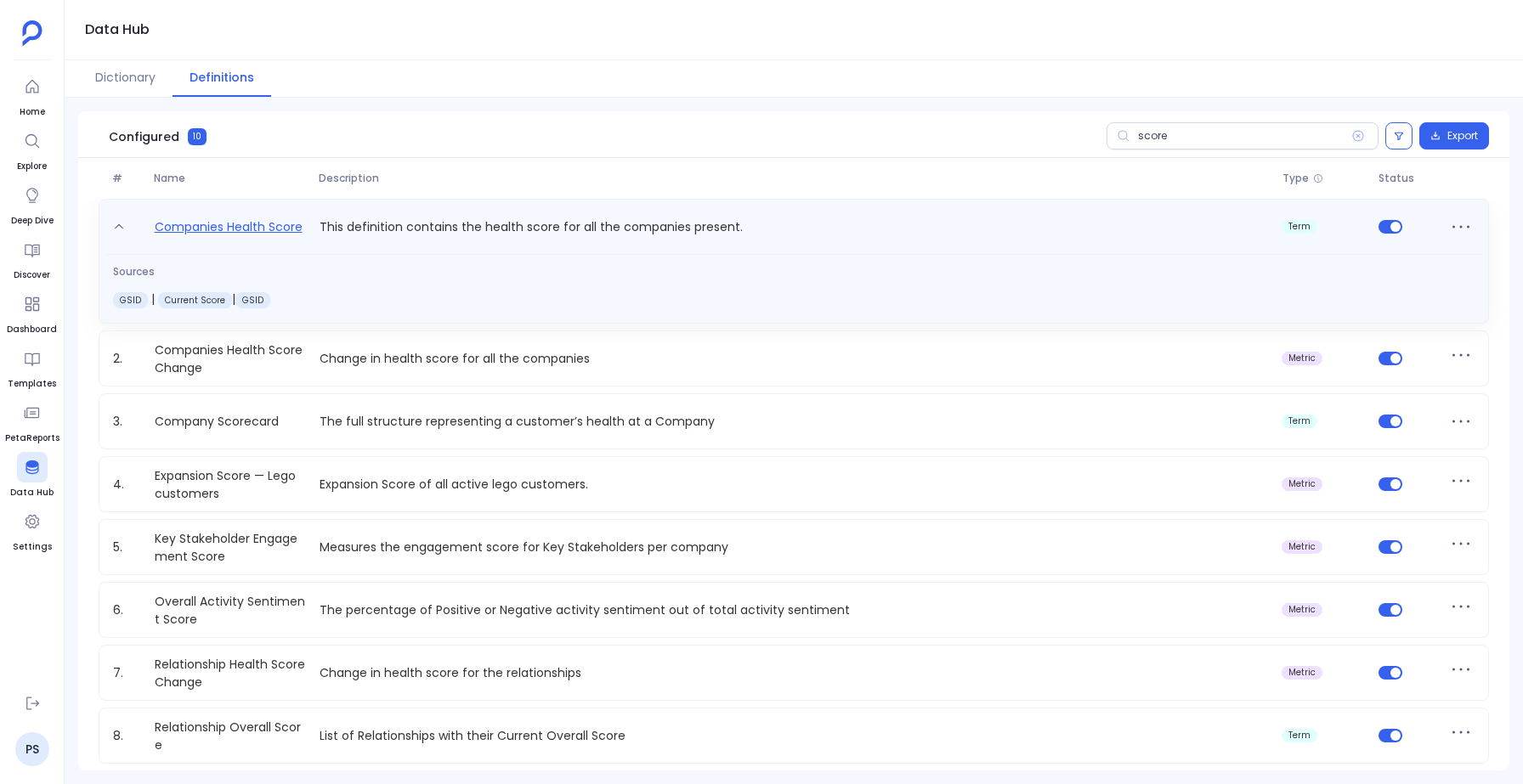
click at [259, 236] on link "Companies Health Score" at bounding box center [229, 231] width 161 height 27
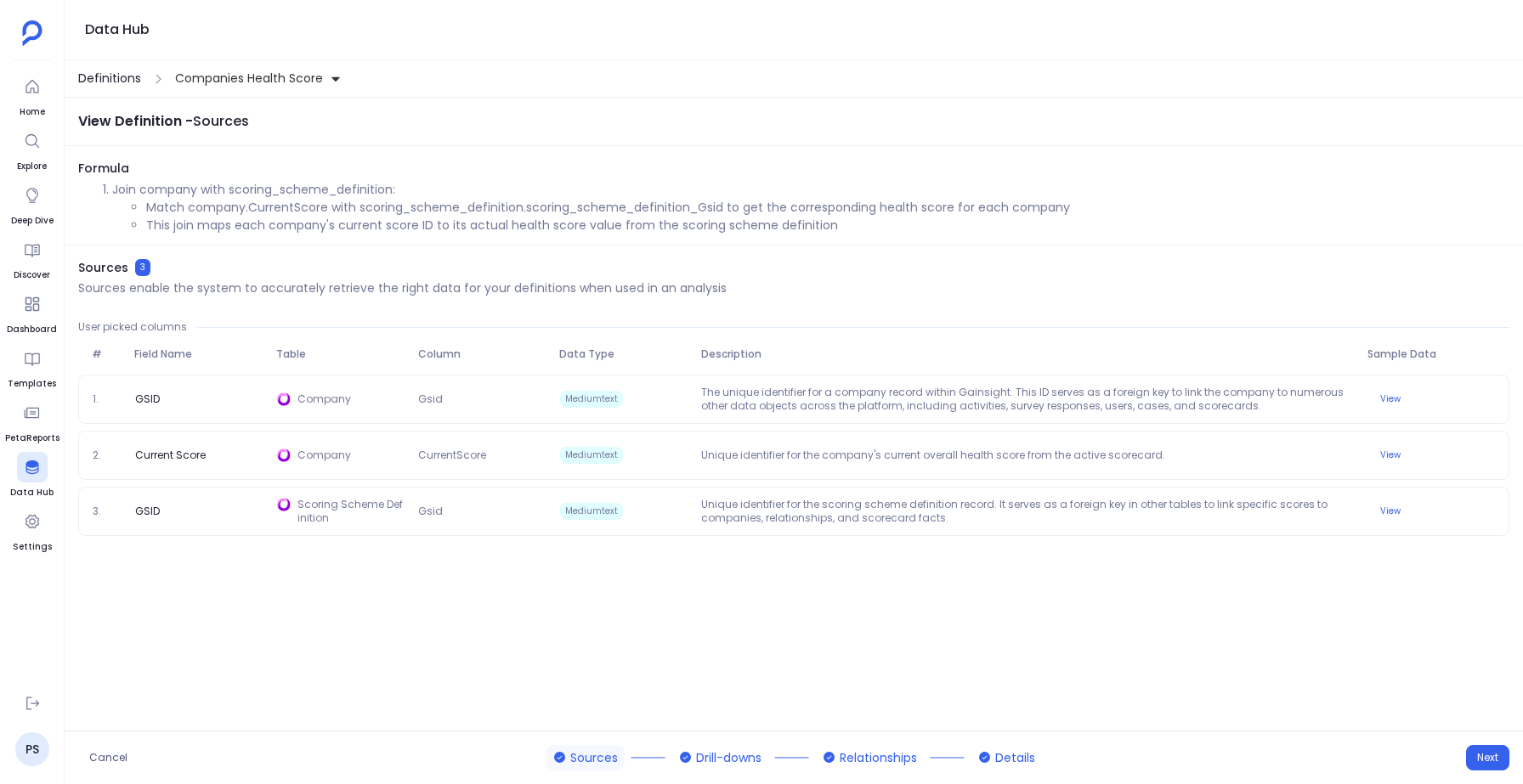
click at [98, 77] on span "Definitions" at bounding box center [109, 79] width 62 height 18
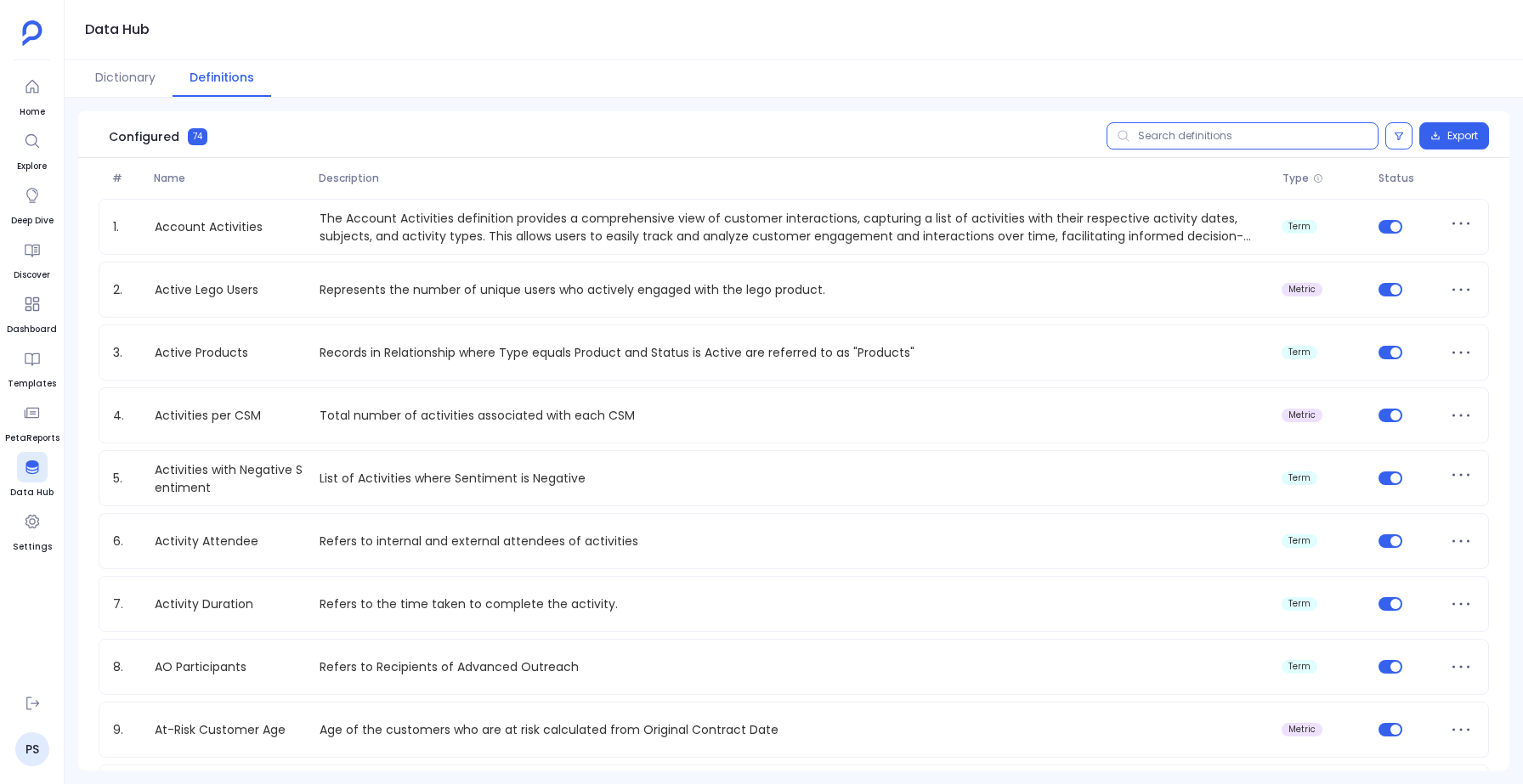
click at [1172, 137] on input "text" at bounding box center [1242, 135] width 272 height 27
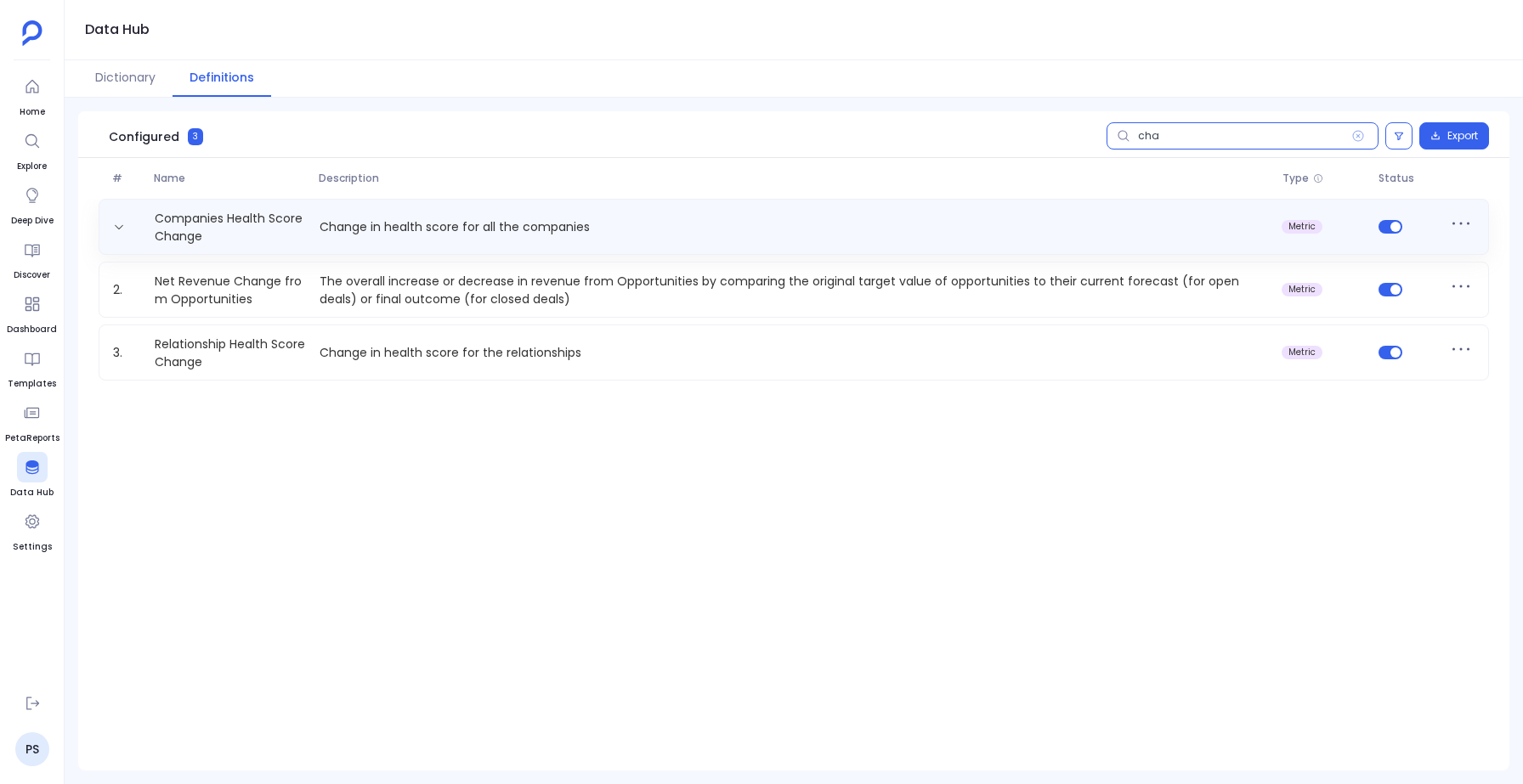
type input "cha"
click at [405, 218] on p "Change in health score for all the companies" at bounding box center [795, 227] width 963 height 18
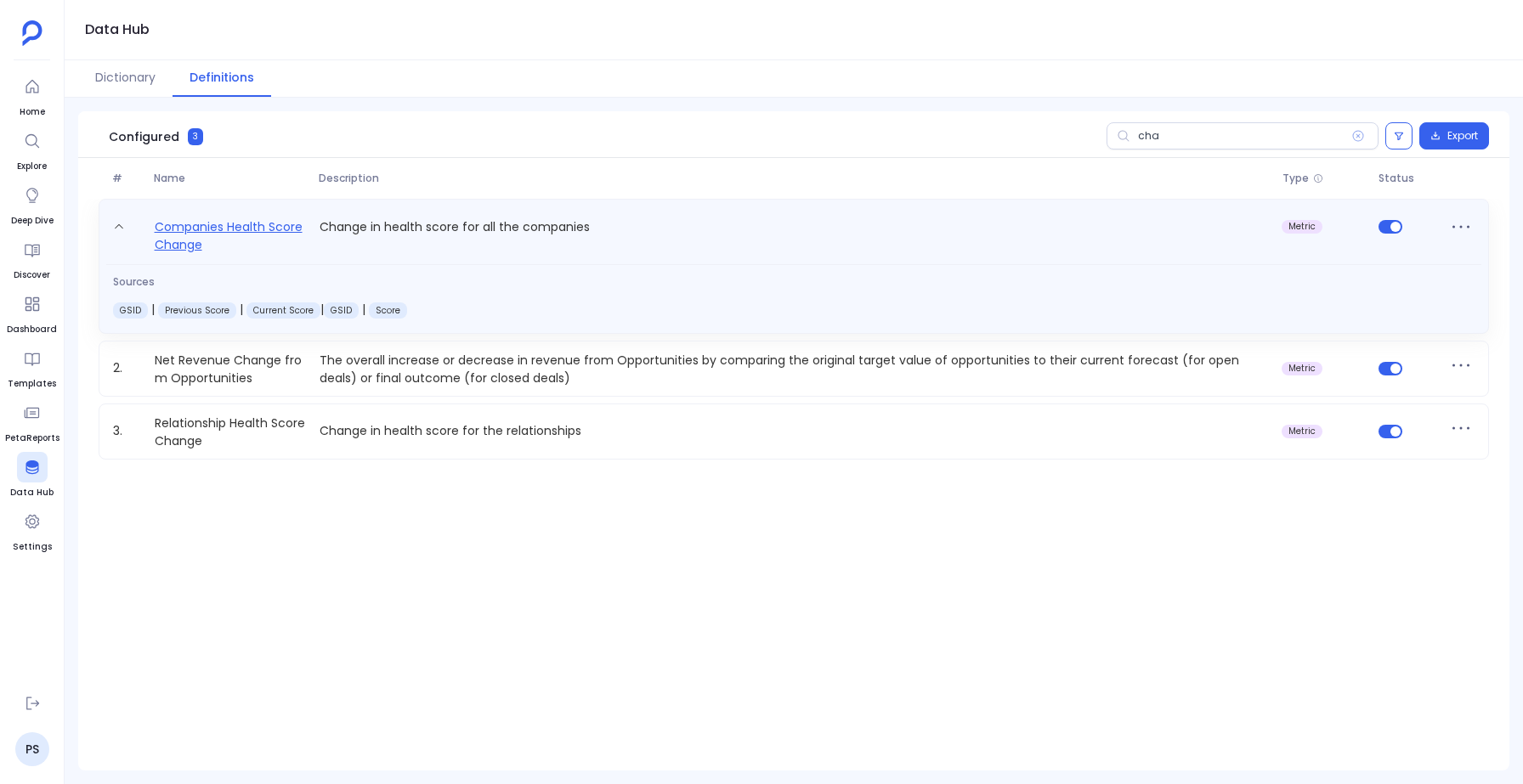
click at [196, 230] on link "Companies Health Score Change" at bounding box center [231, 235] width 165 height 37
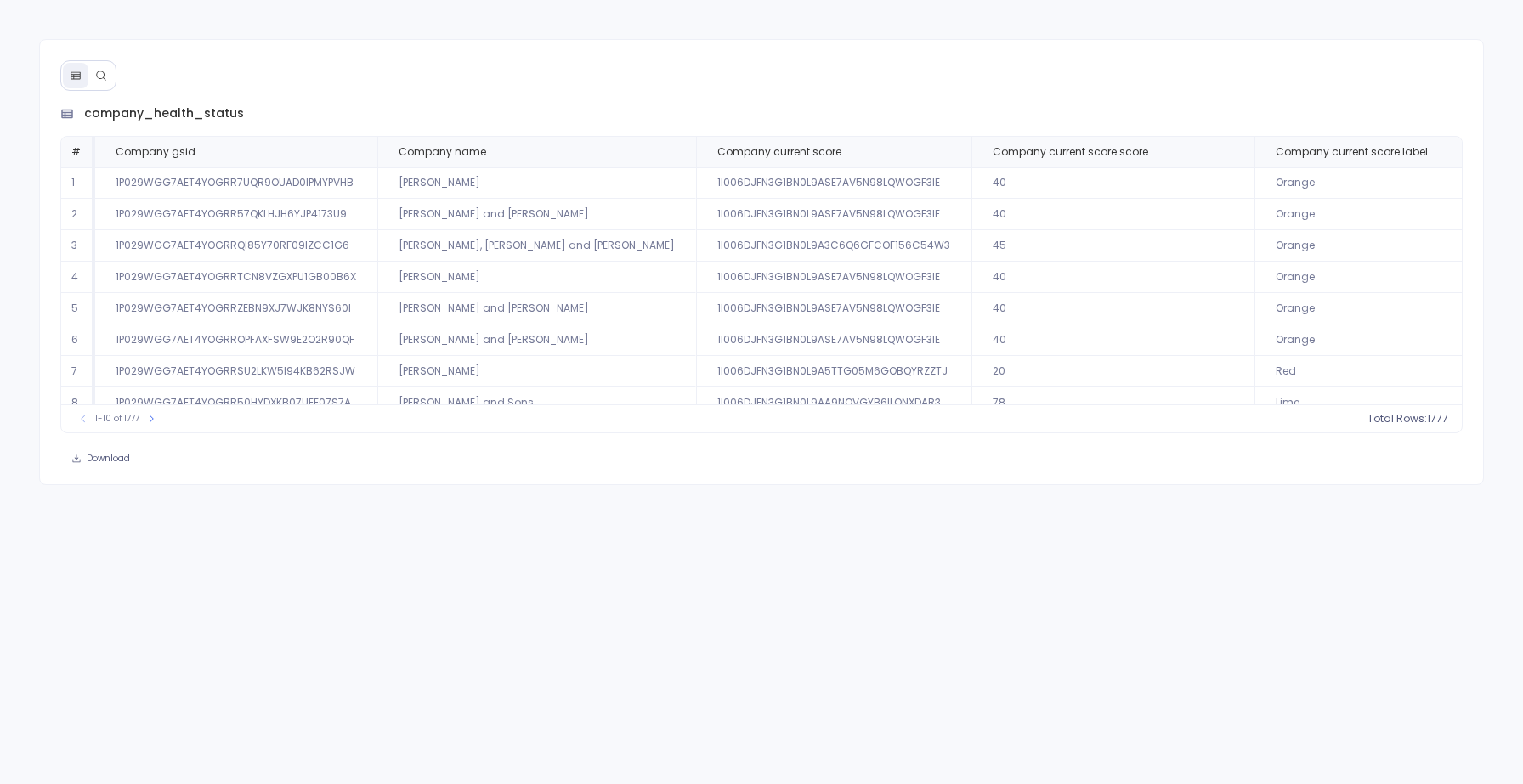
click at [105, 76] on icon at bounding box center [101, 76] width 12 height 12
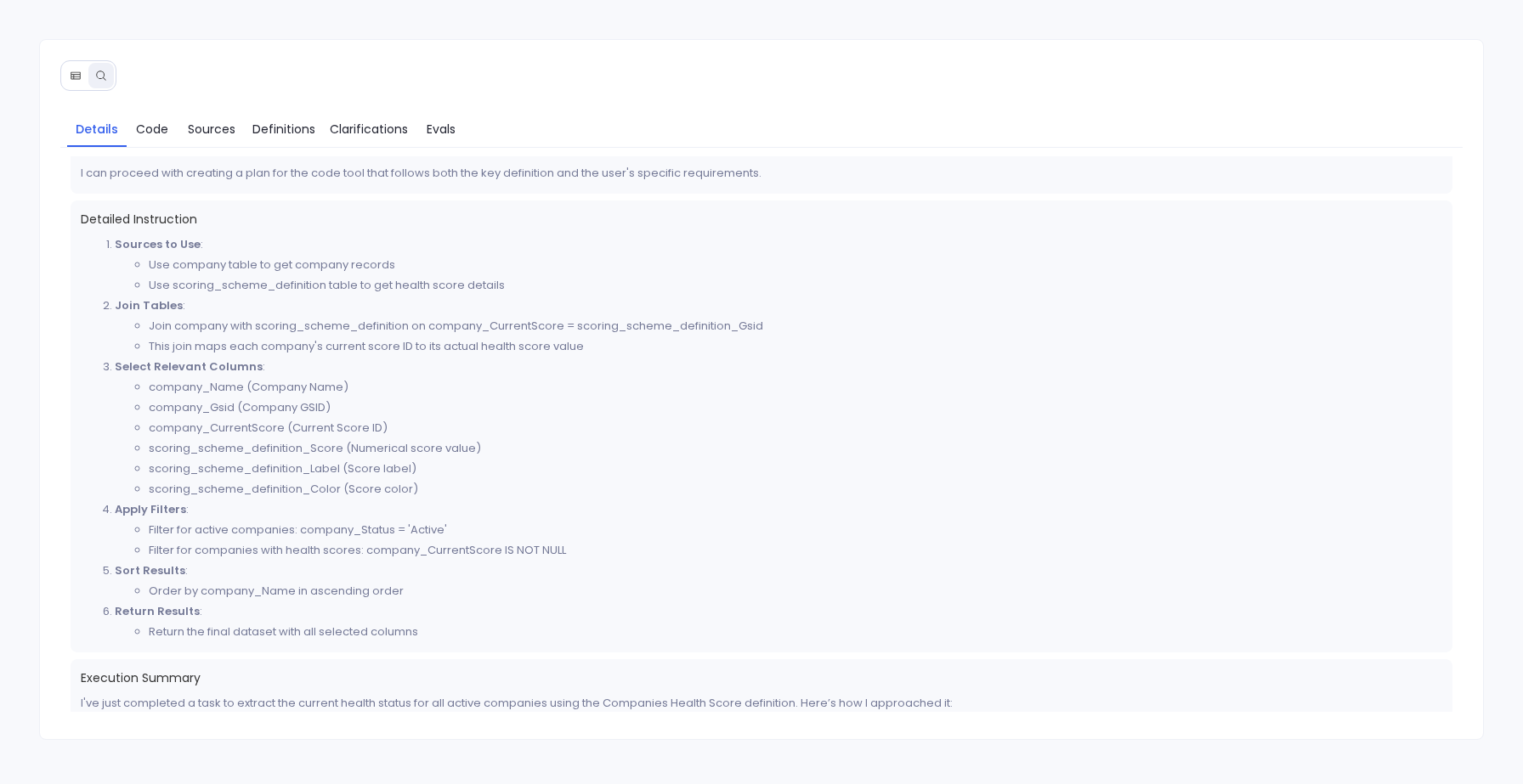
scroll to position [470, 0]
click at [284, 130] on span "Definitions" at bounding box center [283, 129] width 62 height 18
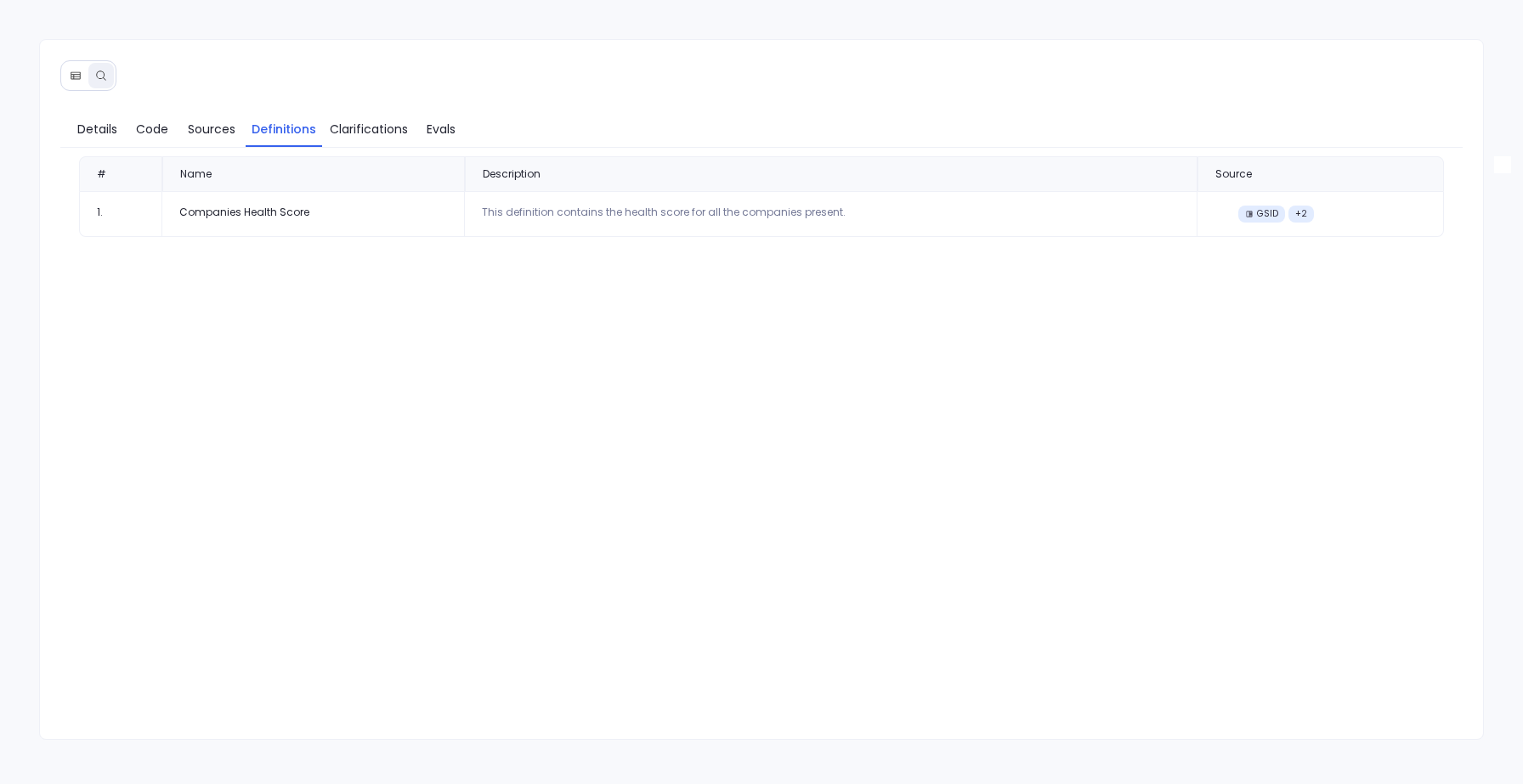
scroll to position [0, 0]
click at [66, 78] on button at bounding box center [75, 75] width 26 height 26
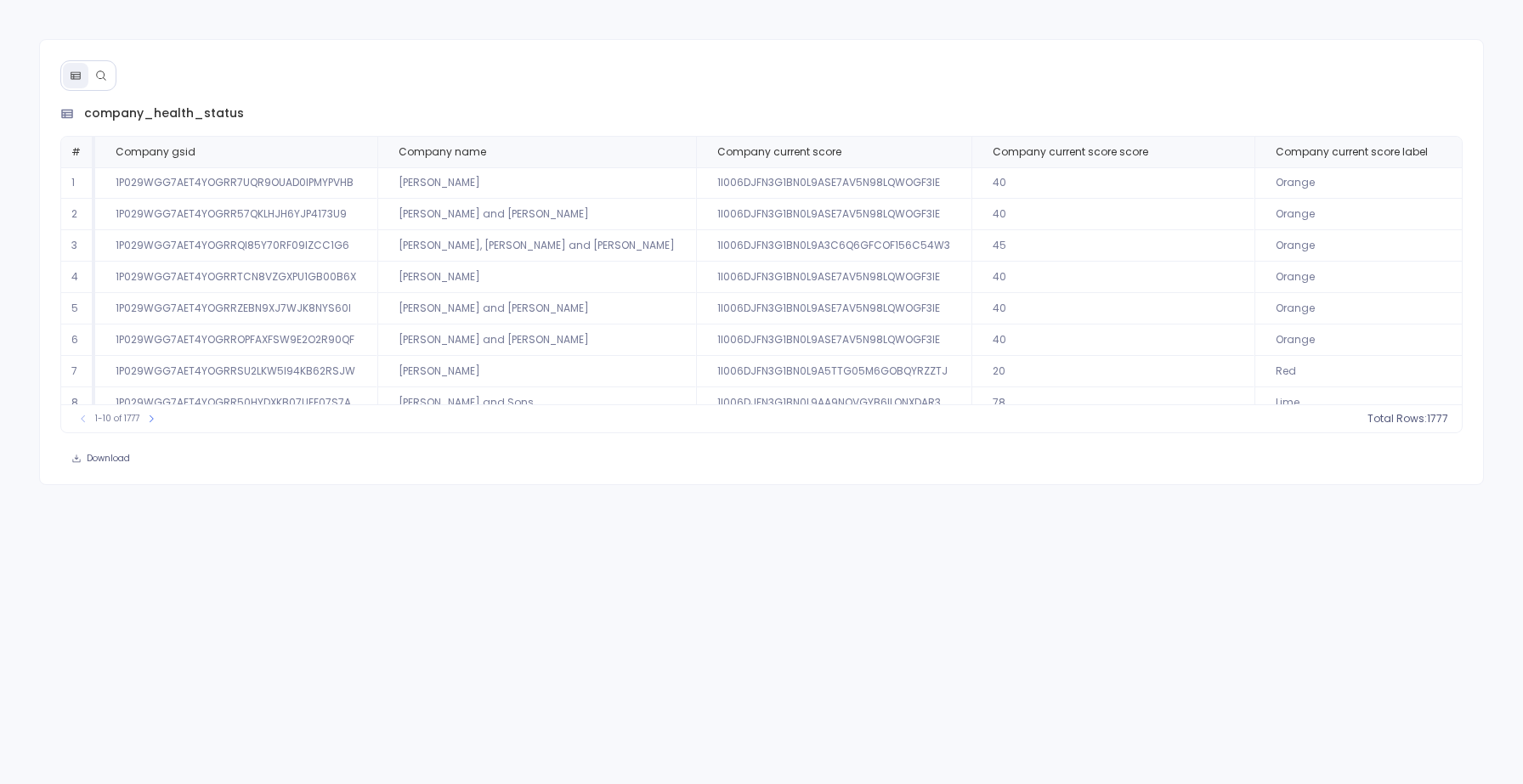
click at [97, 70] on icon at bounding box center [101, 76] width 12 height 12
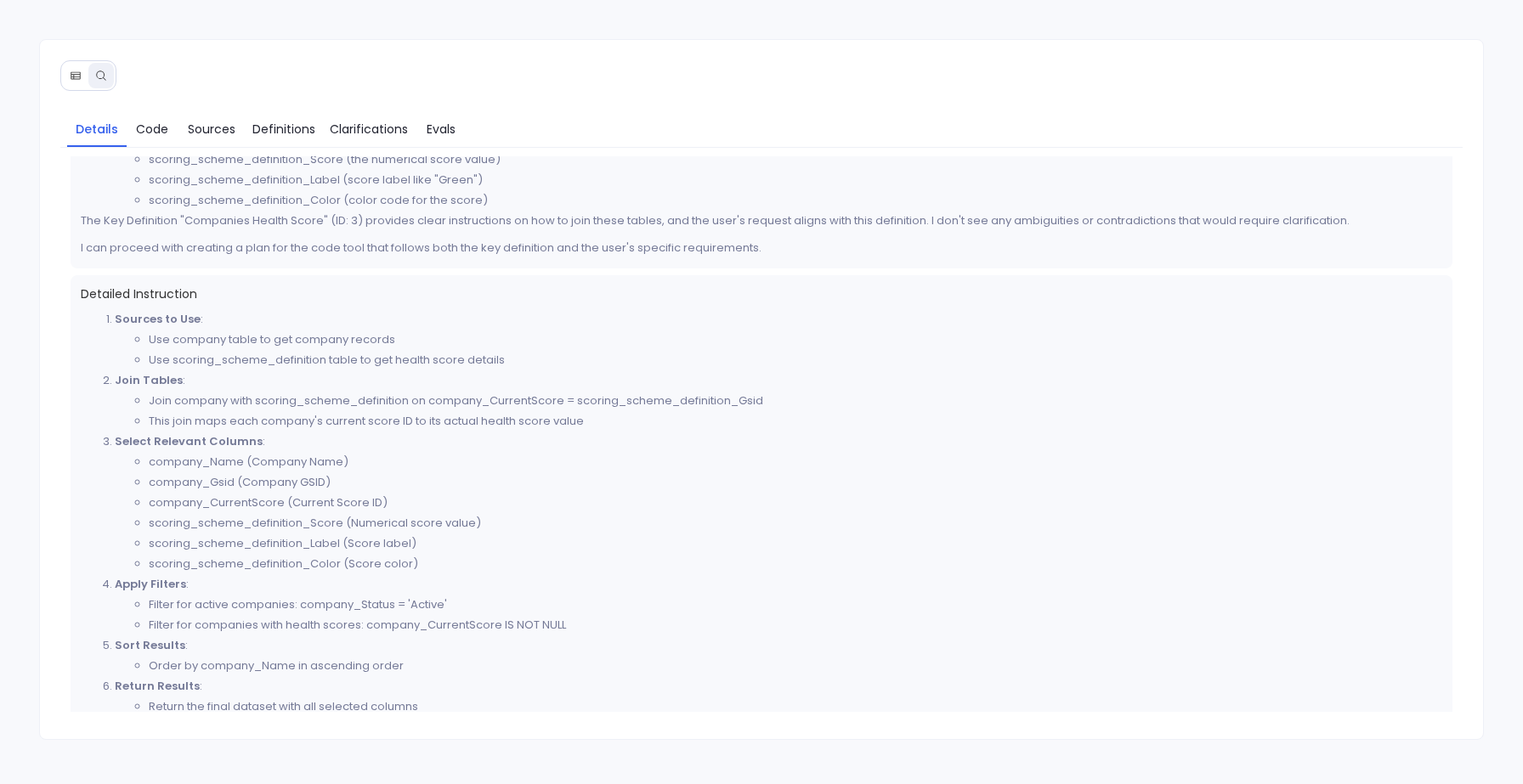
scroll to position [405, 0]
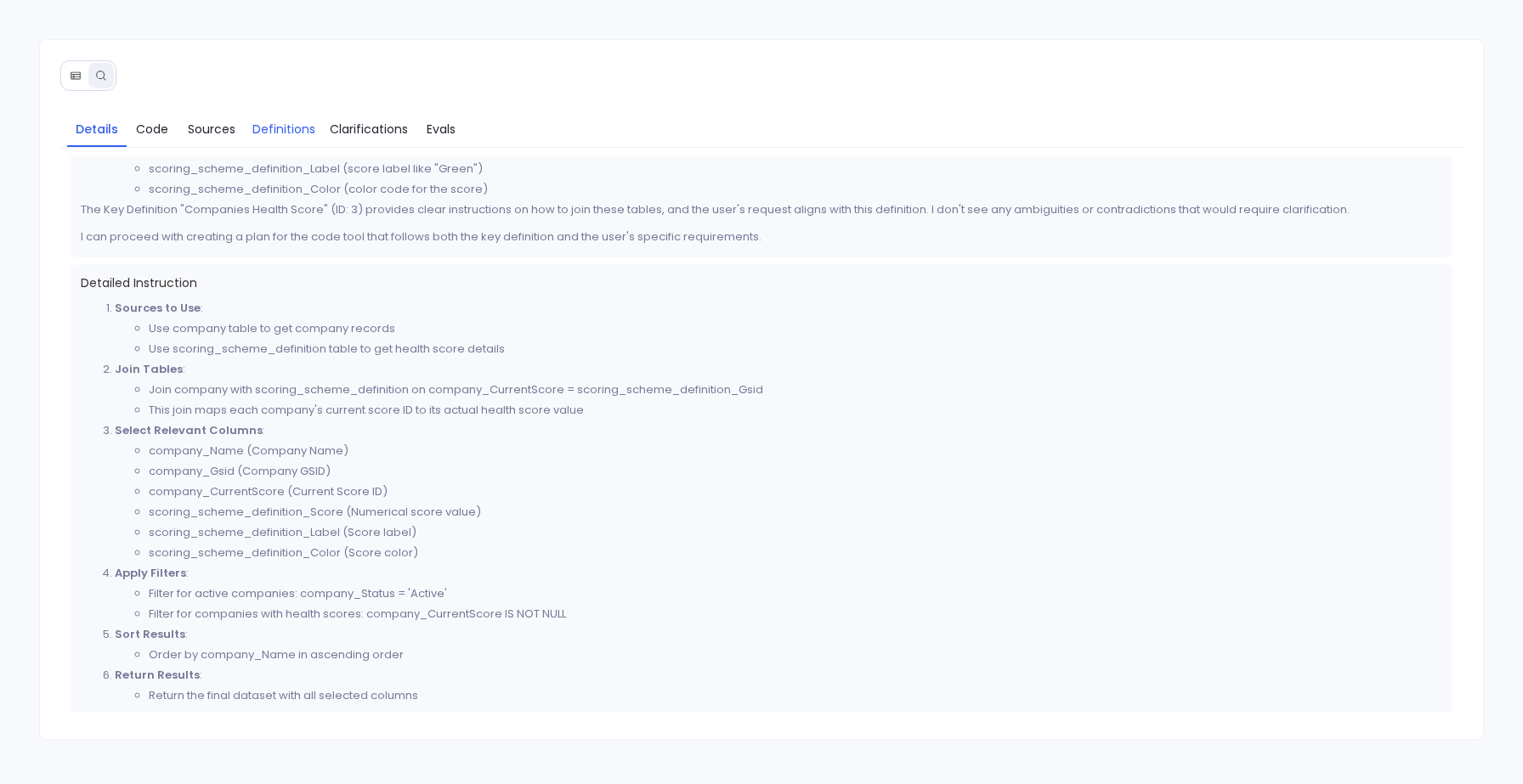
click at [315, 135] on link "Definitions" at bounding box center [284, 129] width 77 height 36
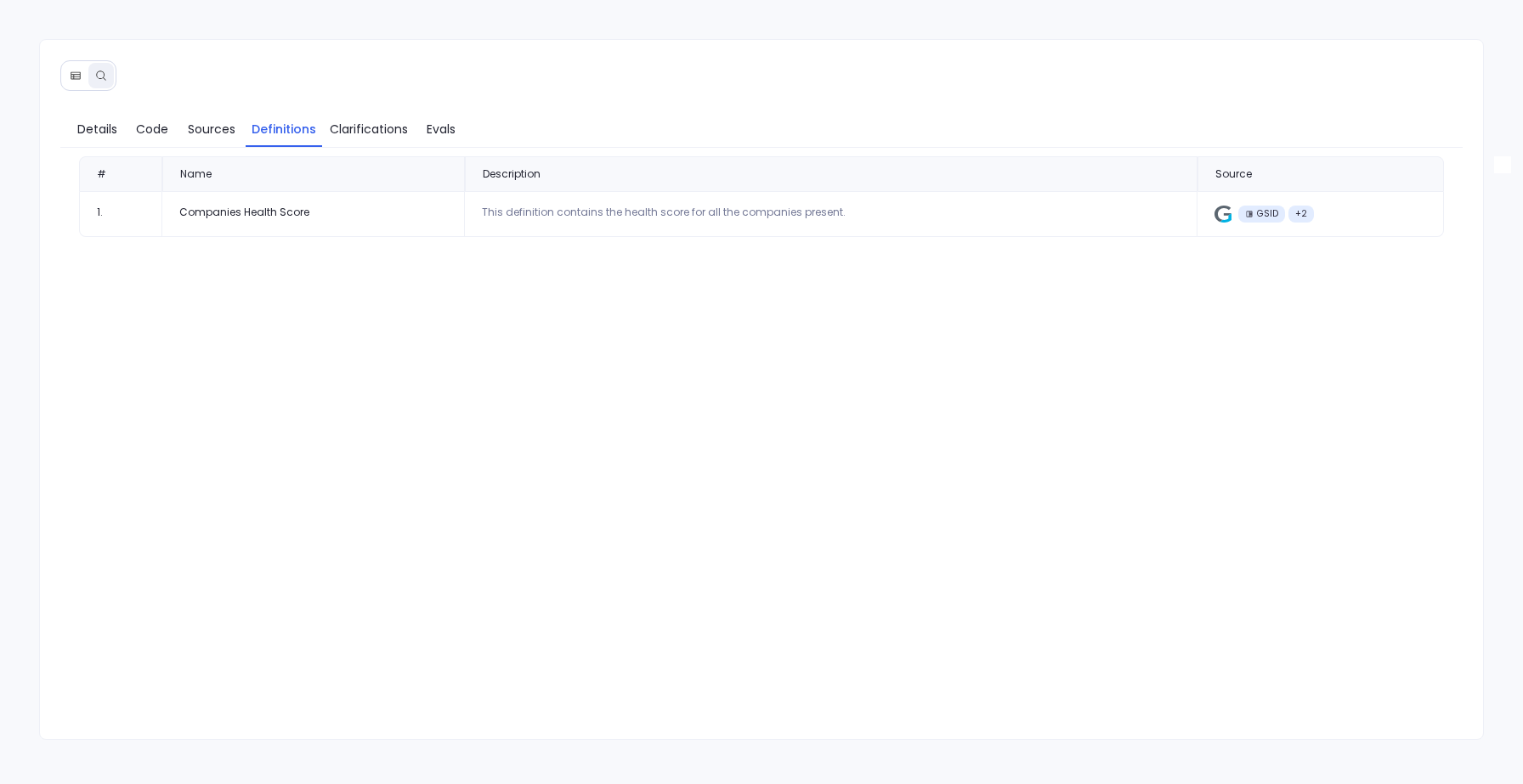
click at [47, 125] on div "Details Code Sources Definitions Clarifications Evals # Name Description Source…" at bounding box center [762, 415] width 1443 height 622
click at [79, 124] on span "Details" at bounding box center [97, 129] width 40 height 18
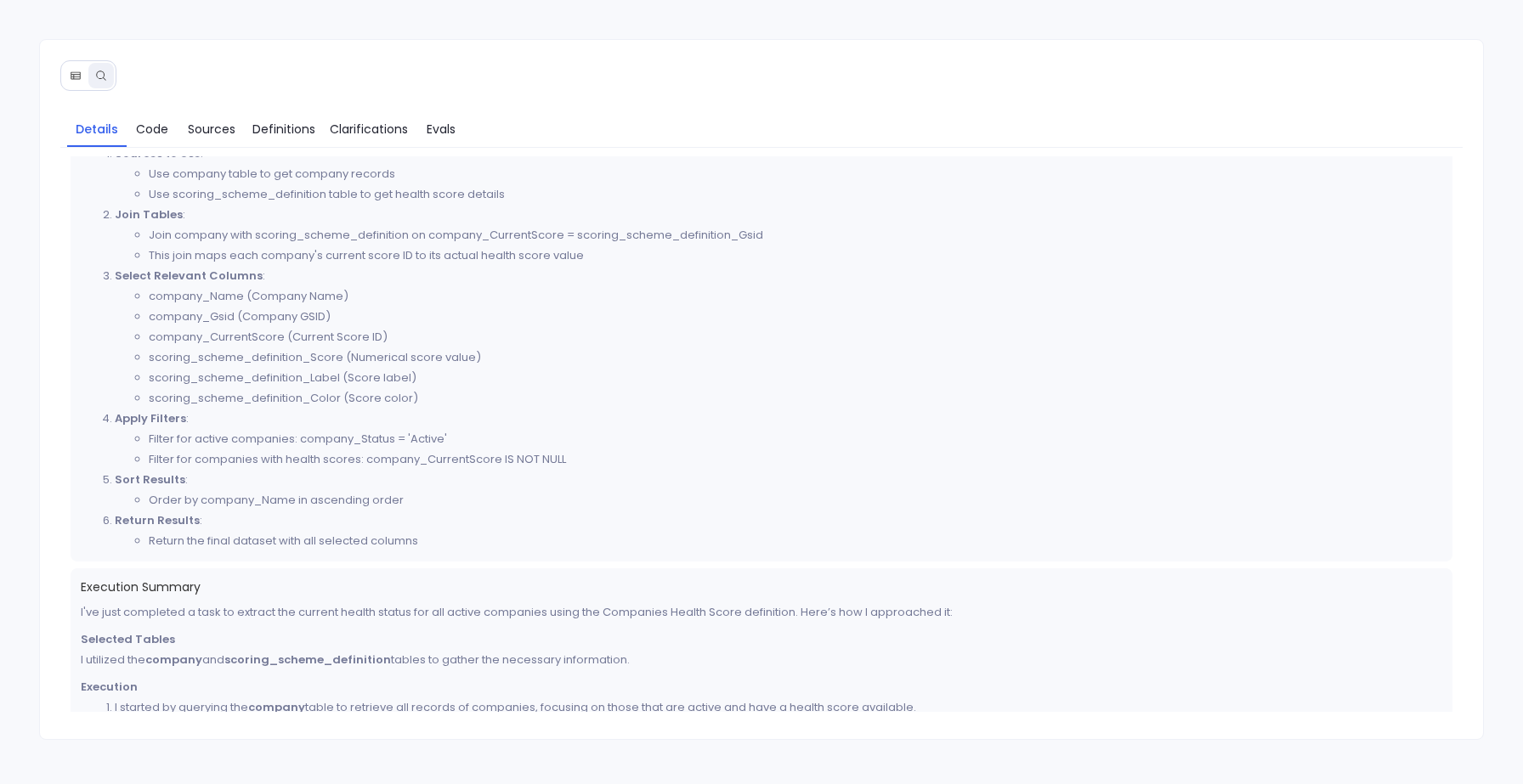
scroll to position [562, 0]
click at [445, 130] on span "Evals" at bounding box center [441, 129] width 29 height 18
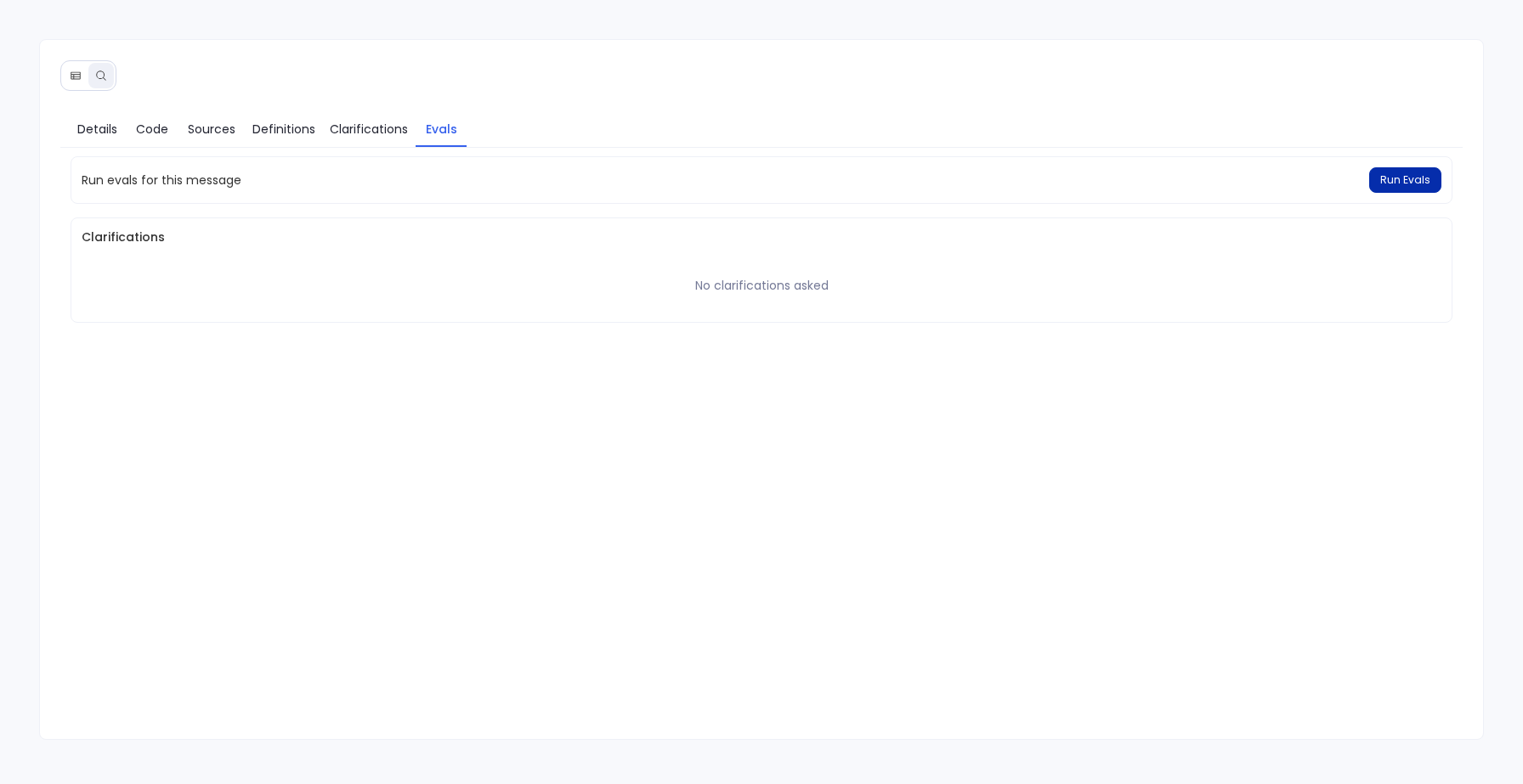
click at [1406, 187] on button "Run Evals" at bounding box center [1405, 180] width 72 height 26
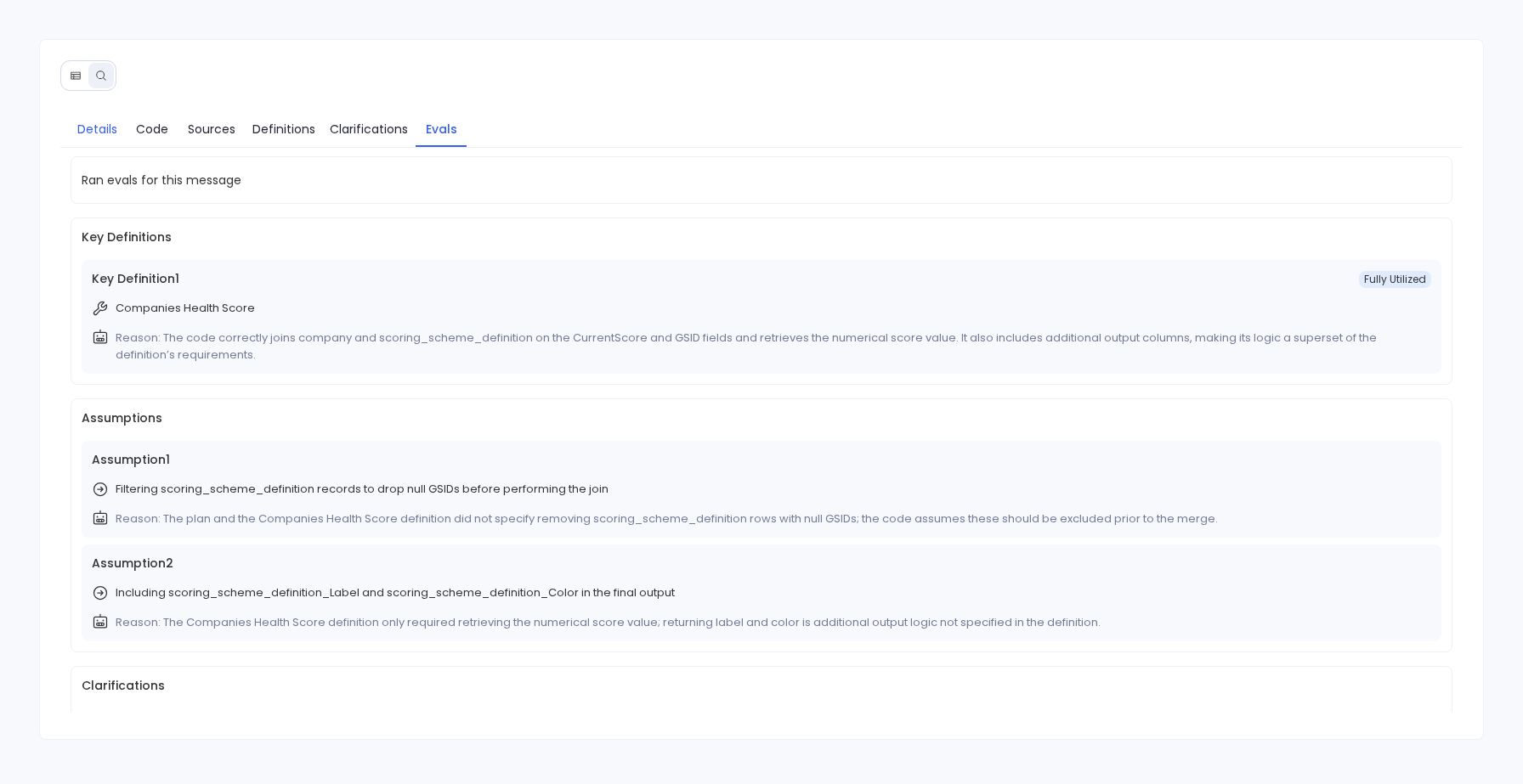
click at [80, 113] on link "Details" at bounding box center [97, 129] width 60 height 36
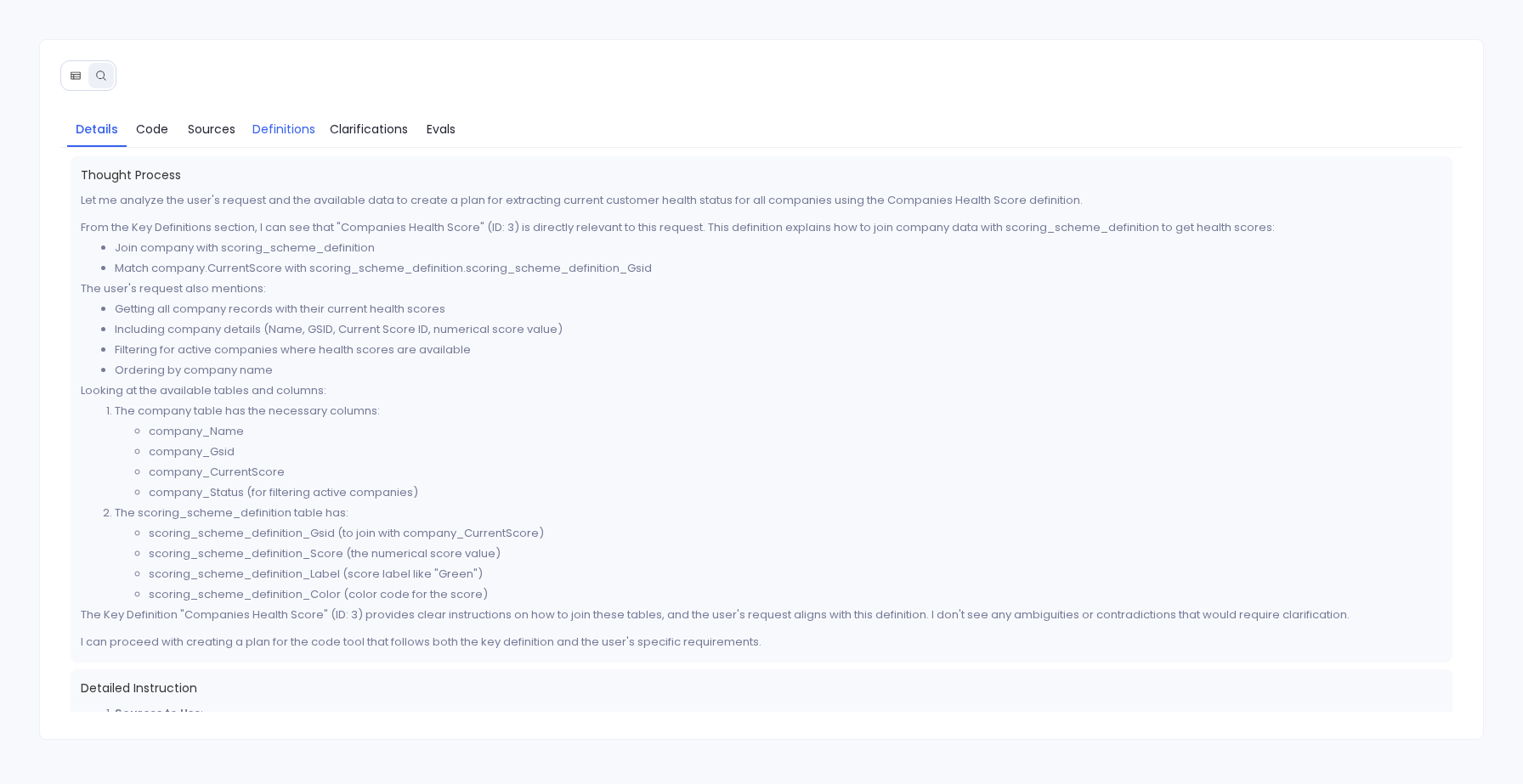
click at [269, 133] on span "Definitions" at bounding box center [283, 129] width 62 height 18
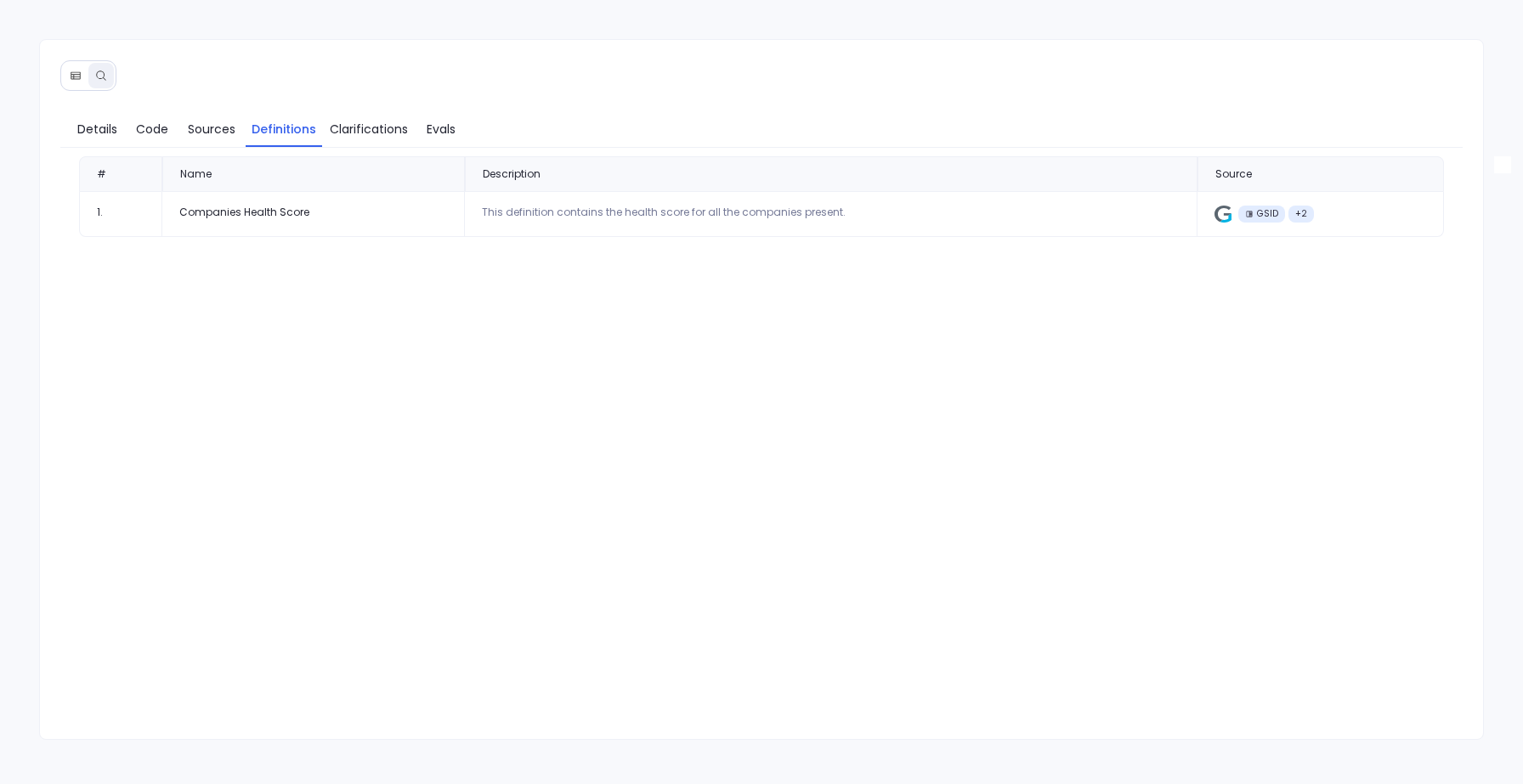
click at [62, 84] on div at bounding box center [88, 76] width 56 height 31
click at [76, 77] on icon at bounding box center [75, 76] width 10 height 8
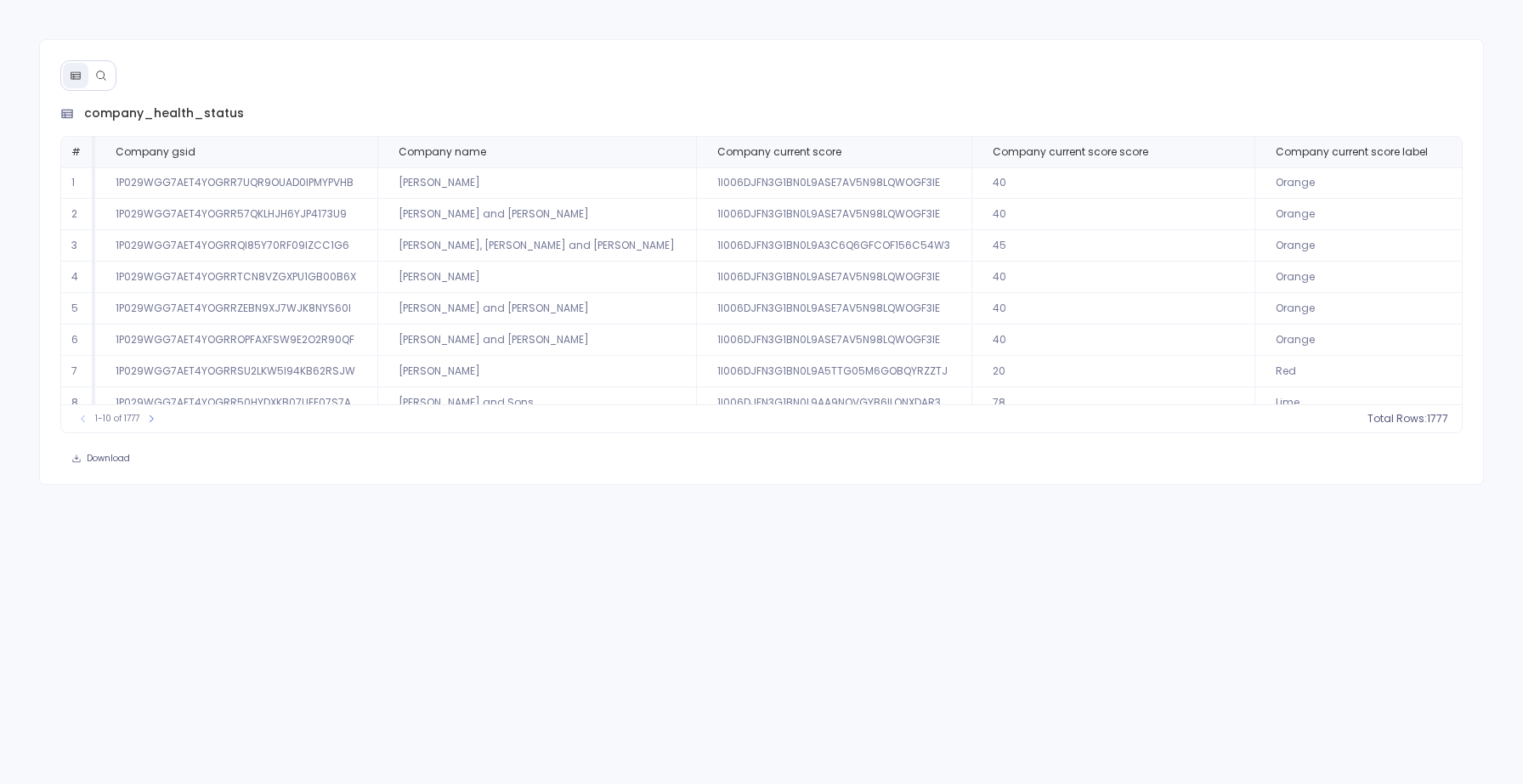
scroll to position [0, 230]
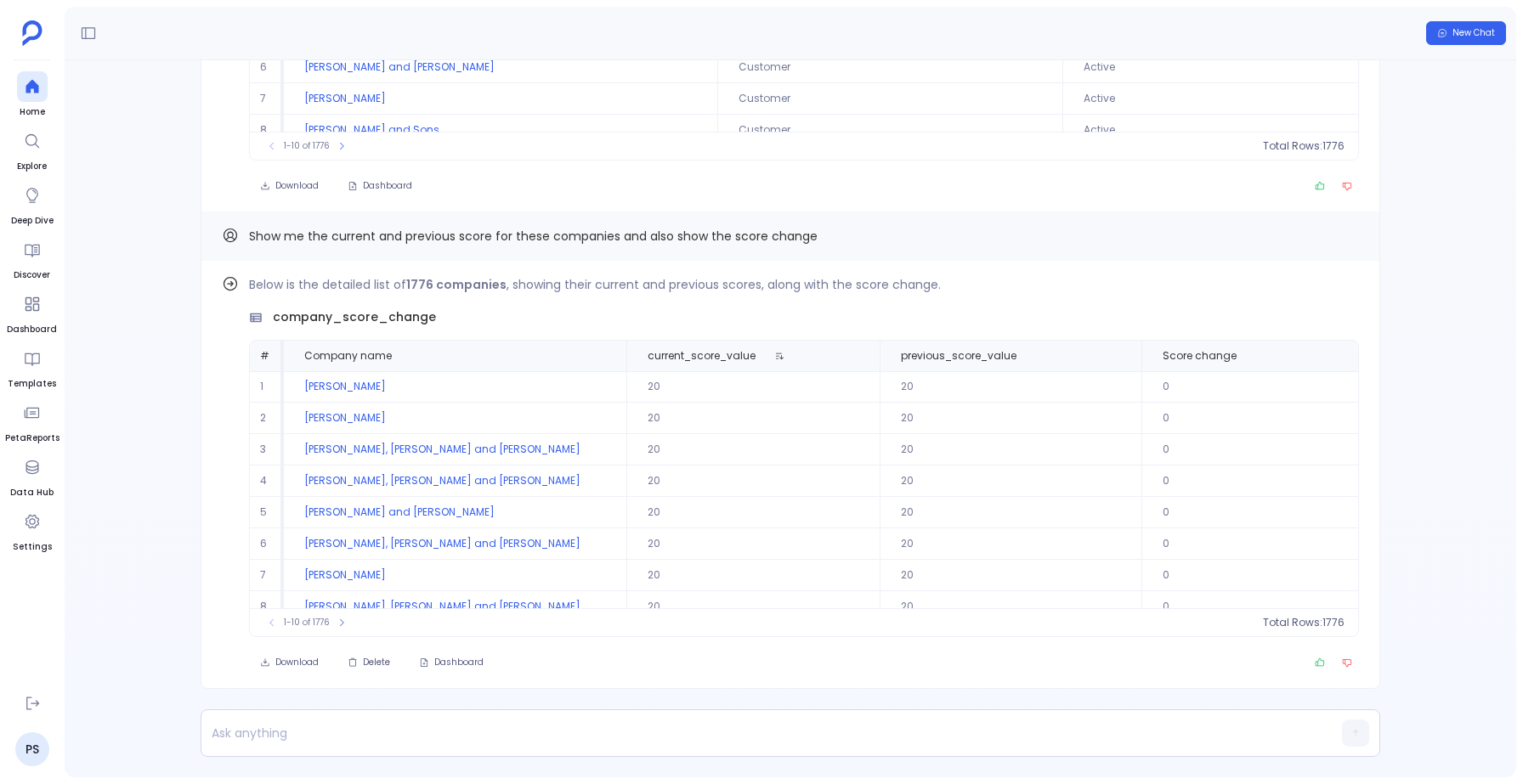
scroll to position [77, 0]
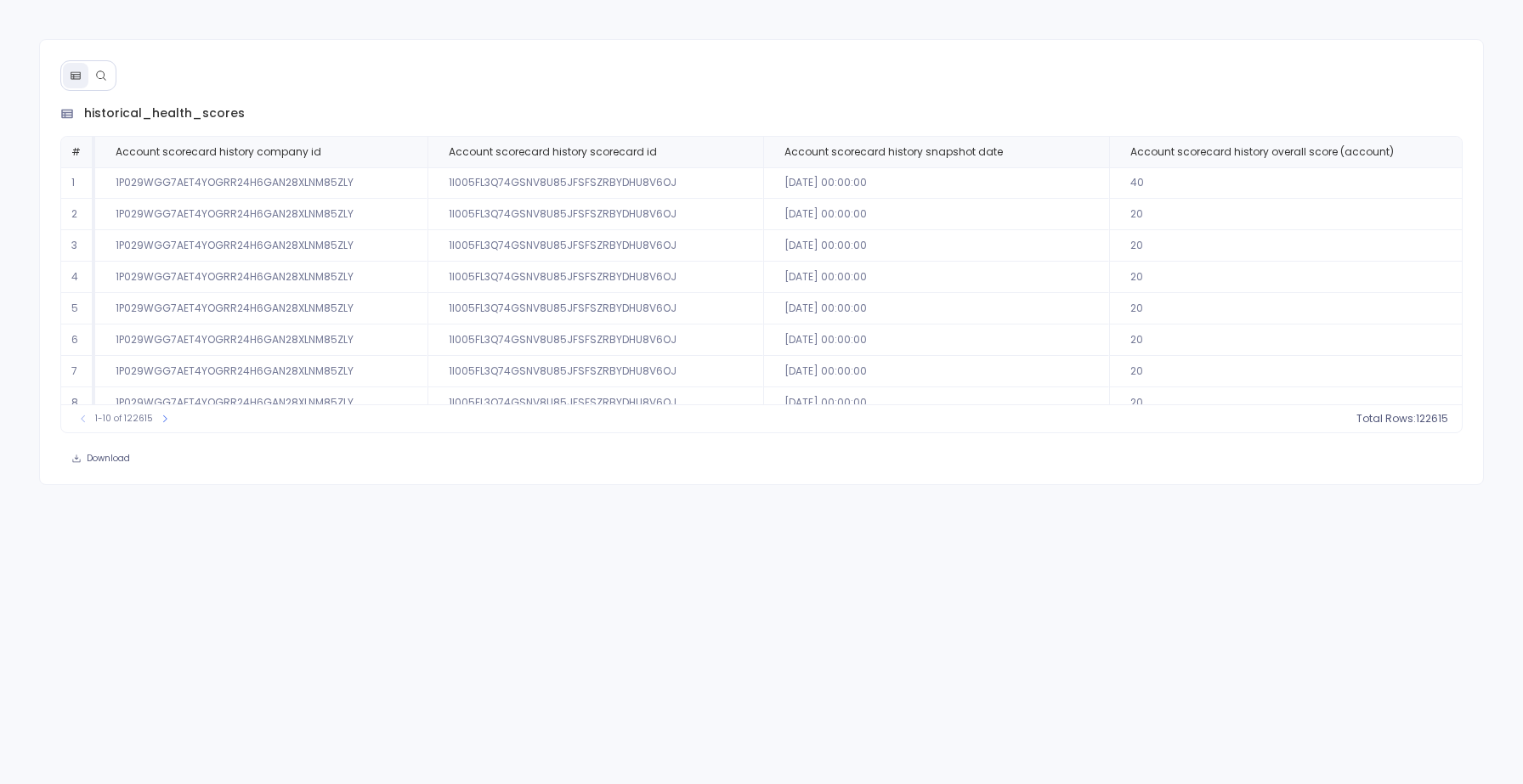
click at [124, 75] on div "historical_health_scores # Account scorecard history company id Account scoreca…" at bounding box center [762, 262] width 1445 height 446
click at [107, 75] on button at bounding box center [101, 75] width 26 height 26
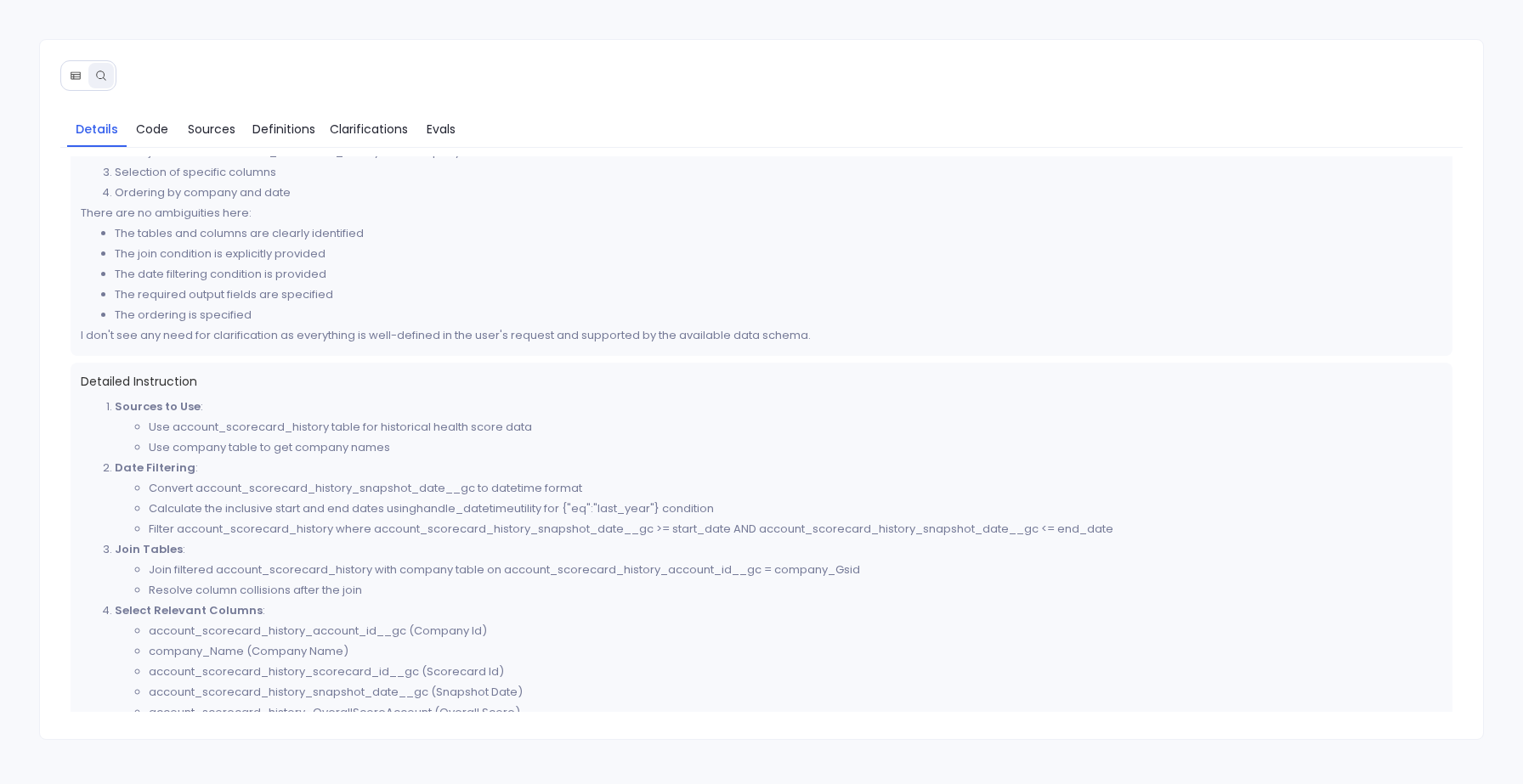
scroll to position [609, 0]
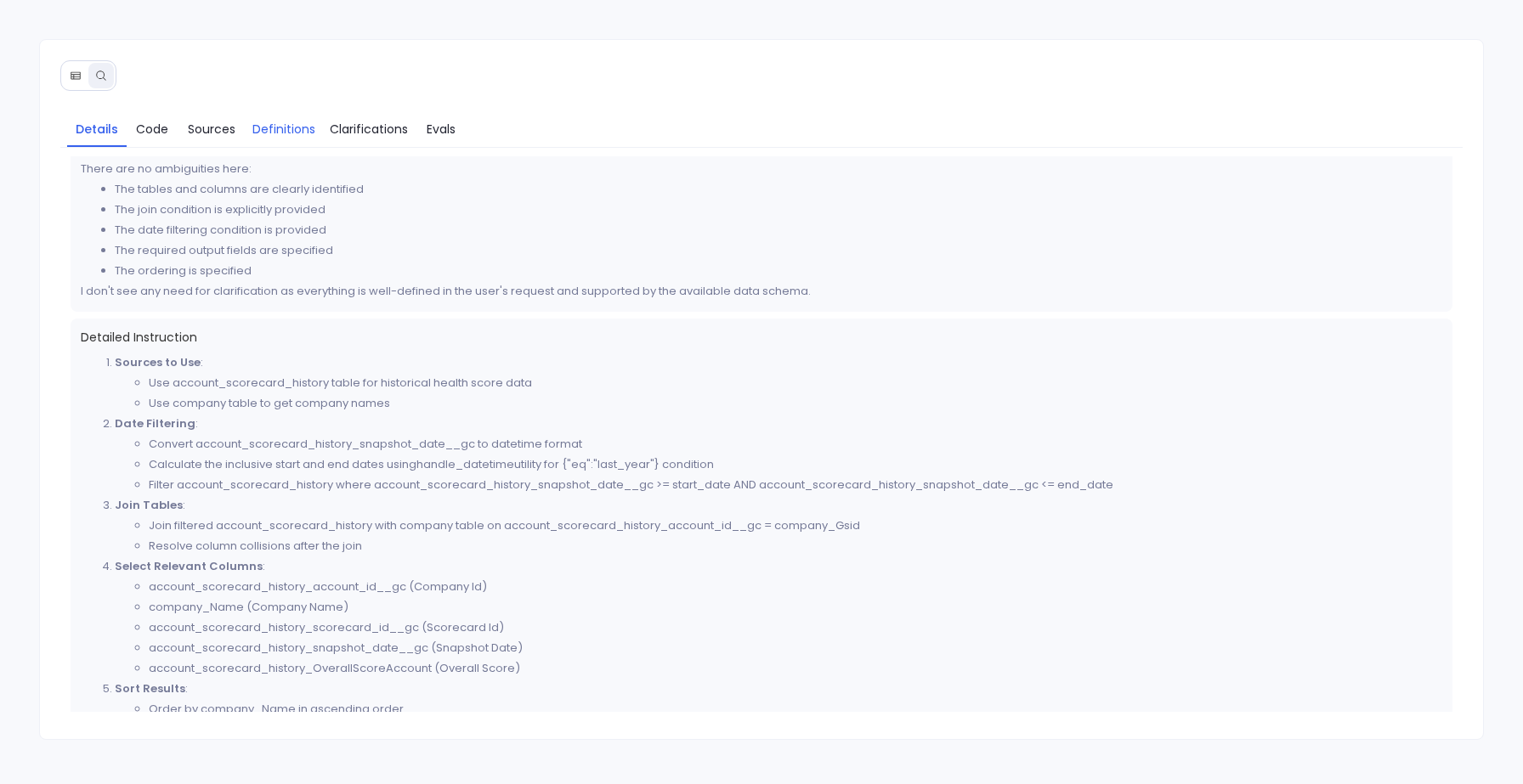
click at [286, 112] on link "Definitions" at bounding box center [284, 129] width 77 height 36
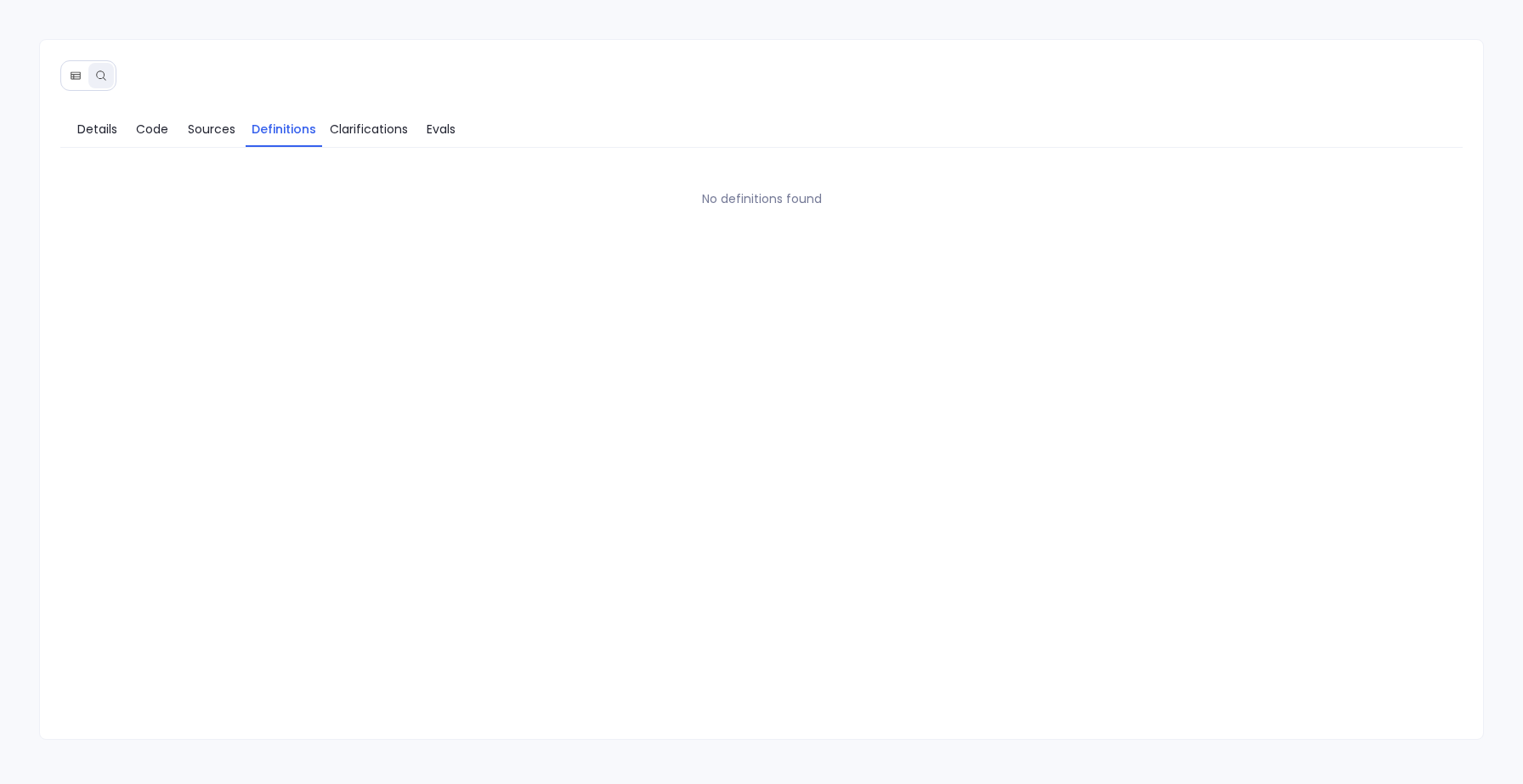
scroll to position [0, 0]
click at [386, 136] on span "Clarifications" at bounding box center [368, 129] width 78 height 18
click at [132, 131] on link "Code" at bounding box center [152, 129] width 51 height 36
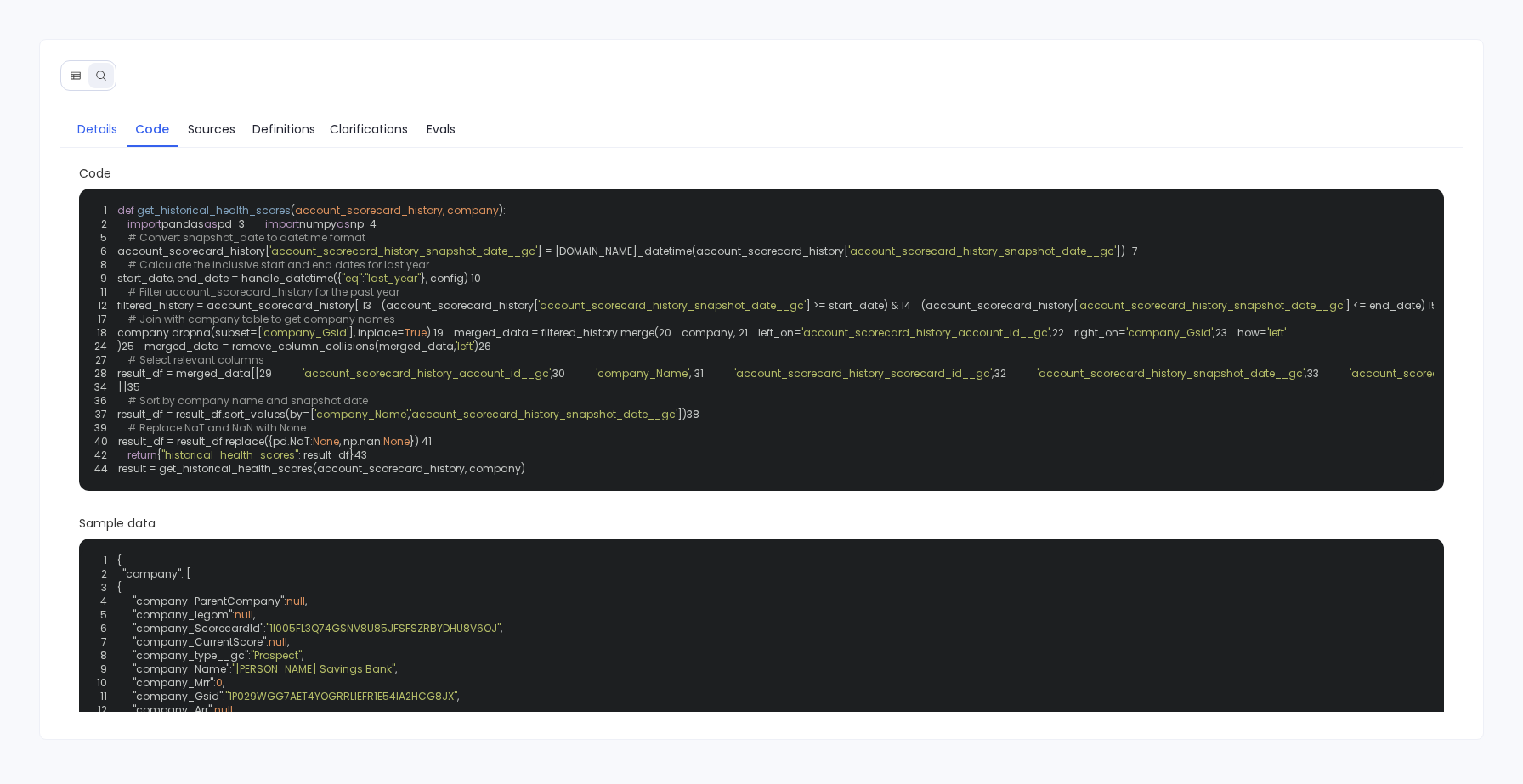
click at [75, 124] on link "Details" at bounding box center [97, 129] width 60 height 36
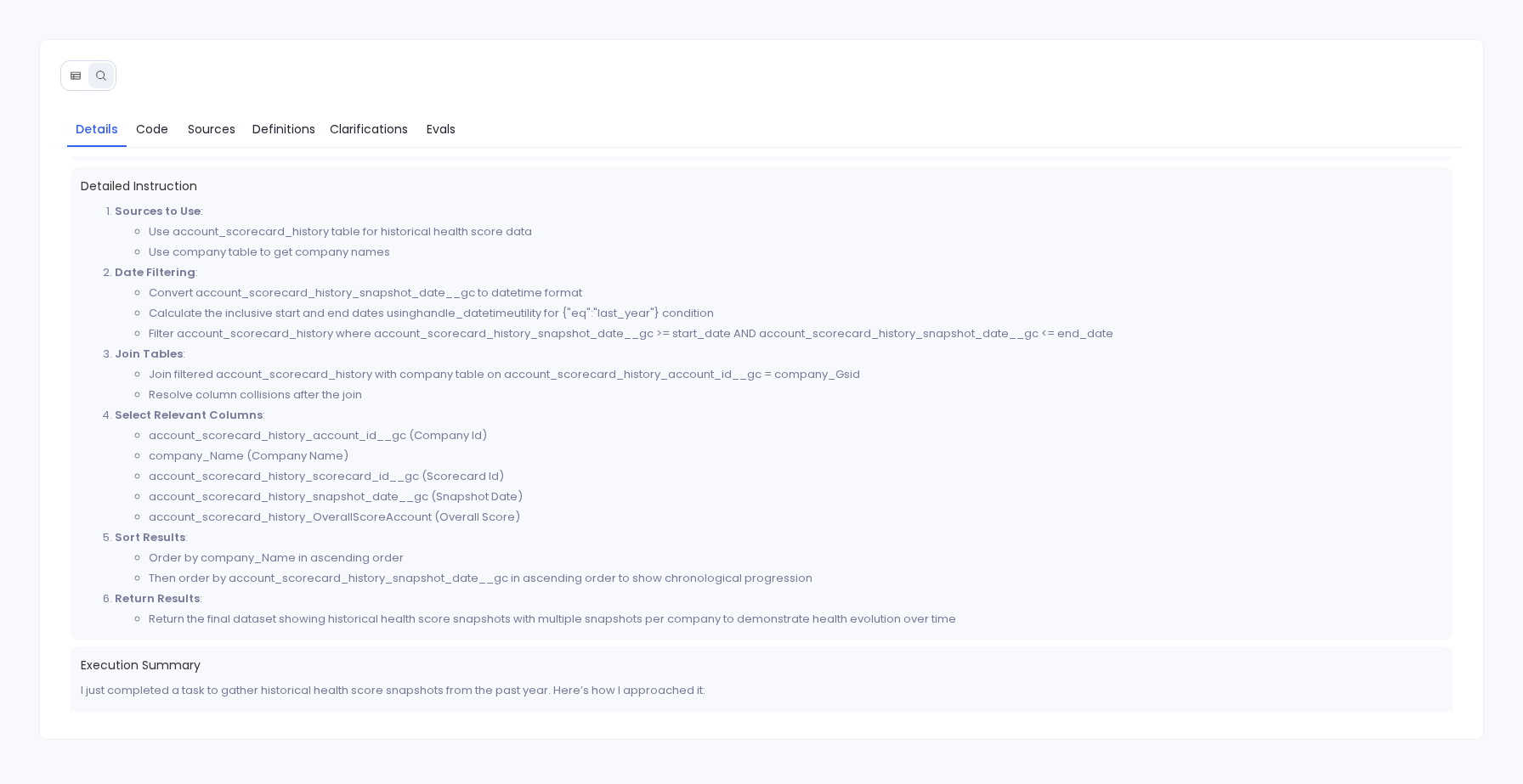
scroll to position [765, 0]
click at [72, 75] on icon at bounding box center [76, 76] width 12 height 12
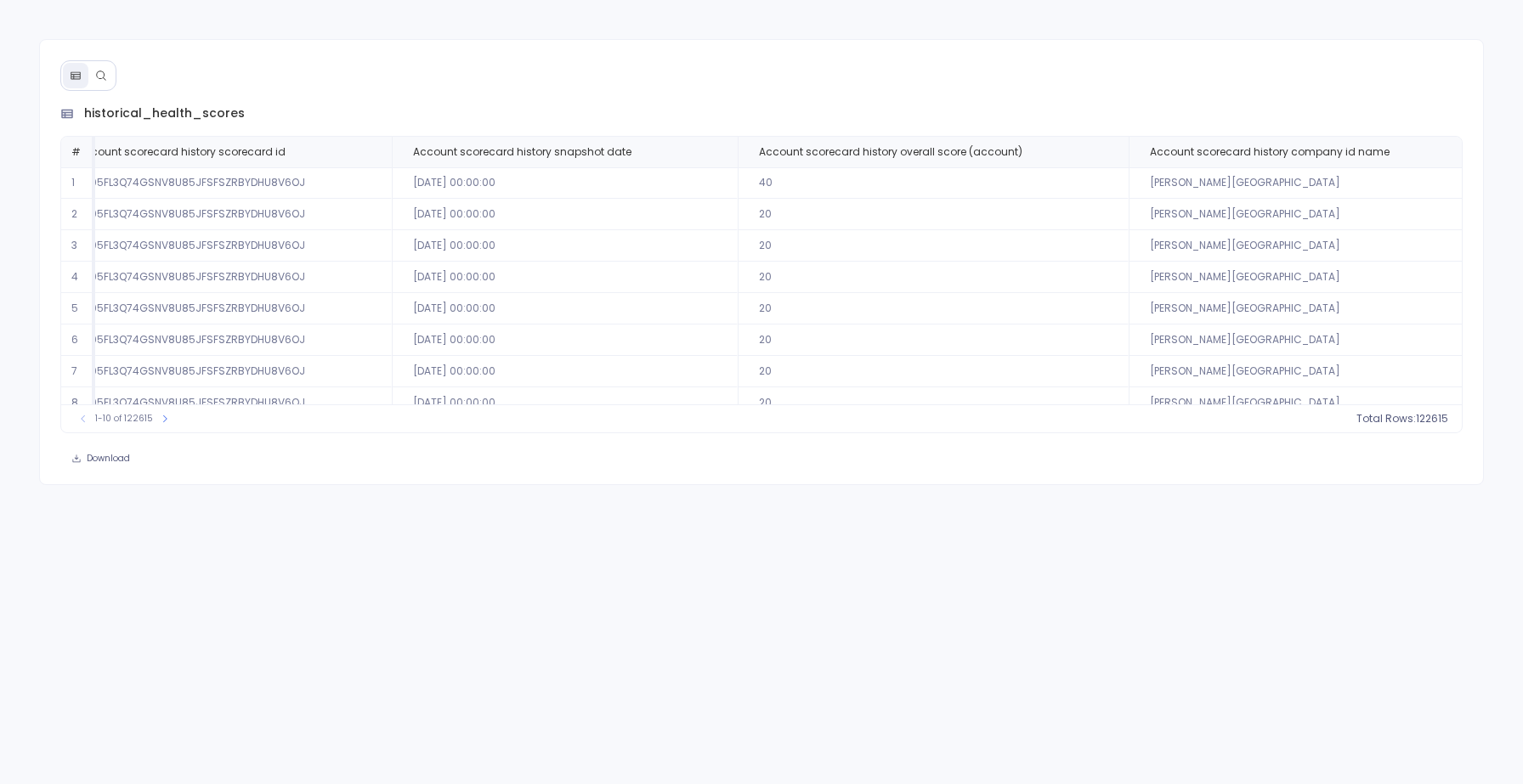
scroll to position [82, 372]
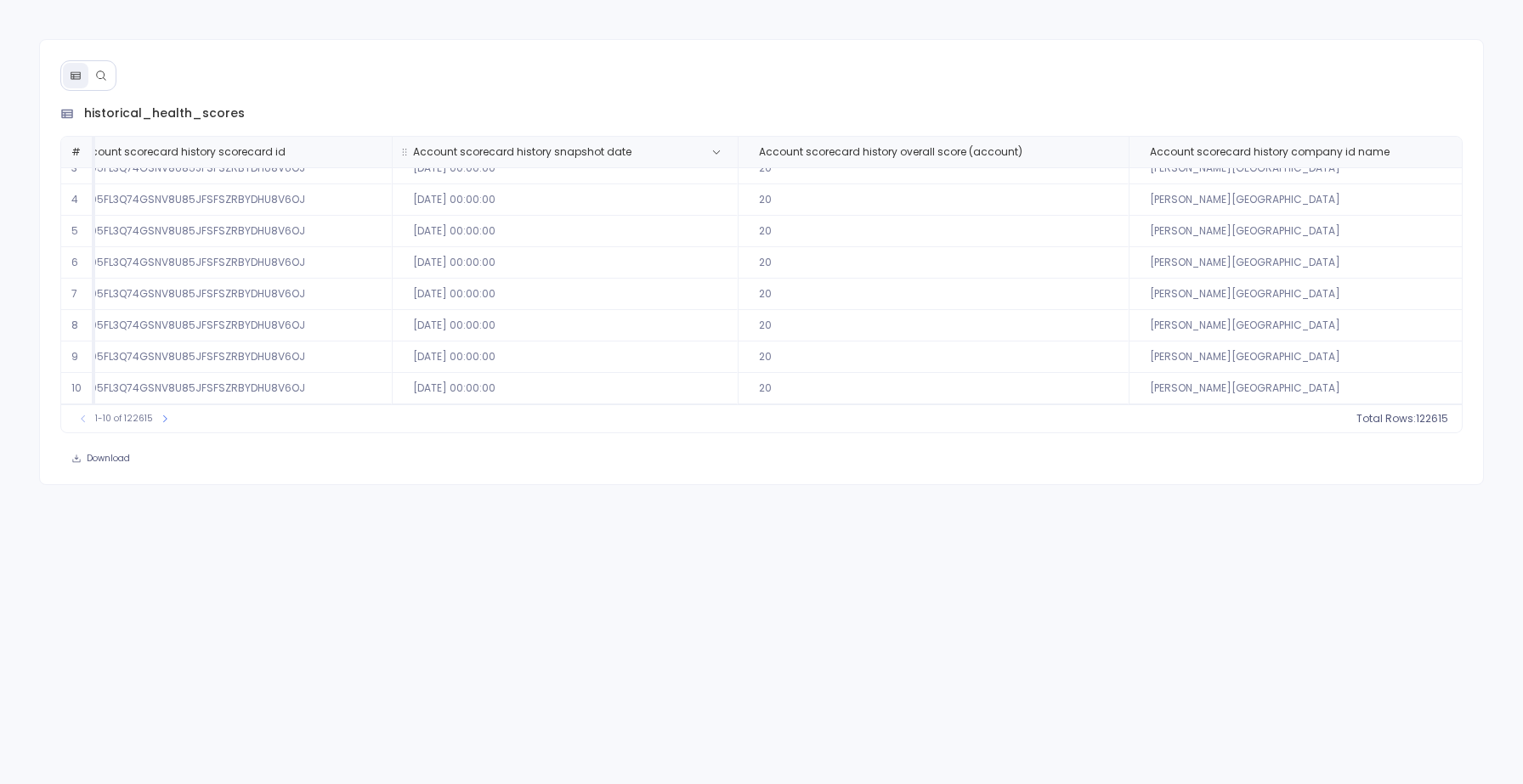
click at [525, 144] on th "Account scorecard history snapshot date" at bounding box center [565, 152] width 346 height 31
click at [706, 143] on button at bounding box center [716, 152] width 20 height 20
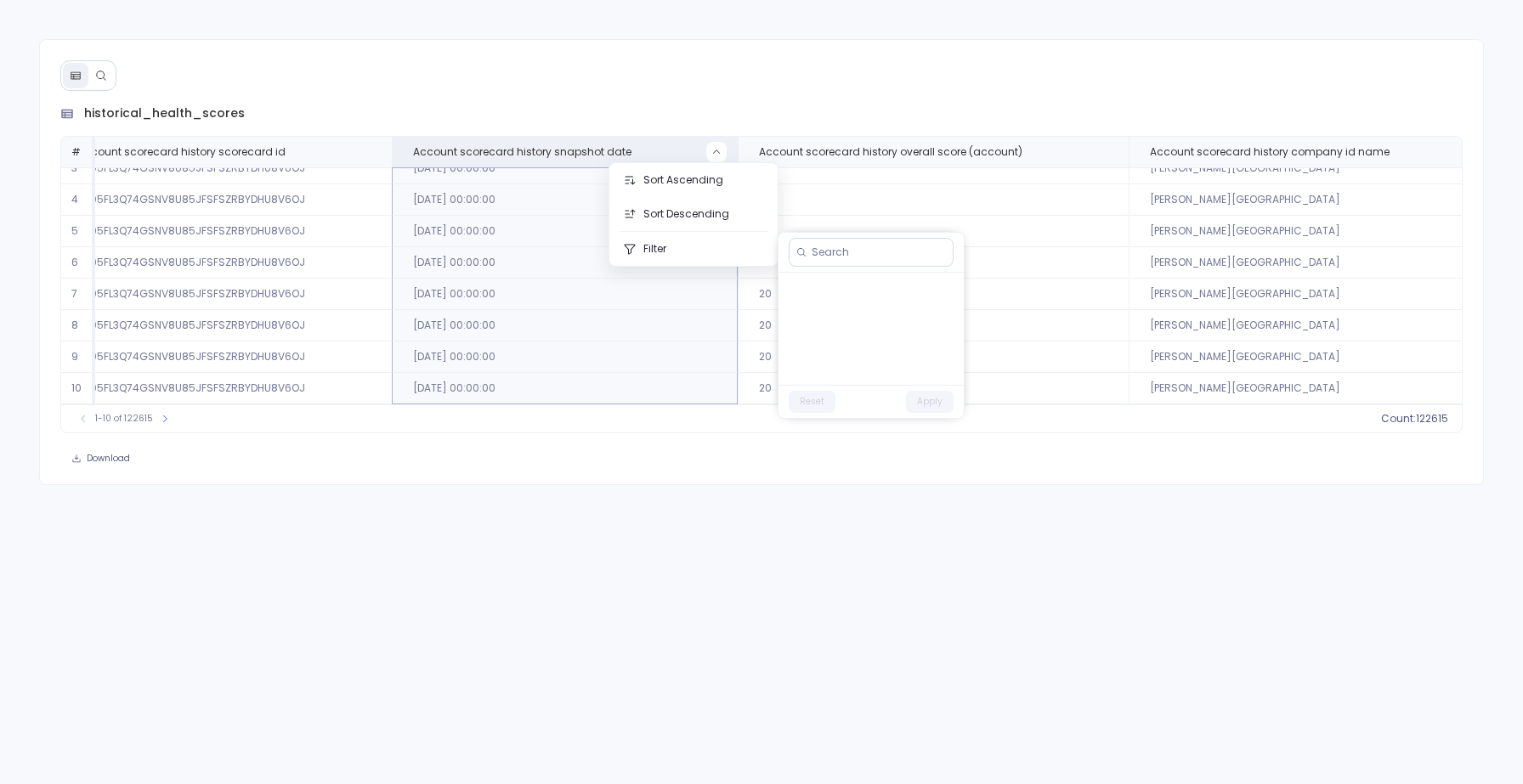
scroll to position [0, 0]
click at [659, 481] on div "historical_health_scores # Account scorecard history company id Account scoreca…" at bounding box center [762, 262] width 1445 height 446
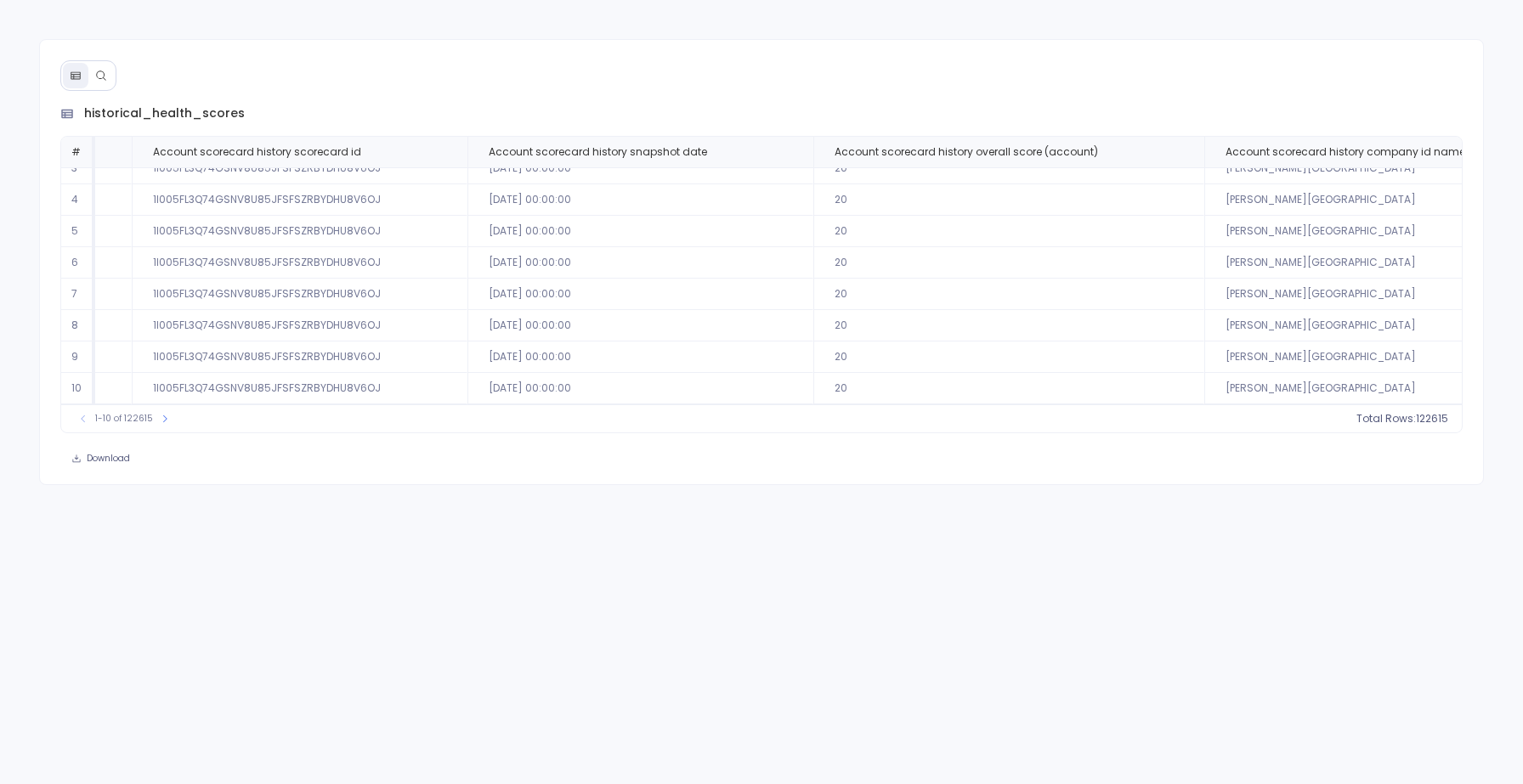
scroll to position [82, 372]
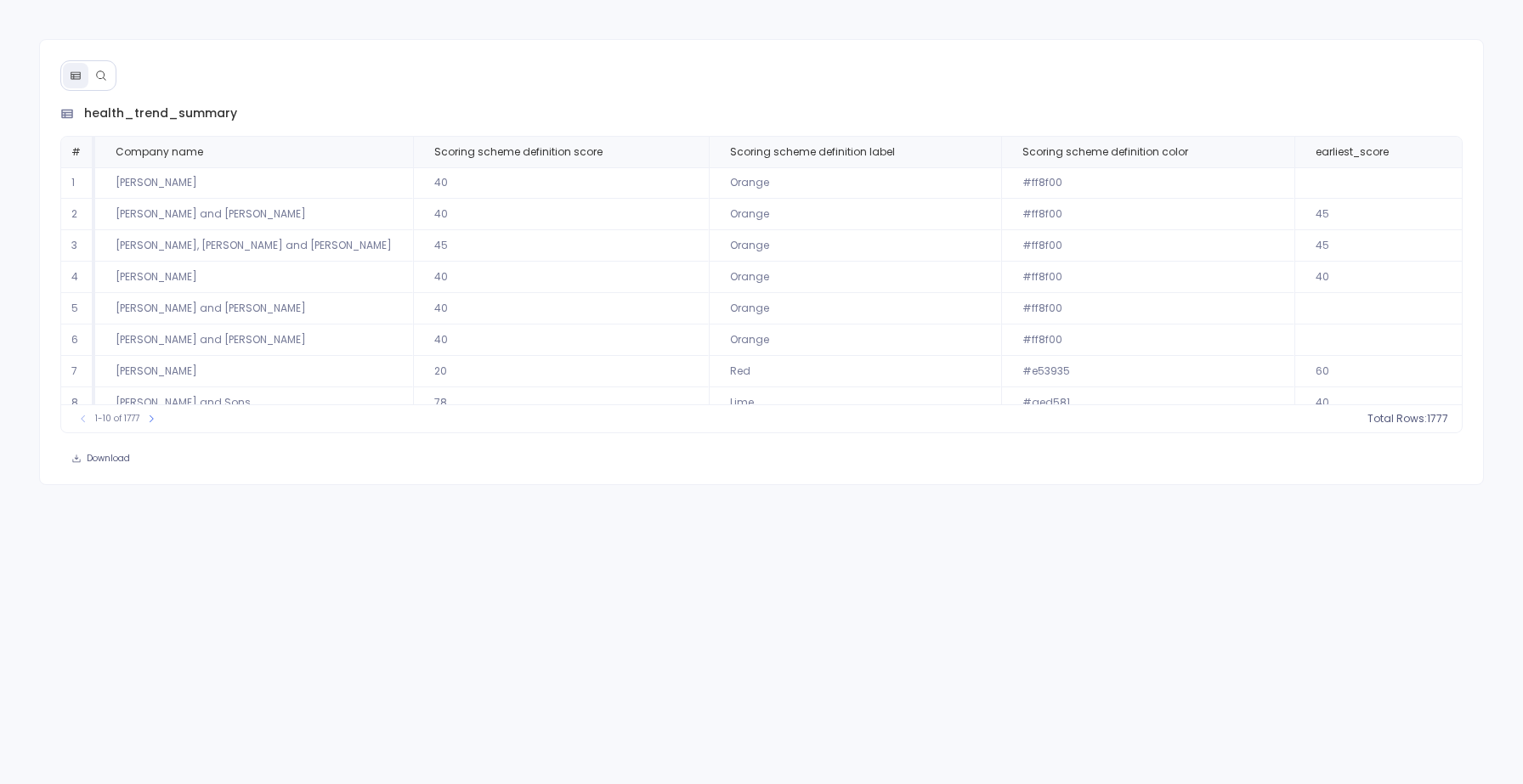
click at [101, 73] on icon at bounding box center [101, 76] width 12 height 12
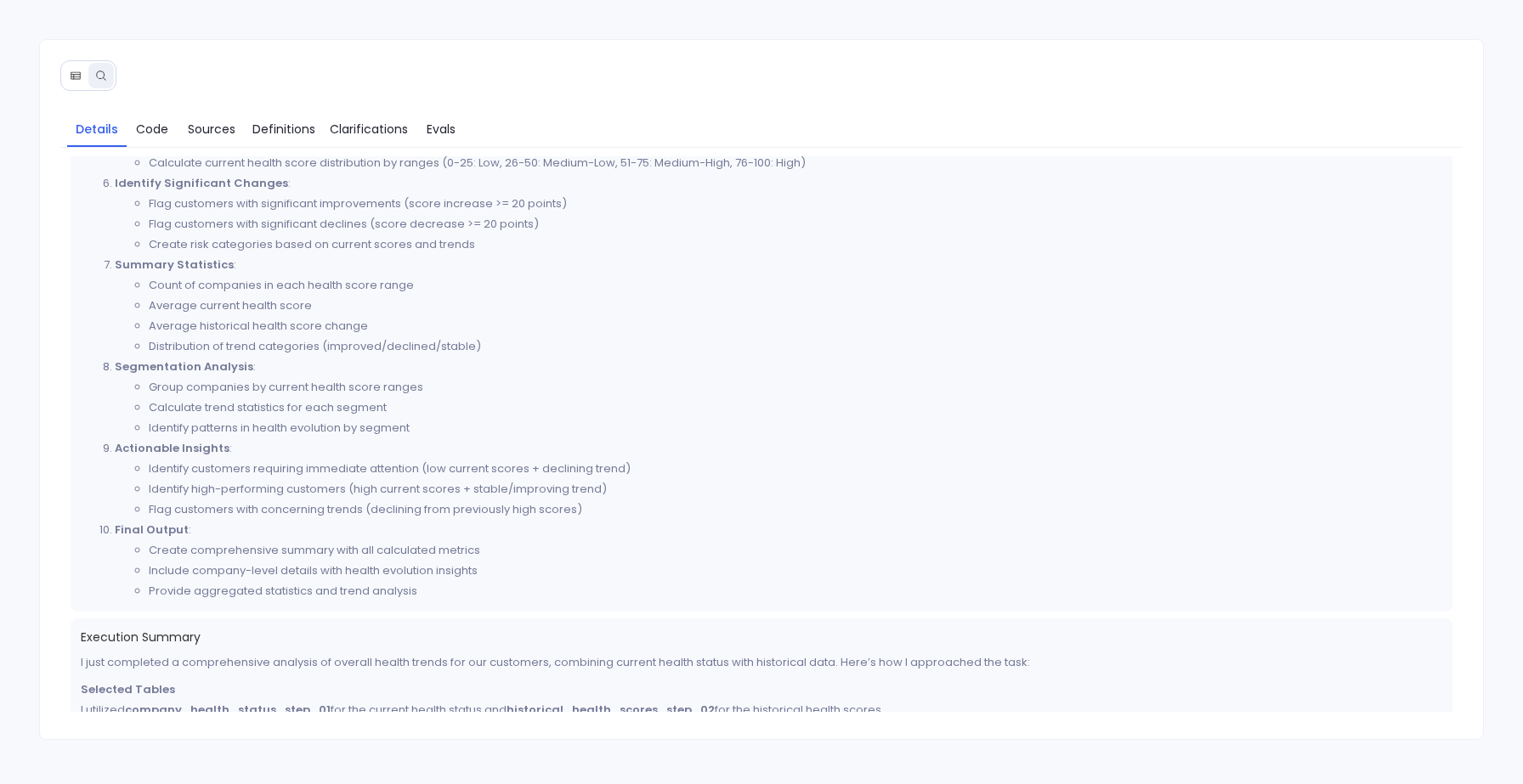
scroll to position [806, 0]
click at [78, 80] on icon at bounding box center [76, 76] width 12 height 12
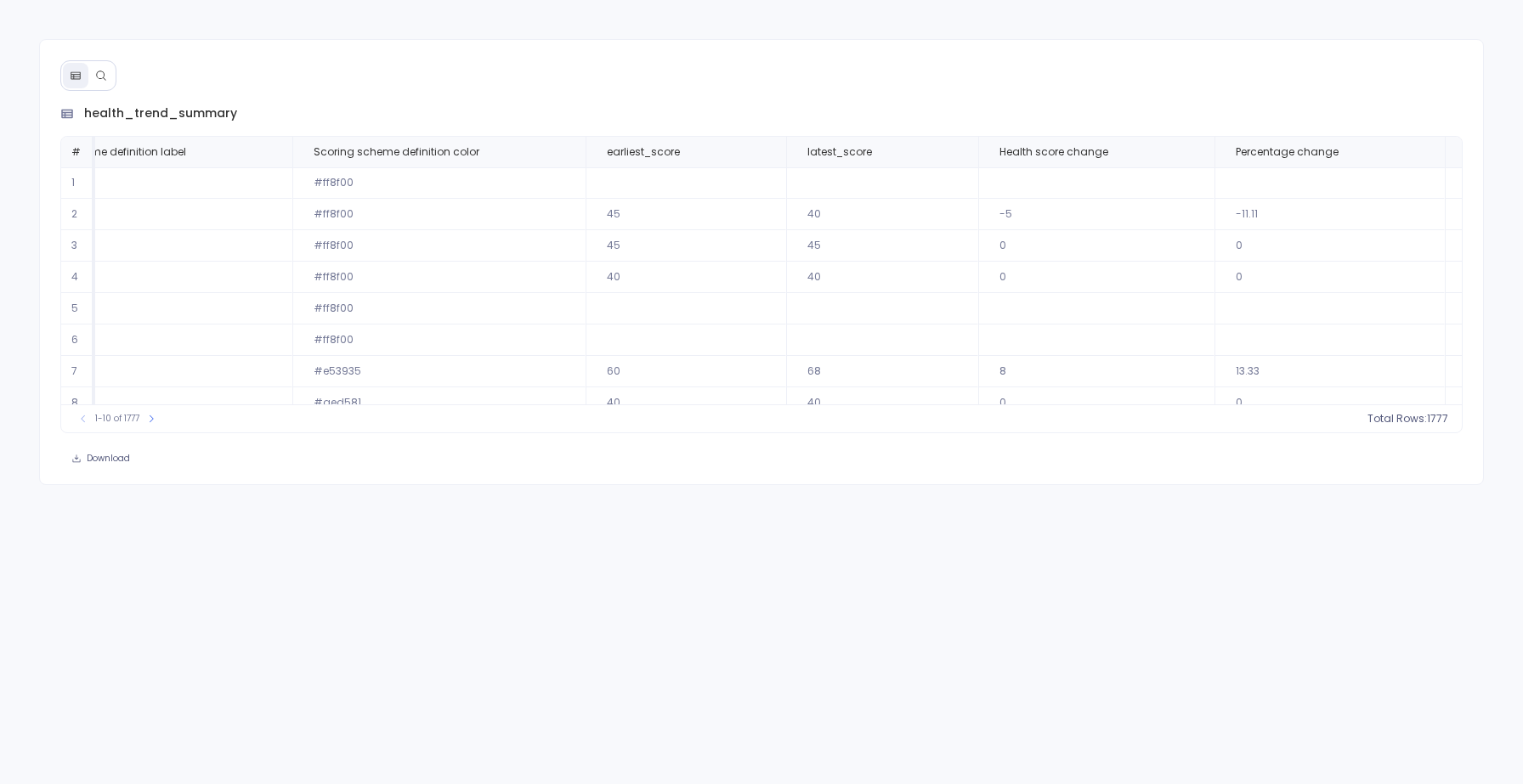
scroll to position [0, 712]
click at [1187, 153] on icon at bounding box center [1190, 153] width 7 height 4
click at [1059, 181] on button "Sort Ascending" at bounding box center [1065, 180] width 168 height 34
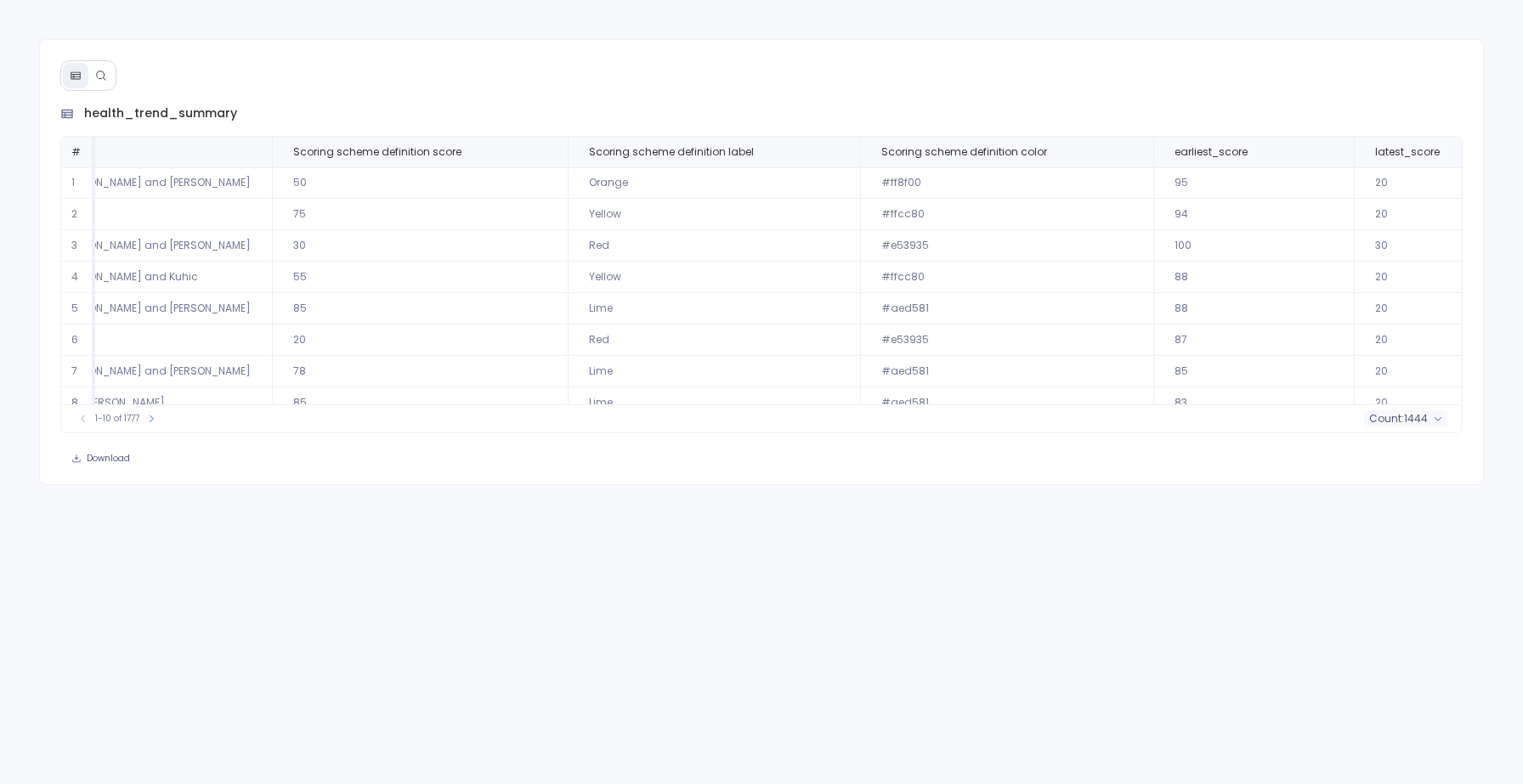
scroll to position [0, 225]
